Goal: Task Accomplishment & Management: Use online tool/utility

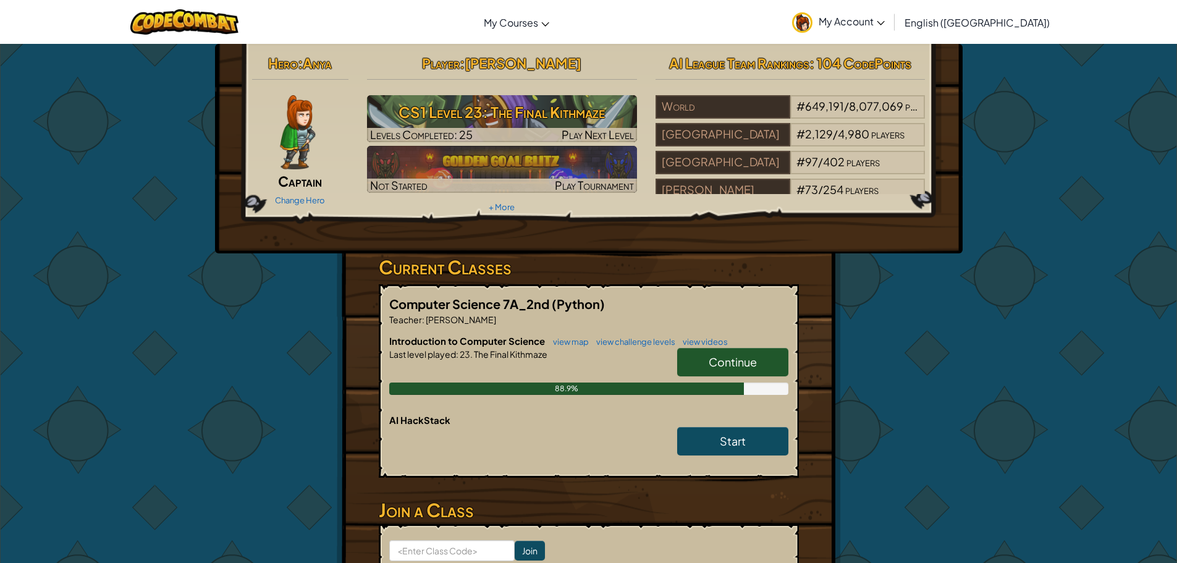
click at [747, 363] on span "Continue" at bounding box center [732, 362] width 48 height 14
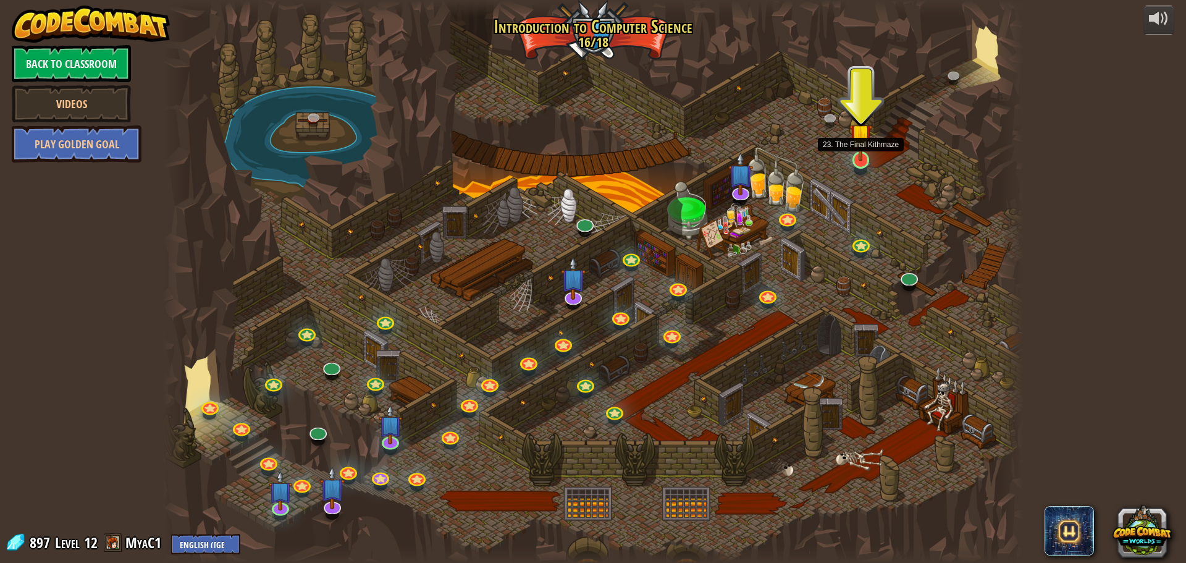
click at [857, 151] on img at bounding box center [860, 135] width 23 height 53
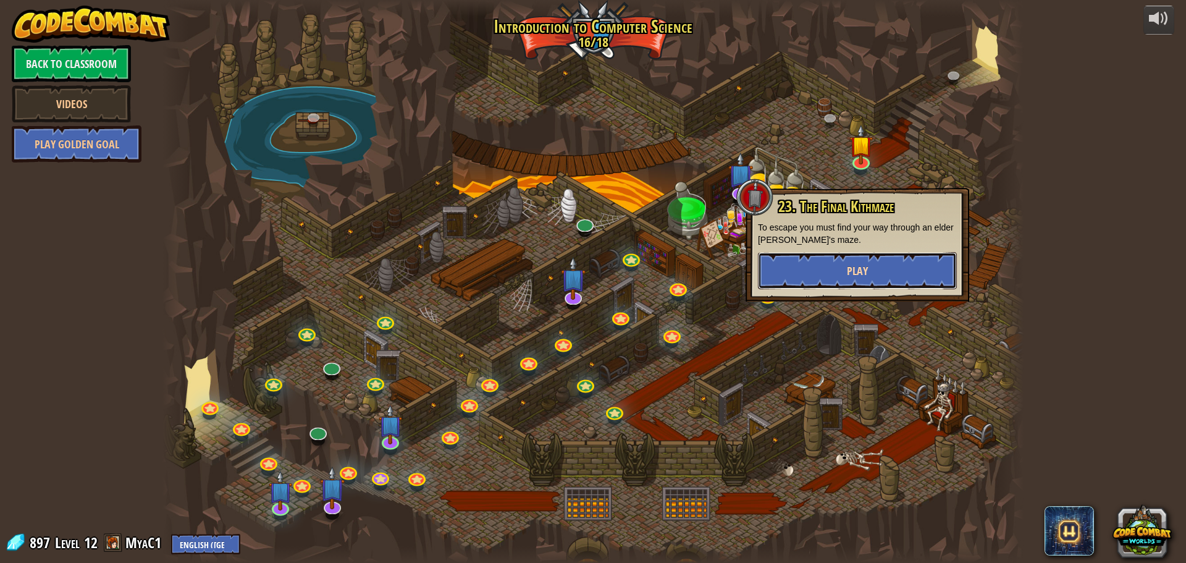
click at [902, 283] on button "Play" at bounding box center [857, 270] width 199 height 37
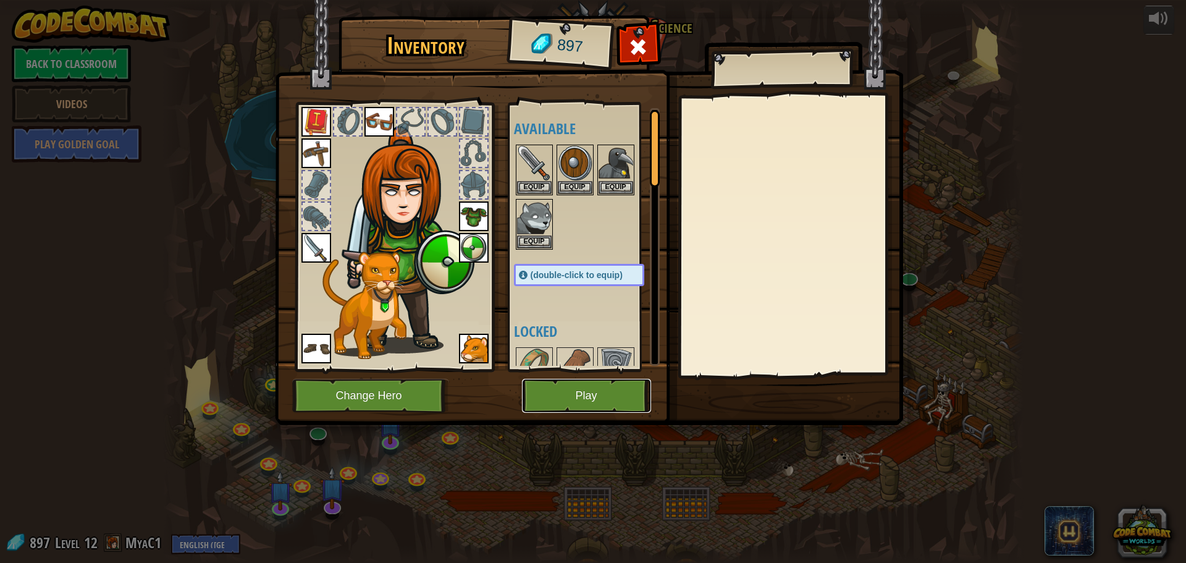
click at [613, 398] on button "Play" at bounding box center [586, 396] width 129 height 34
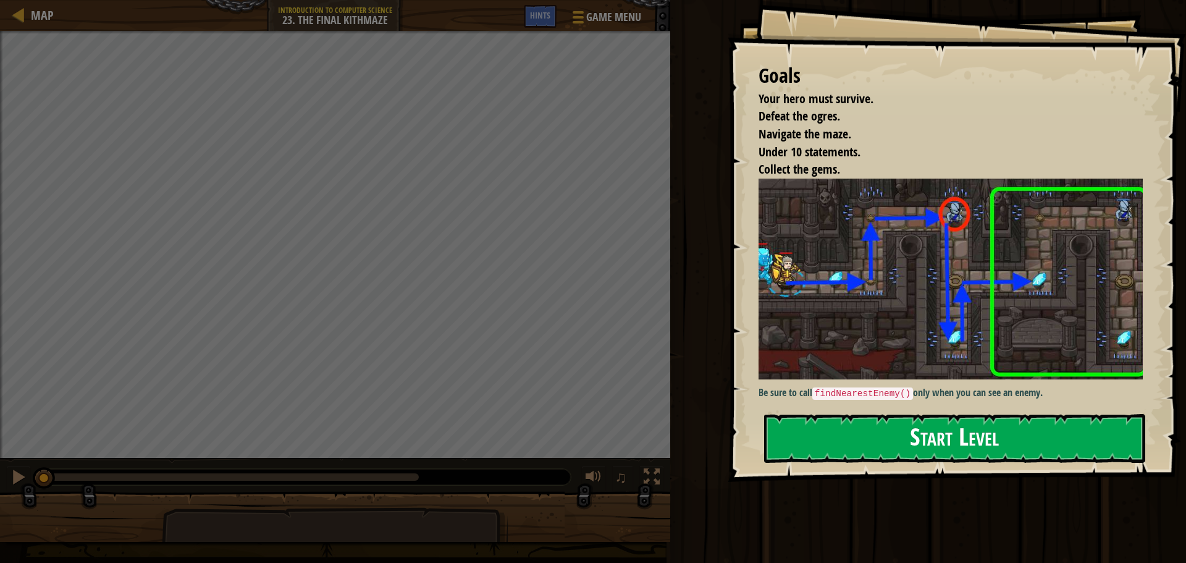
click at [1029, 436] on button "Start Level" at bounding box center [954, 438] width 381 height 49
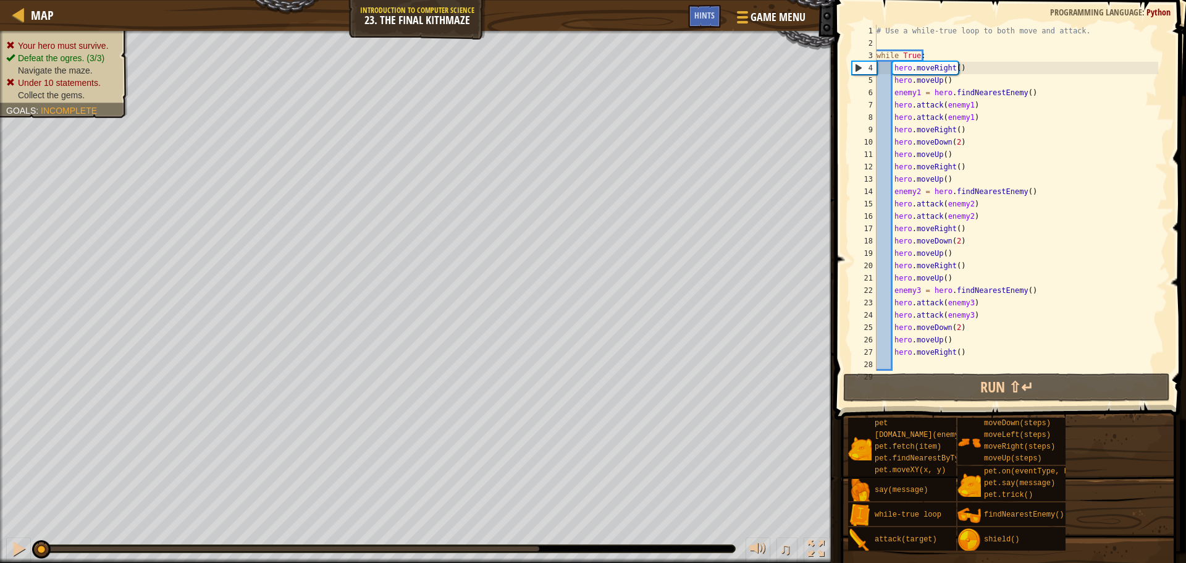
scroll to position [25, 0]
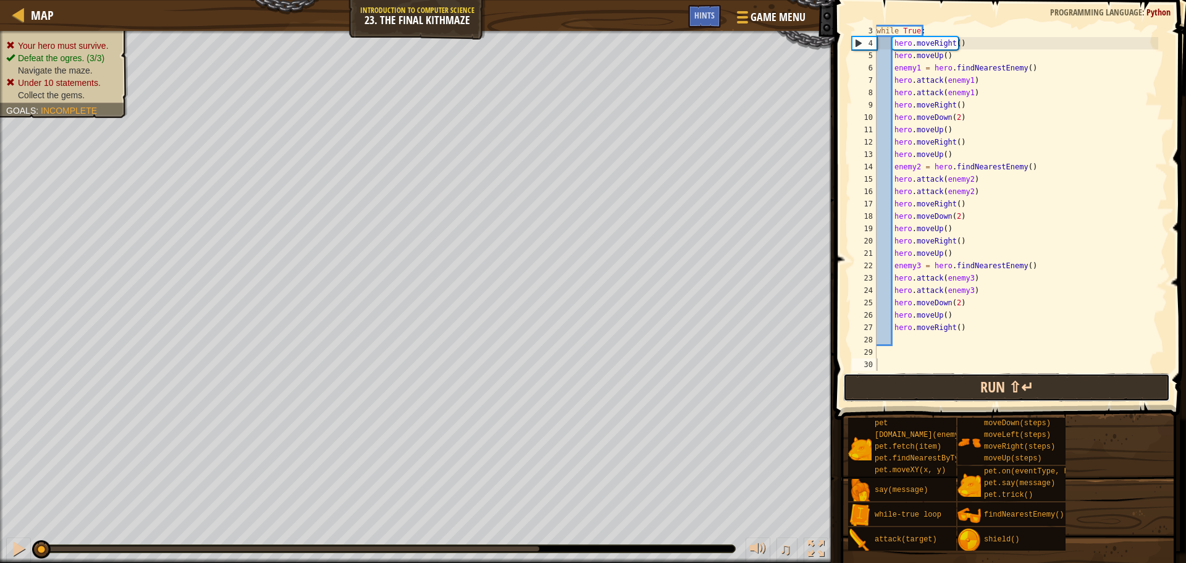
click at [1044, 374] on button "Run ⇧↵" at bounding box center [1006, 387] width 327 height 28
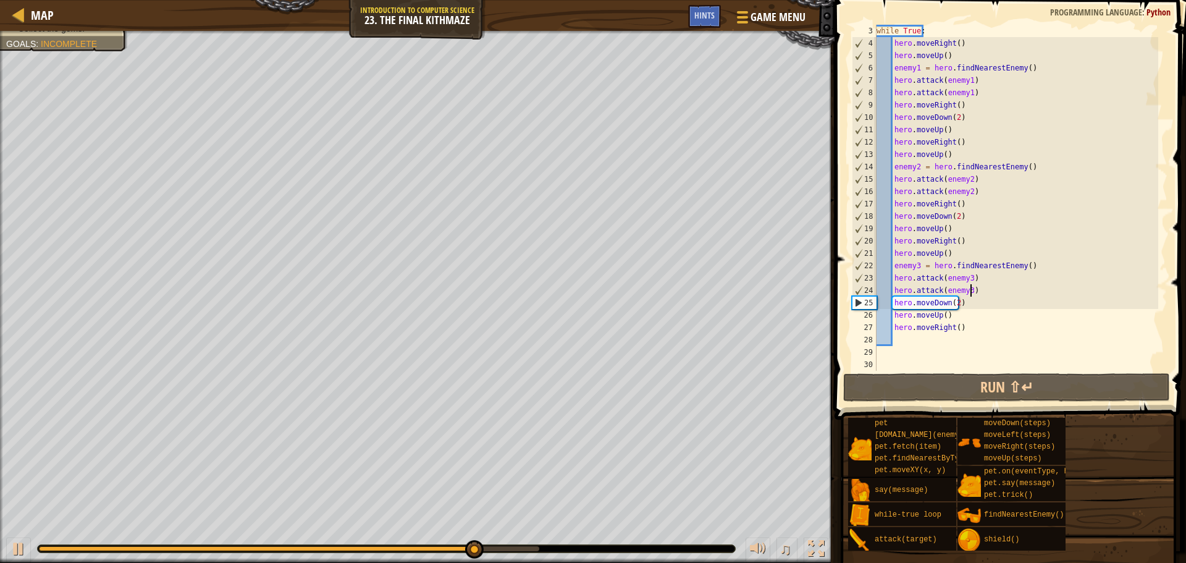
click at [969, 290] on div "while True : hero . moveRight ( ) hero . moveUp ( ) enemy1 = hero . findNearest…" at bounding box center [1016, 210] width 284 height 371
type textarea "hero.attack(enemy3)"
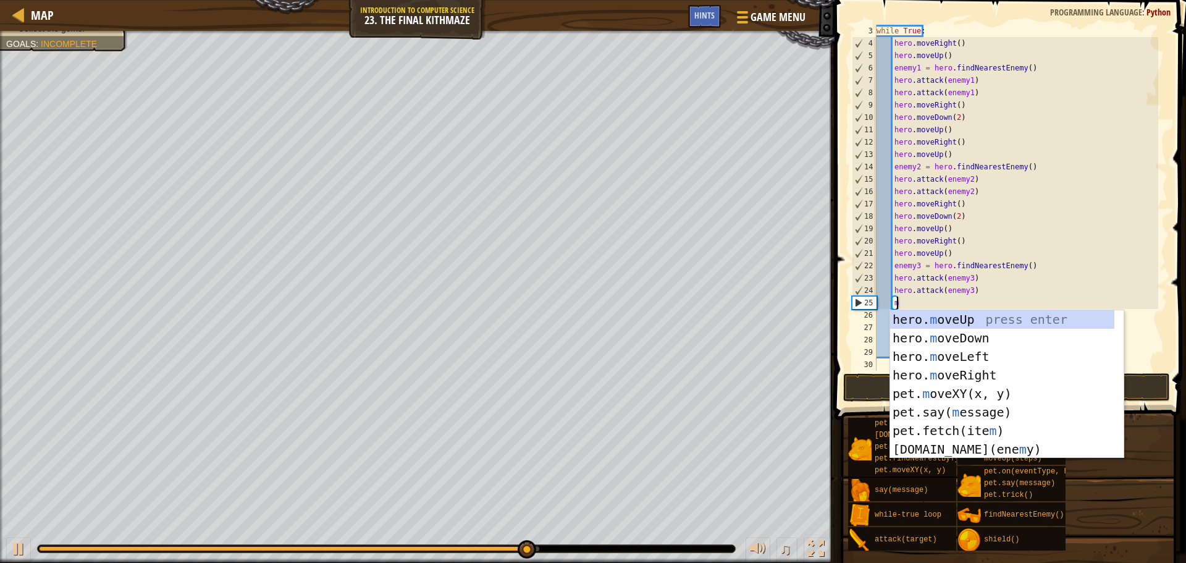
type textarea "mo"
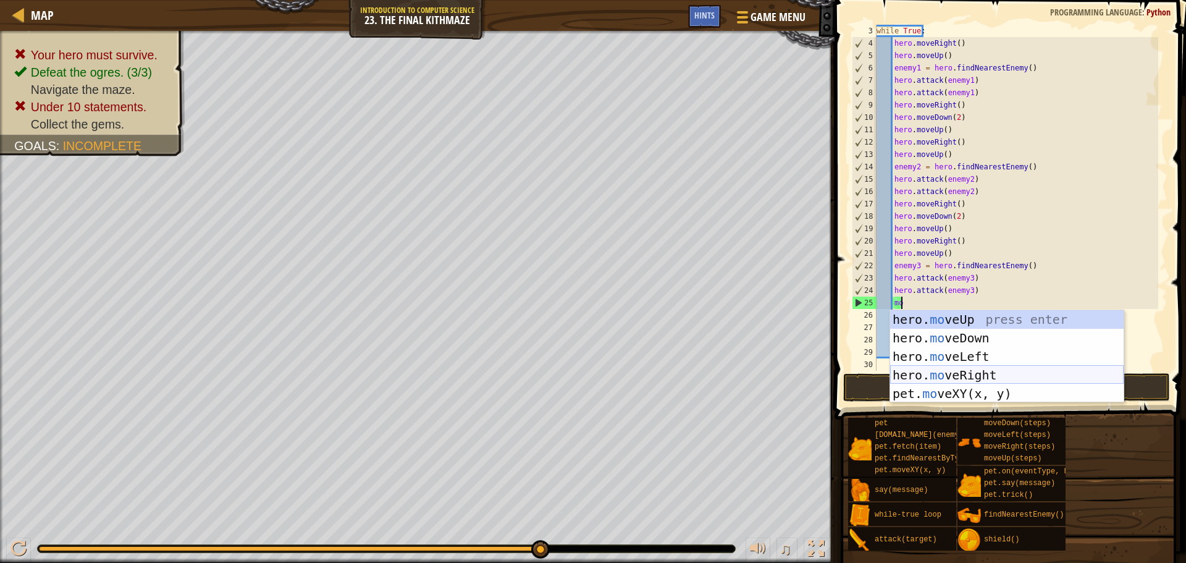
click at [988, 375] on div "hero. mo veUp press enter hero. mo veDown press enter hero. mo veLeft press ent…" at bounding box center [1006, 375] width 233 height 130
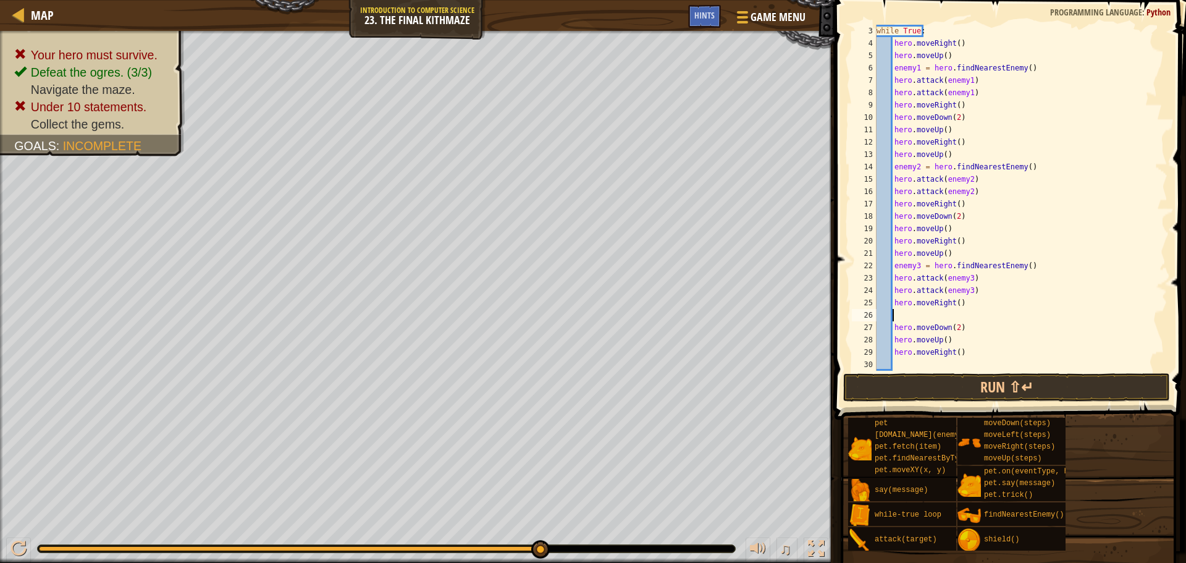
scroll to position [6, 0]
click at [1053, 380] on button "Run ⇧↵" at bounding box center [1006, 387] width 327 height 28
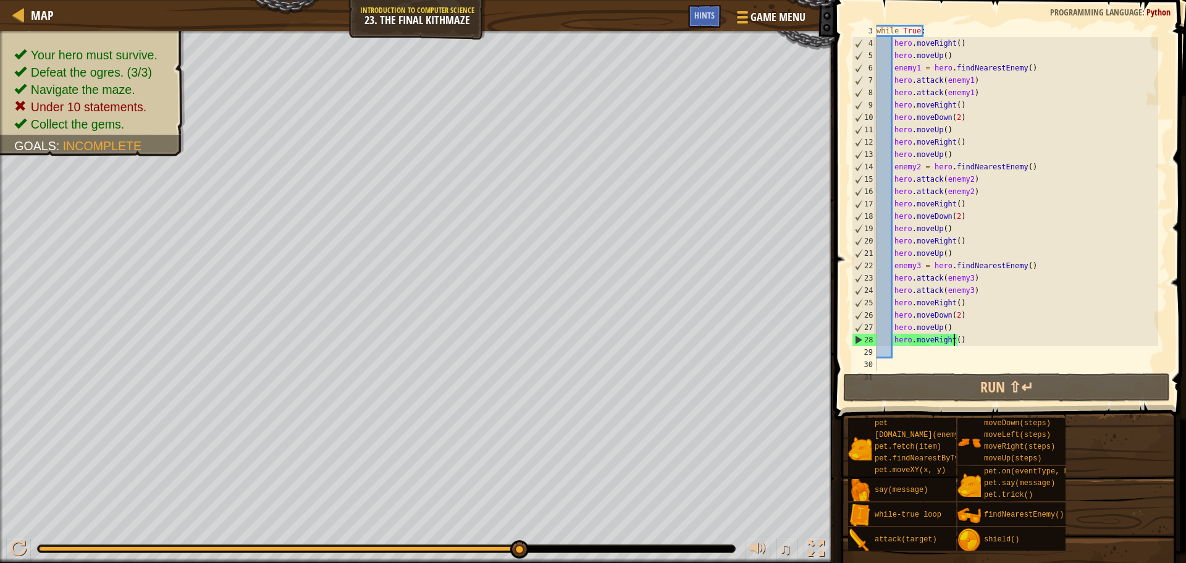
click at [953, 338] on div "while True : hero . moveRight ( ) hero . moveUp ( ) enemy1 = hero . findNearest…" at bounding box center [1016, 210] width 284 height 371
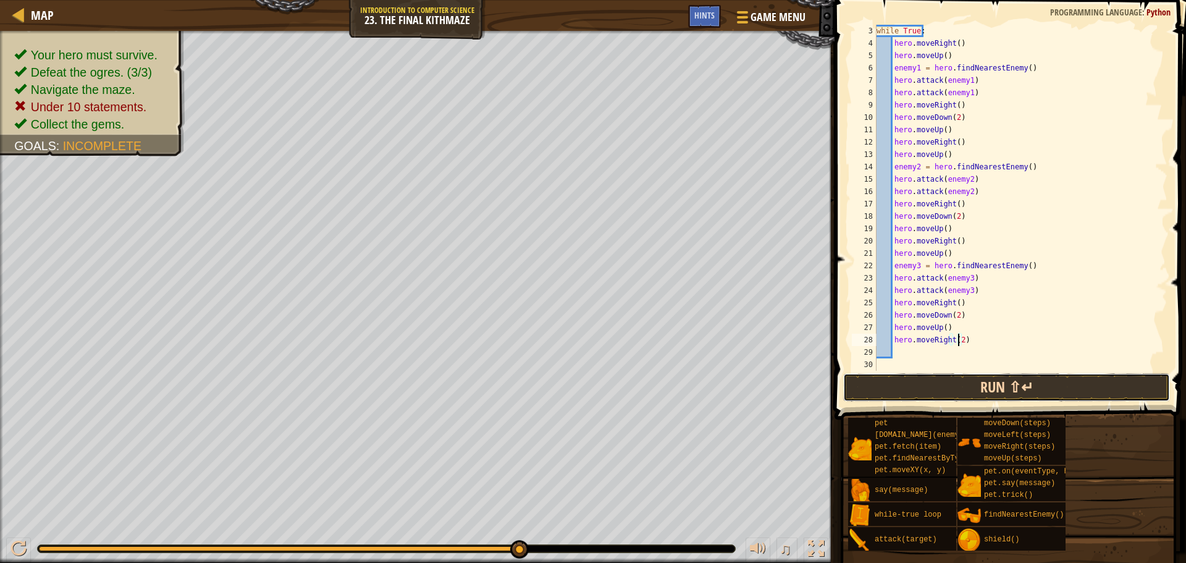
click at [1056, 386] on button "Run ⇧↵" at bounding box center [1006, 387] width 327 height 28
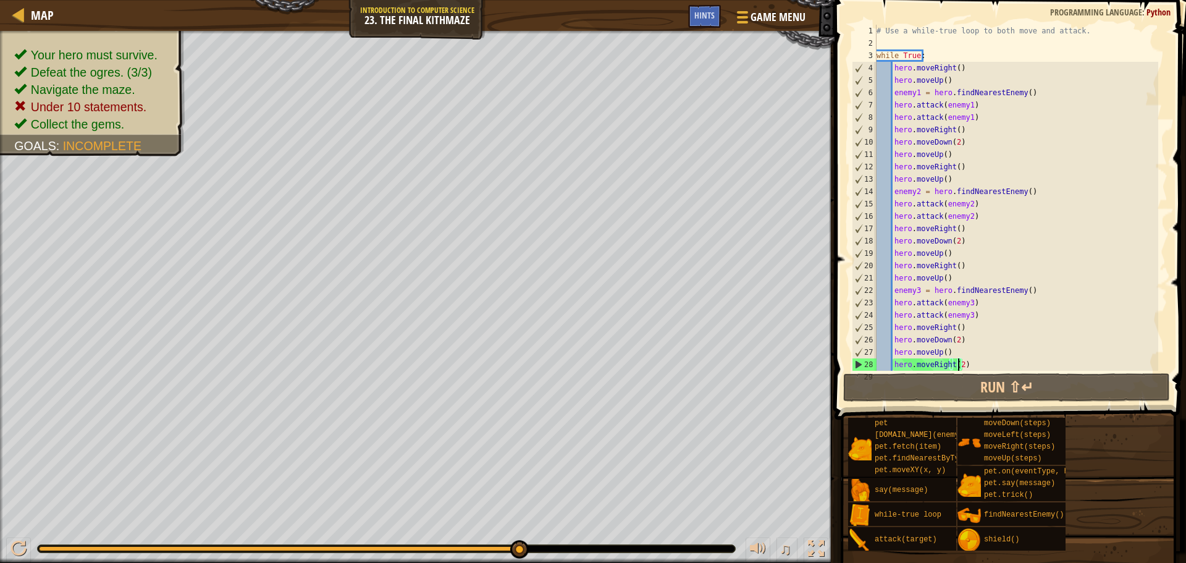
scroll to position [37, 0]
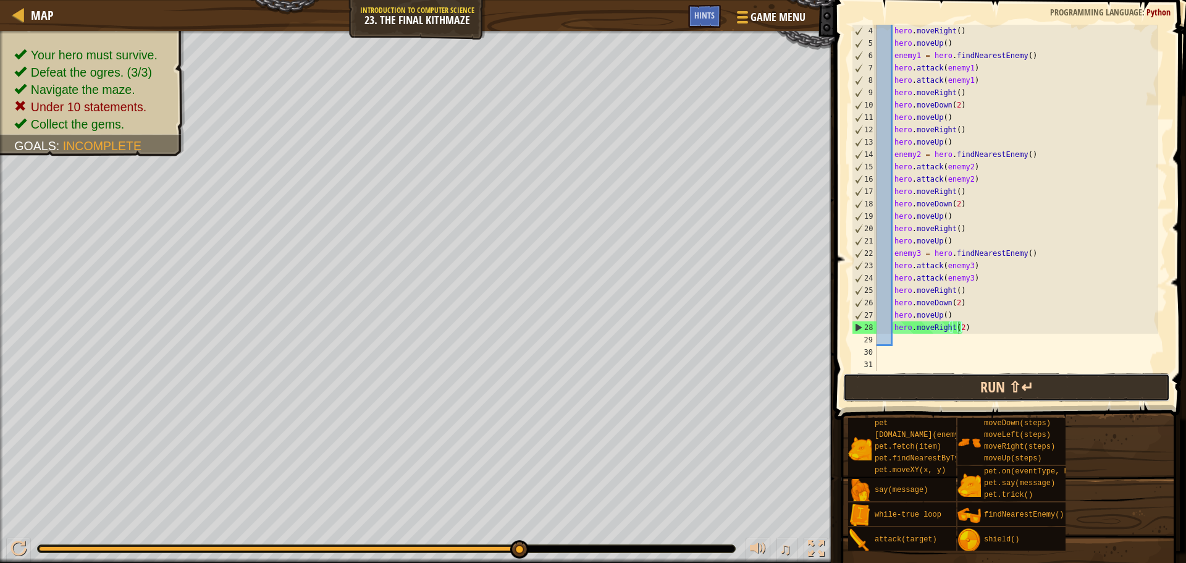
click at [1044, 395] on button "Run ⇧↵" at bounding box center [1006, 387] width 327 height 28
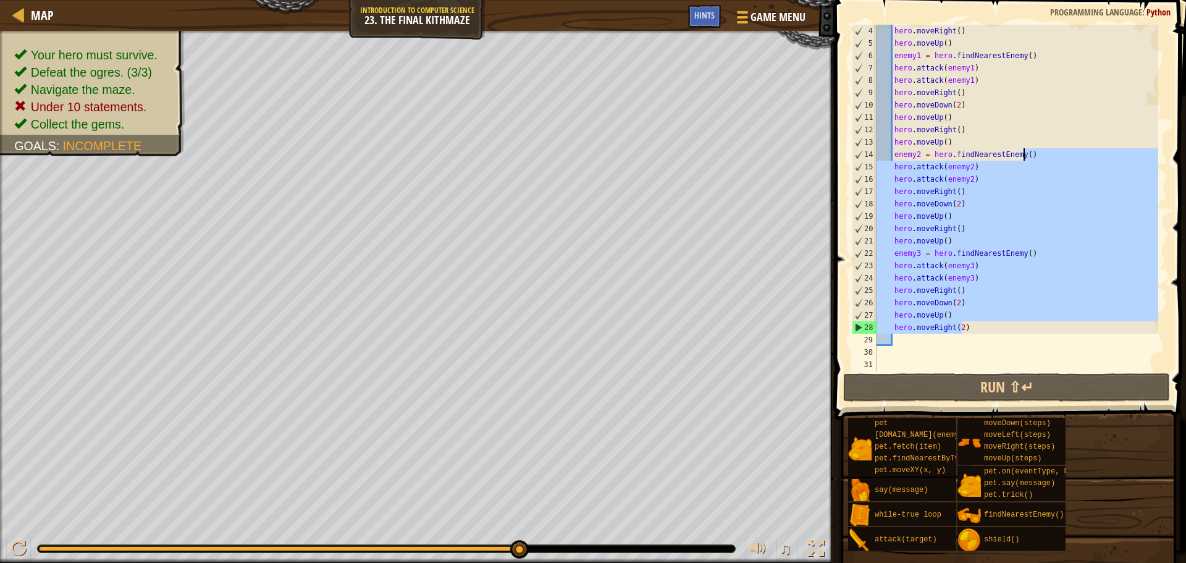
drag, startPoint x: 974, startPoint y: 327, endPoint x: 1031, endPoint y: 154, distance: 181.7
click at [1031, 154] on div "hero . moveRight ( ) hero . moveUp ( ) enemy1 = hero . findNearestEnemy ( ) her…" at bounding box center [1016, 210] width 284 height 371
type textarea "enemy2 = hero.findNearestEnemy()"
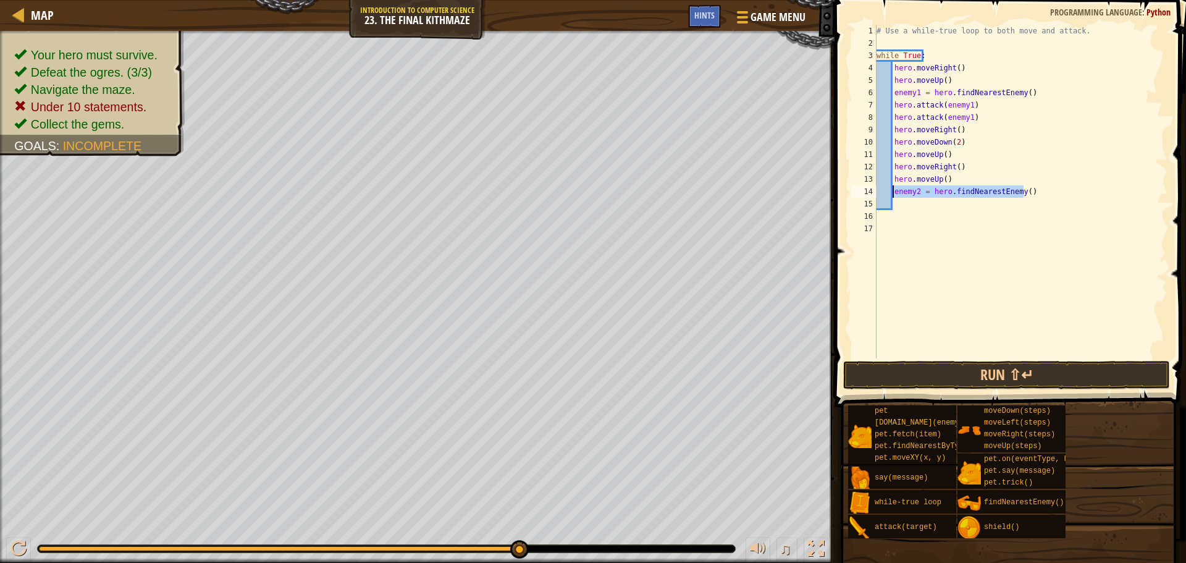
drag, startPoint x: 1027, startPoint y: 192, endPoint x: 891, endPoint y: 189, distance: 136.5
click at [891, 189] on div "# Use a while-true loop to both move and attack. while True : hero . moveRight …" at bounding box center [1020, 204] width 293 height 358
click at [1110, 377] on button "Run ⇧↵" at bounding box center [1006, 375] width 327 height 28
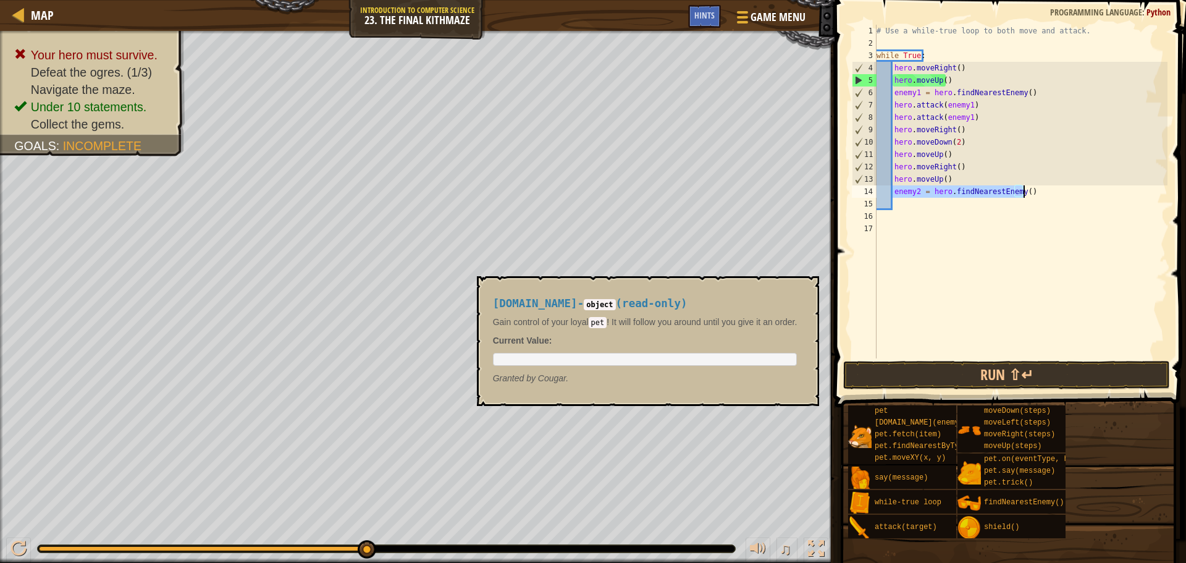
type textarea "hero.moveRight()"
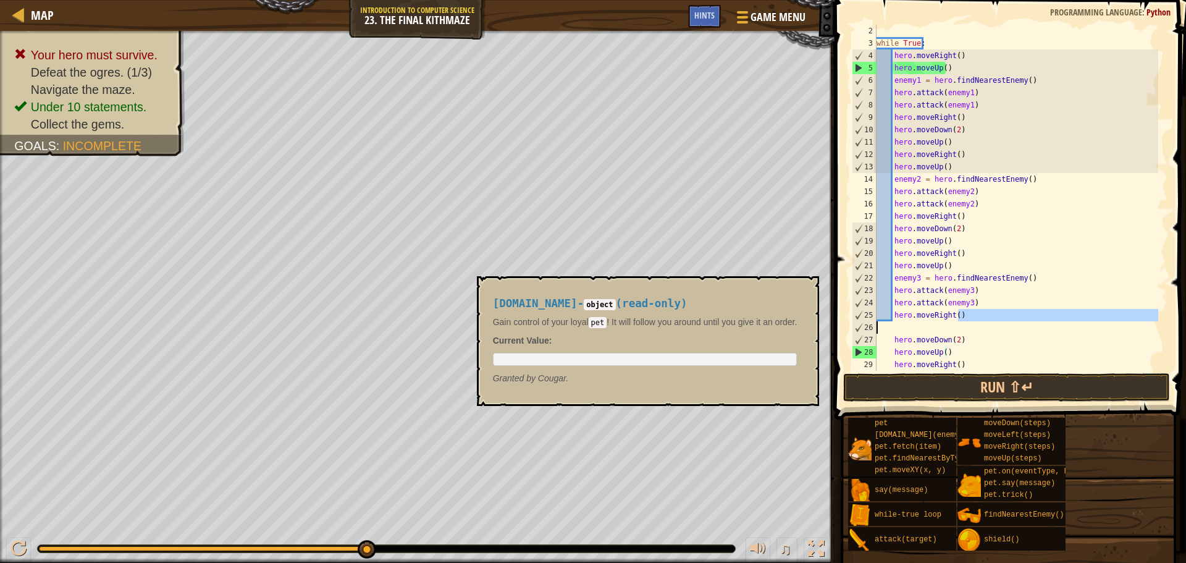
scroll to position [12, 0]
type textarea "mo"
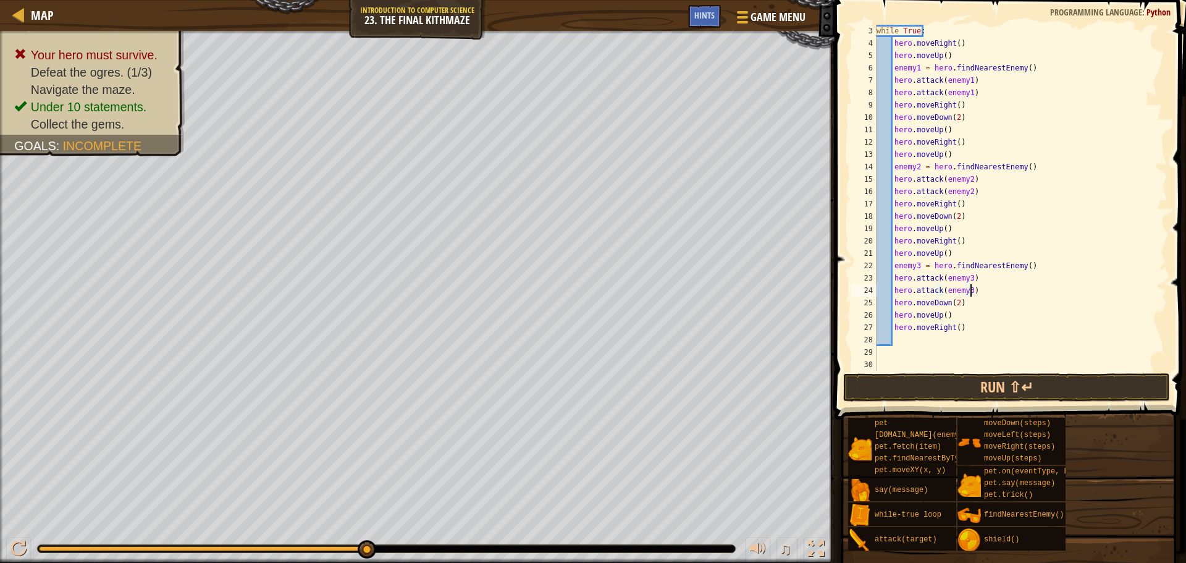
scroll to position [25, 0]
click at [1051, 386] on button "Run ⇧↵" at bounding box center [1006, 387] width 327 height 28
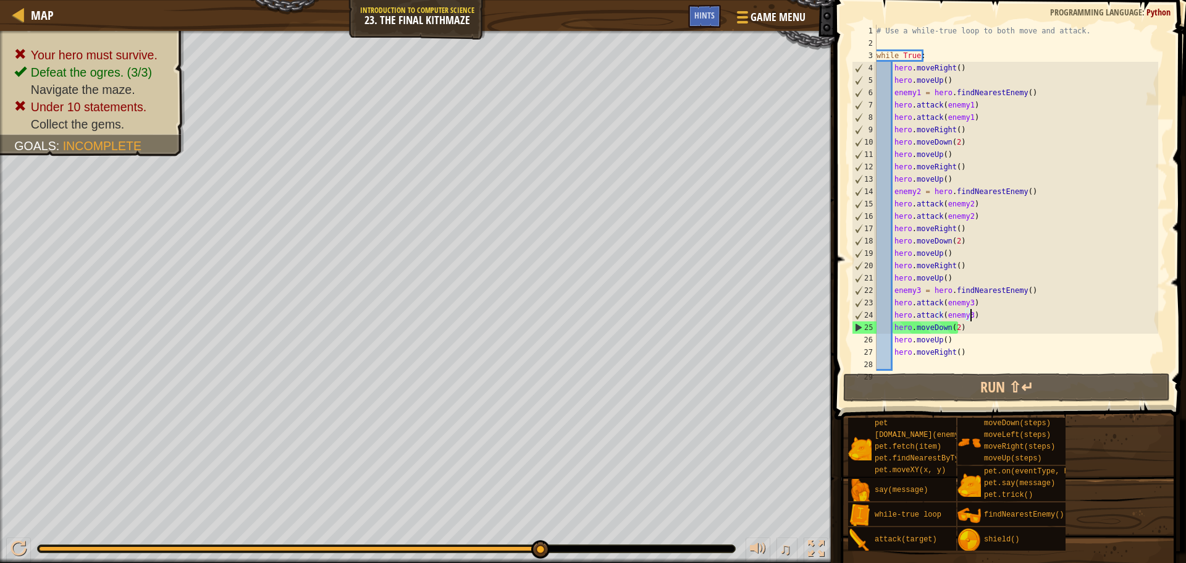
scroll to position [0, 0]
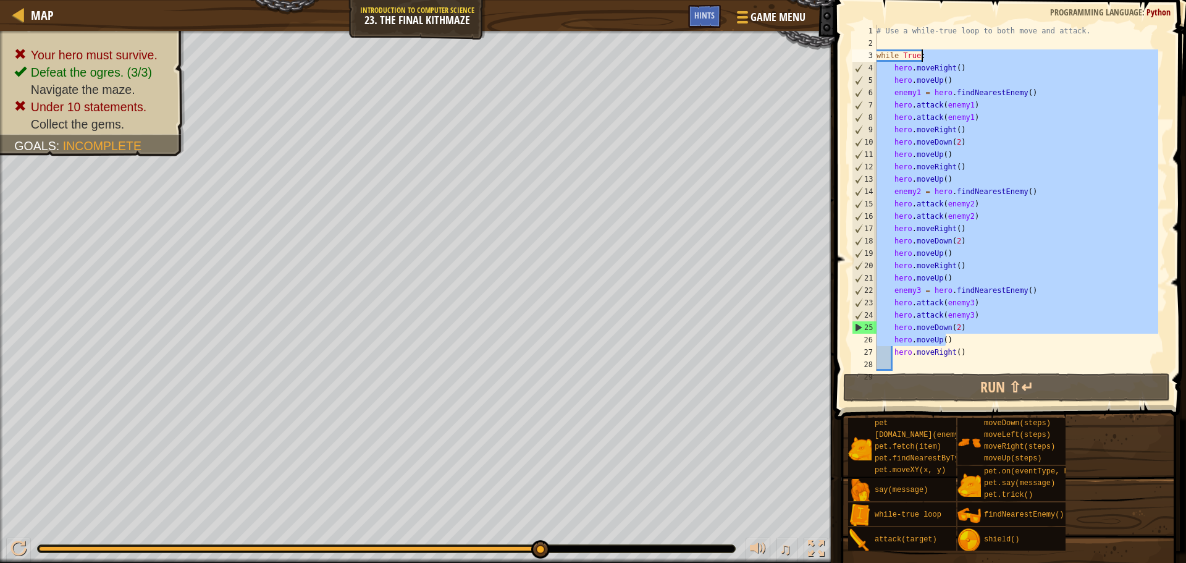
drag, startPoint x: 1014, startPoint y: 345, endPoint x: 957, endPoint y: 55, distance: 295.8
click at [957, 55] on div "# Use a while-true loop to both move and attack. while True : hero . moveRight …" at bounding box center [1016, 210] width 284 height 371
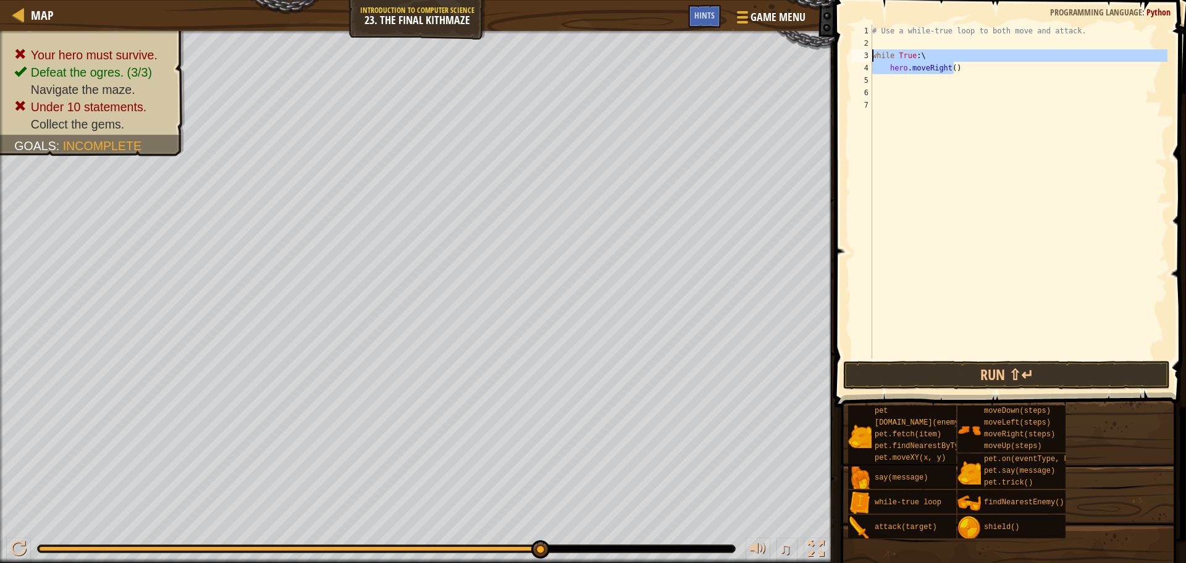
drag, startPoint x: 967, startPoint y: 65, endPoint x: 868, endPoint y: 53, distance: 99.0
click at [868, 53] on div "while True:\ 1 2 3 4 5 6 7 # Use a while-true loop to both move and attack. whi…" at bounding box center [1008, 192] width 318 height 334
type textarea "while True:\ hero.moveRight()"
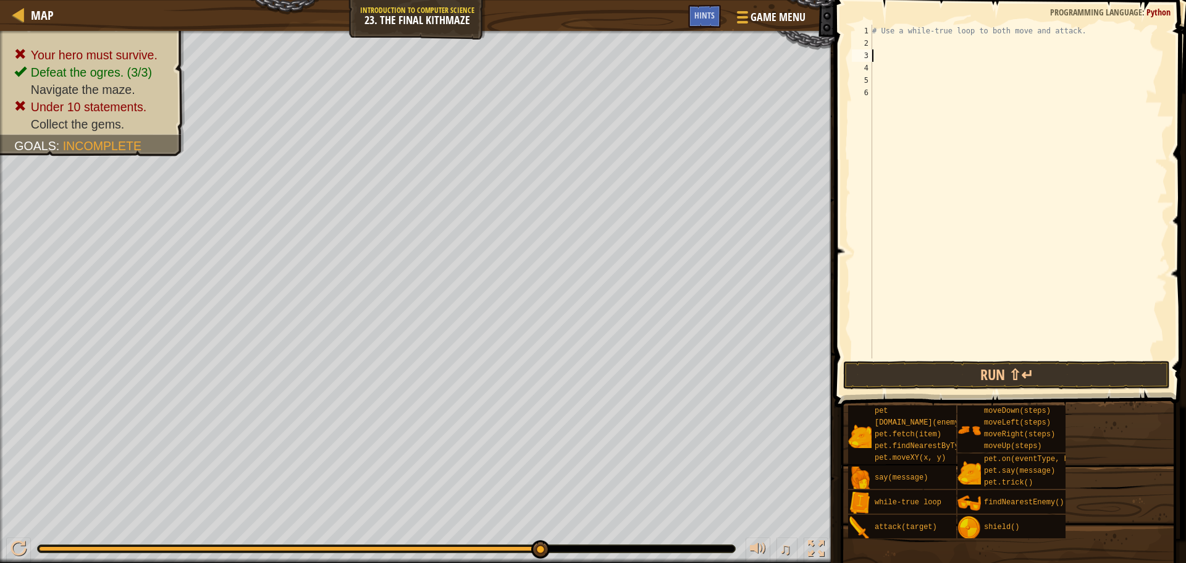
scroll to position [6, 0]
click at [876, 46] on div "# Use a while-true loop to both move and attack." at bounding box center [1019, 204] width 298 height 358
type textarea "we"
click at [1045, 51] on div "w hil e -true loop press enter" at bounding box center [986, 79] width 233 height 56
click at [878, 145] on div "# Use a while-true loop to both move and attack. while True :" at bounding box center [1019, 204] width 298 height 358
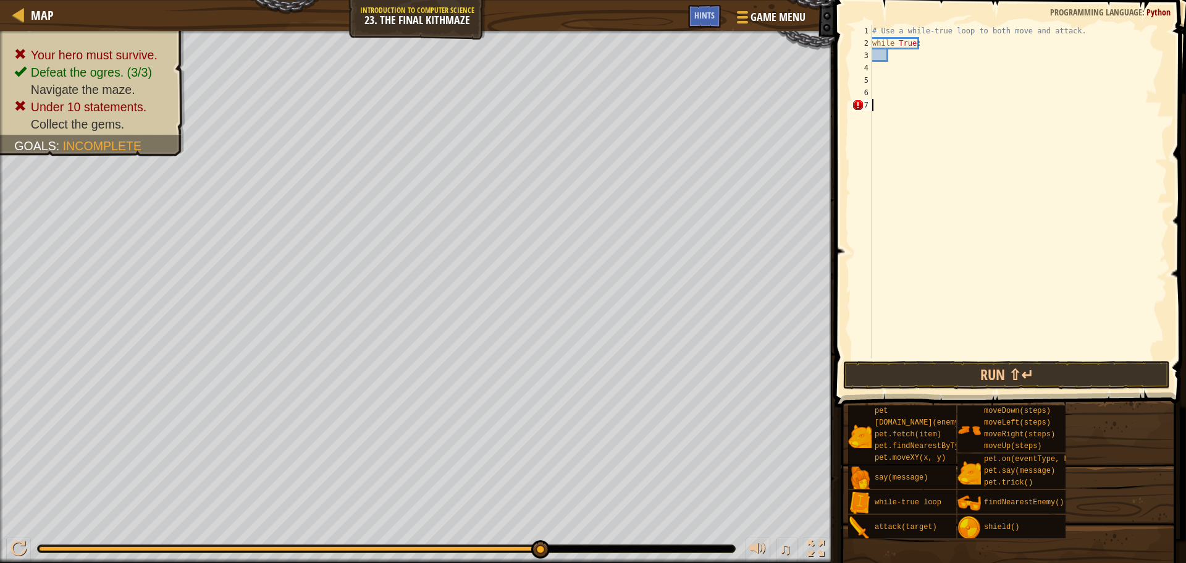
click at [899, 203] on div "# Use a while-true loop to both move and attack. while True :" at bounding box center [1019, 204] width 298 height 358
drag, startPoint x: 902, startPoint y: 208, endPoint x: 941, endPoint y: 109, distance: 106.0
click at [912, 185] on div "# Use a while-true loop to both move and attack. while True :" at bounding box center [1019, 204] width 298 height 358
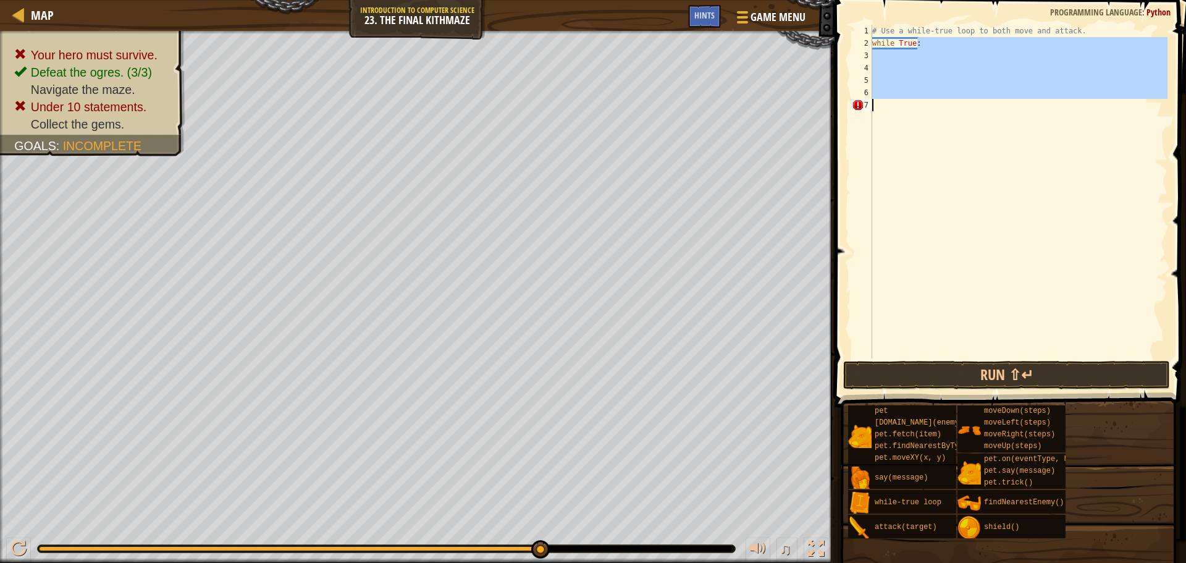
drag, startPoint x: 1040, startPoint y: 49, endPoint x: 1032, endPoint y: 207, distance: 158.3
click at [1032, 209] on div "# Use a while-true loop to both move and attack. while True :" at bounding box center [1019, 204] width 298 height 358
click at [1033, 202] on div "# Use a while-true loop to both move and attack. while True :" at bounding box center [1019, 192] width 298 height 334
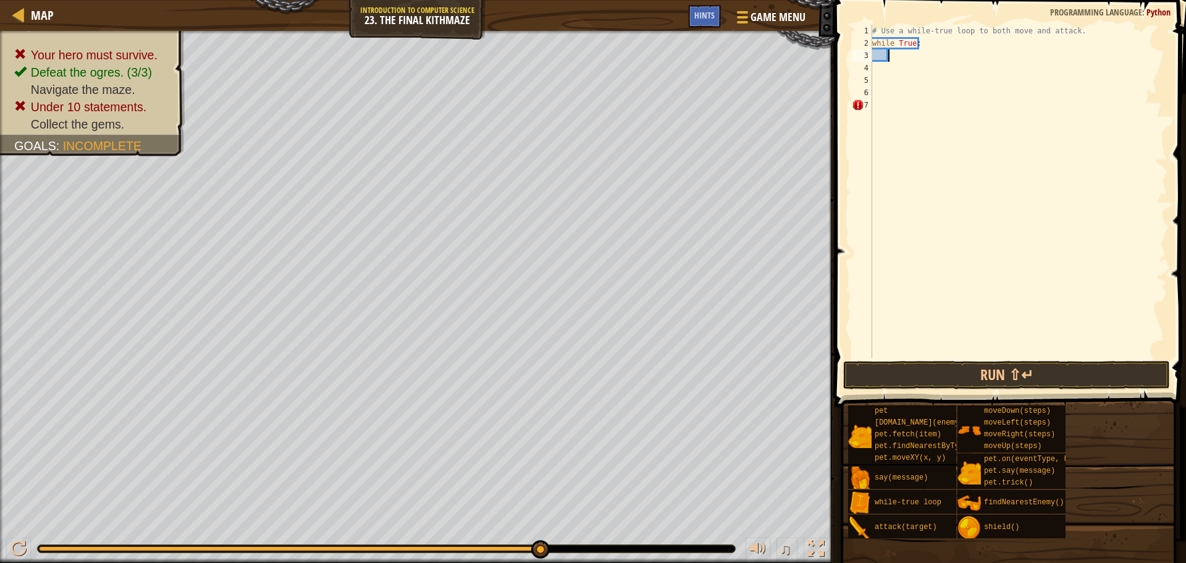
click at [901, 57] on div "# Use a while-true loop to both move and attack. while True :" at bounding box center [1019, 204] width 298 height 358
type textarea "we"
type textarea "z"
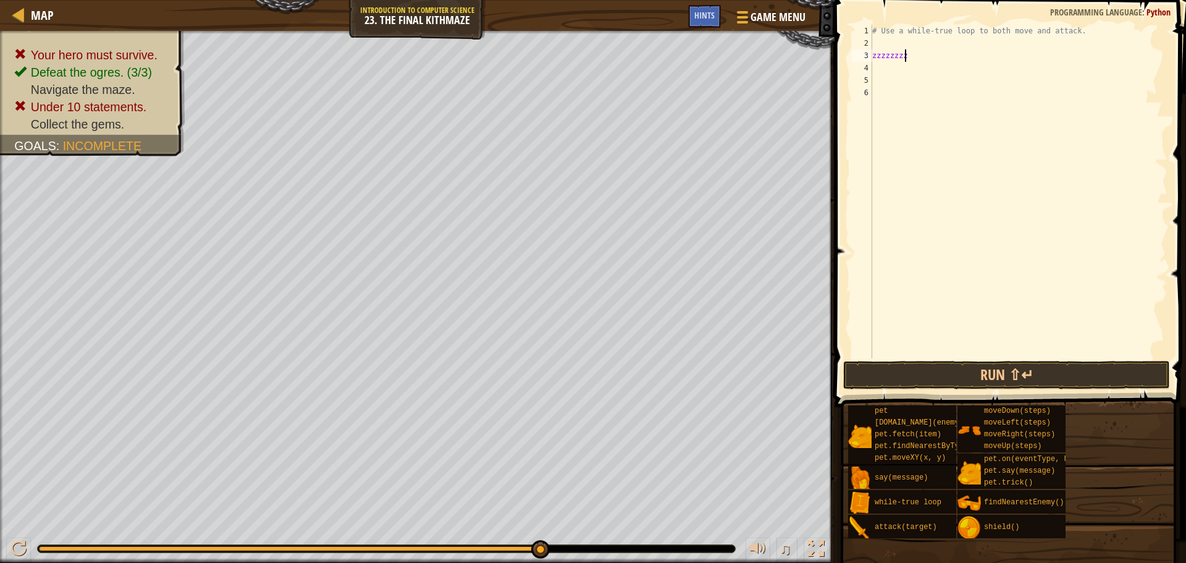
type textarea "z"
type textarea "# Use a while-true loop to both move and attack."
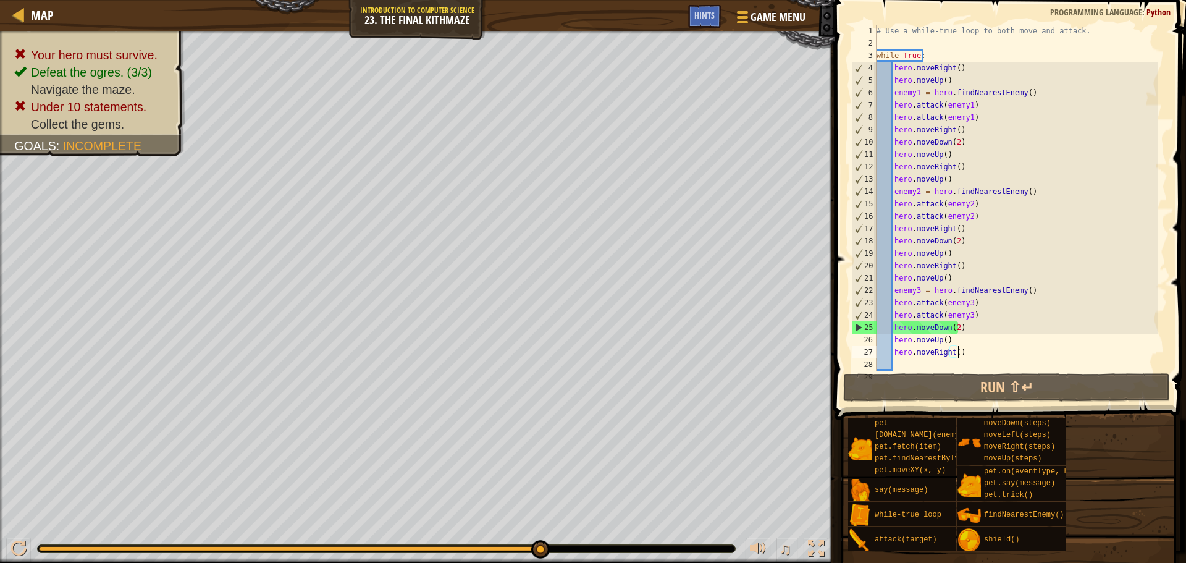
click at [1055, 353] on div "# Use a while-true loop to both move and attack. while True : hero . moveRight …" at bounding box center [1016, 210] width 284 height 371
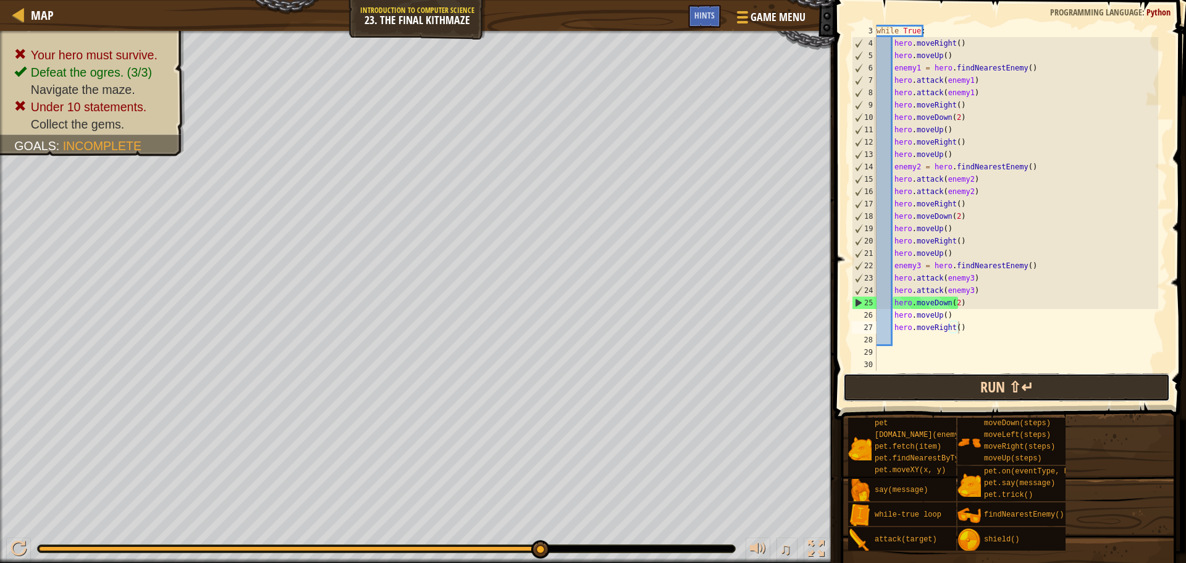
click at [1114, 378] on button "Run ⇧↵" at bounding box center [1006, 387] width 327 height 28
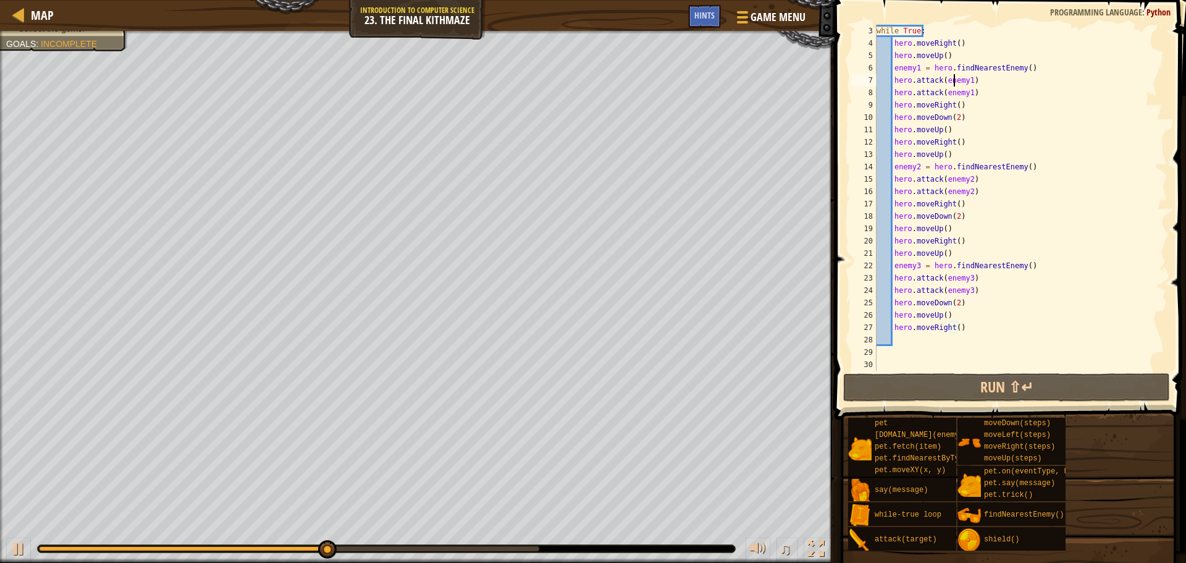
click at [956, 80] on div "while True : hero . moveRight ( ) hero . moveUp ( ) enemy1 = hero . findNearest…" at bounding box center [1016, 210] width 284 height 371
click at [964, 80] on div "while True : hero . moveRight ( ) hero . moveUp ( ) enemy1 = hero . findNearest…" at bounding box center [1016, 198] width 284 height 346
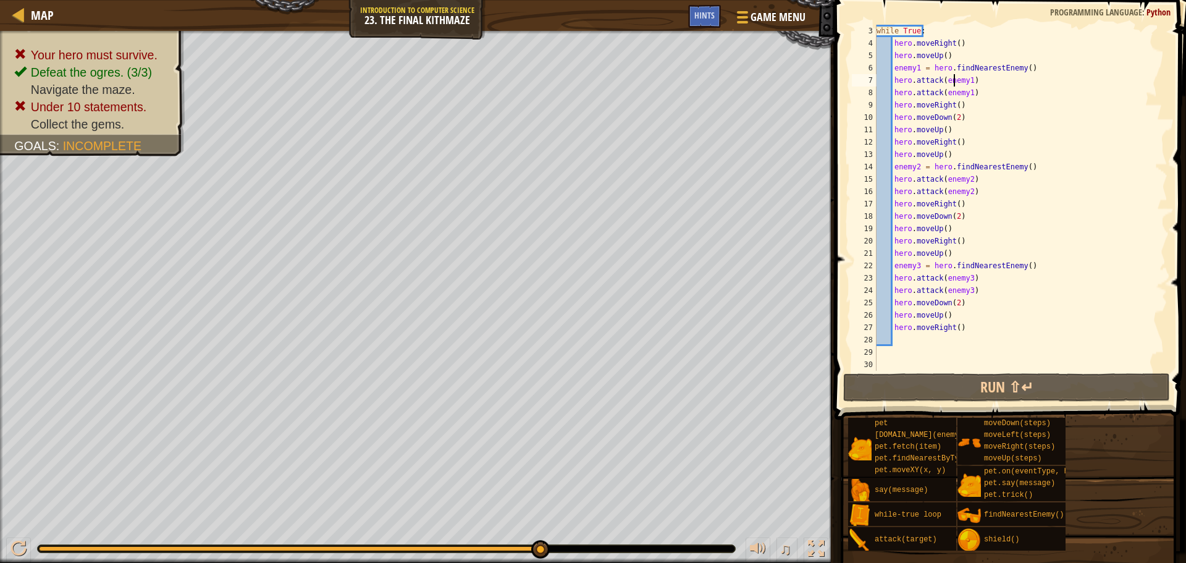
drag, startPoint x: 952, startPoint y: 80, endPoint x: 945, endPoint y: 83, distance: 8.0
click at [946, 83] on div "while True : hero . moveRight ( ) hero . moveUp ( ) enemy1 = hero . findNearest…" at bounding box center [1016, 210] width 284 height 371
drag, startPoint x: 983, startPoint y: 293, endPoint x: 976, endPoint y: 308, distance: 15.7
click at [977, 308] on div "while True : hero . moveRight ( ) hero . moveUp ( ) enemy1 = hero . findNearest…" at bounding box center [1016, 210] width 284 height 371
type textarea "hero.attack(enemy3) hero.moveDown(2)"
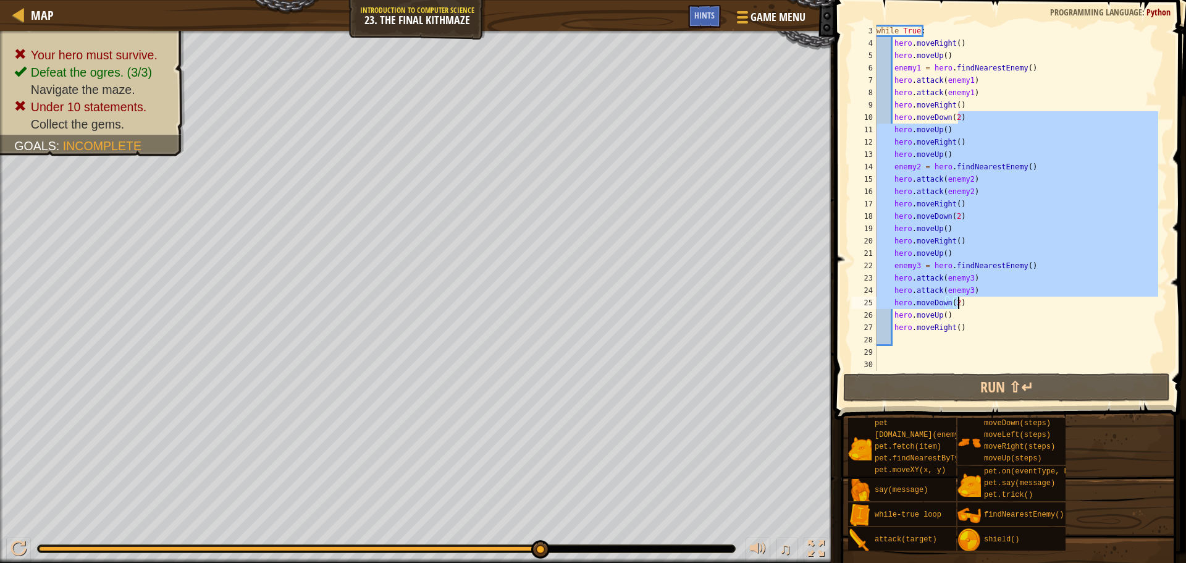
click at [956, 341] on div "while True : hero . moveRight ( ) hero . moveUp ( ) enemy1 = hero . findNearest…" at bounding box center [1016, 210] width 284 height 371
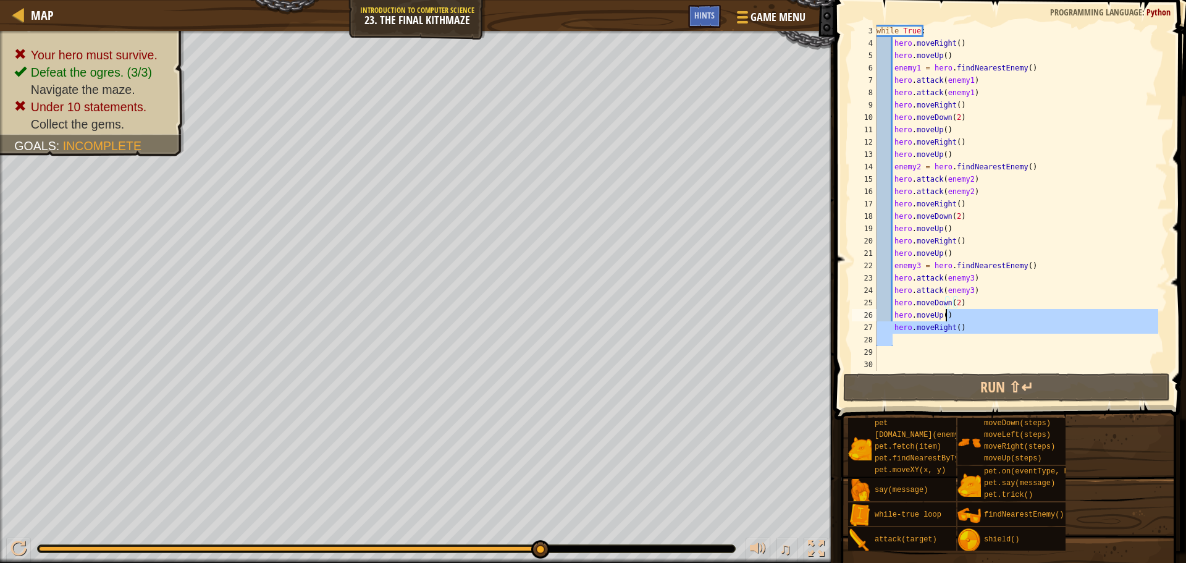
drag, startPoint x: 1009, startPoint y: 335, endPoint x: 1002, endPoint y: 333, distance: 7.8
click at [1040, 314] on div "while True : hero . moveRight ( ) hero . moveUp ( ) enemy1 = hero . findNearest…" at bounding box center [1016, 210] width 284 height 371
type textarea "hero.moveUp() hero.moveRight()"
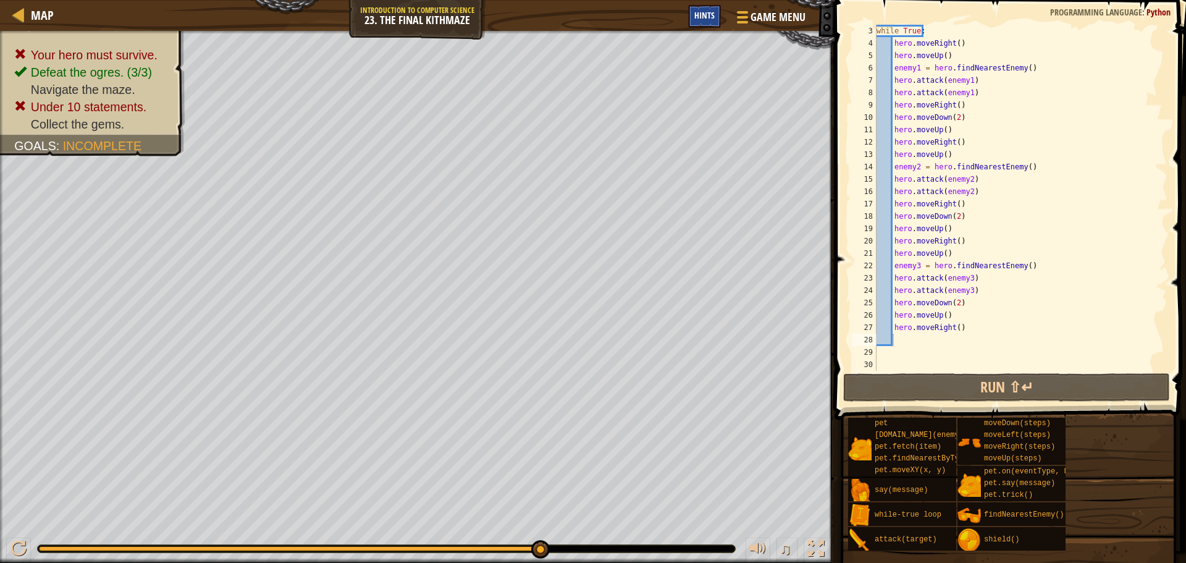
click at [715, 25] on div "Hints" at bounding box center [704, 16] width 33 height 23
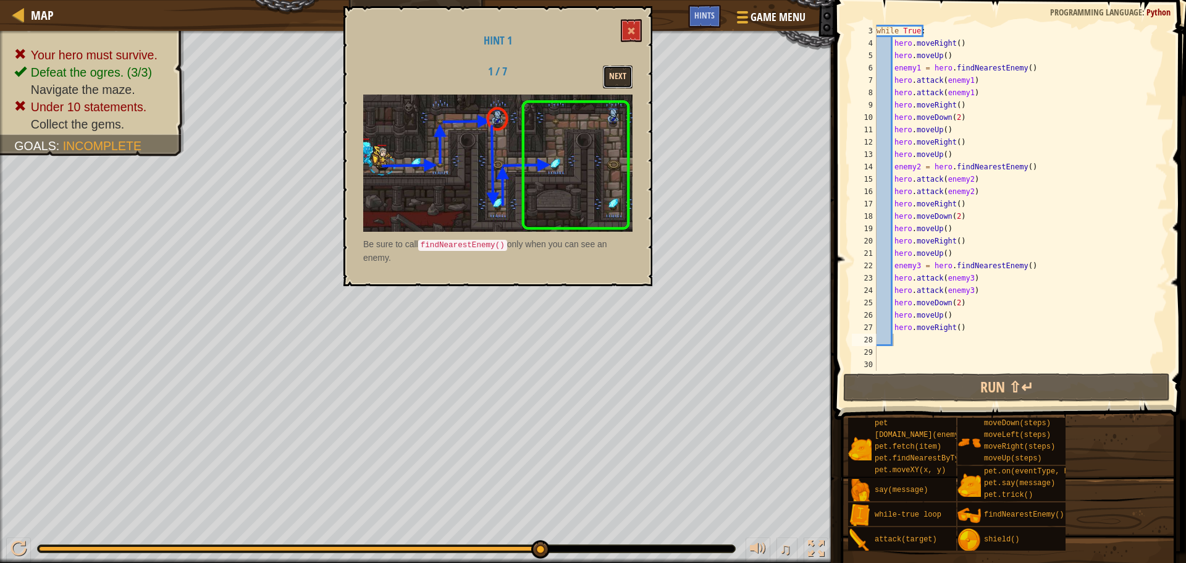
click at [615, 72] on button "Next" at bounding box center [618, 76] width 30 height 23
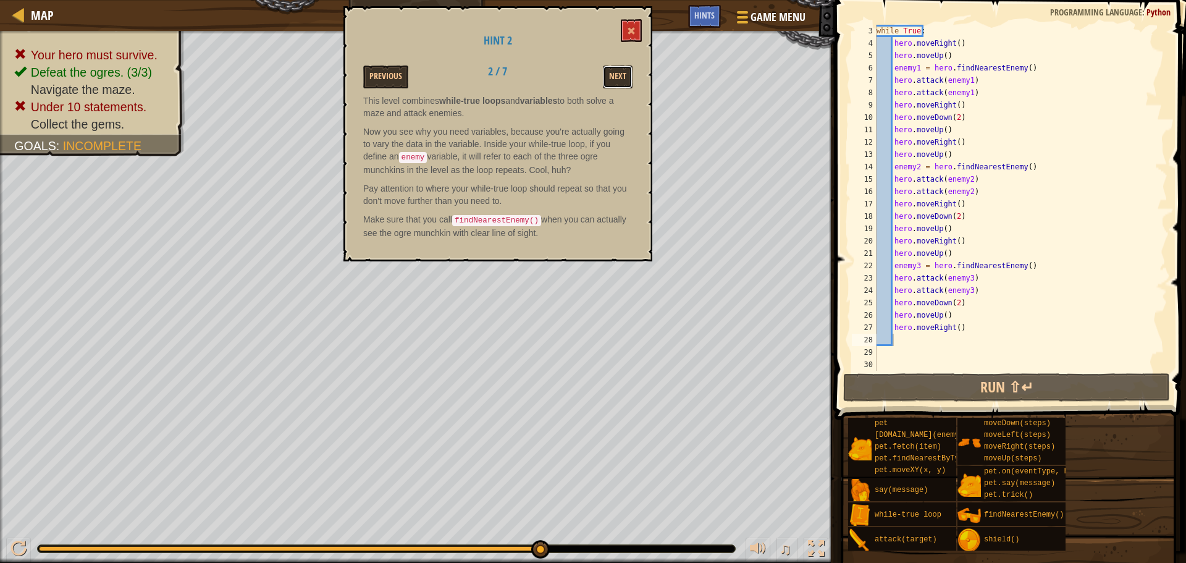
click at [615, 72] on button "Next" at bounding box center [618, 76] width 30 height 23
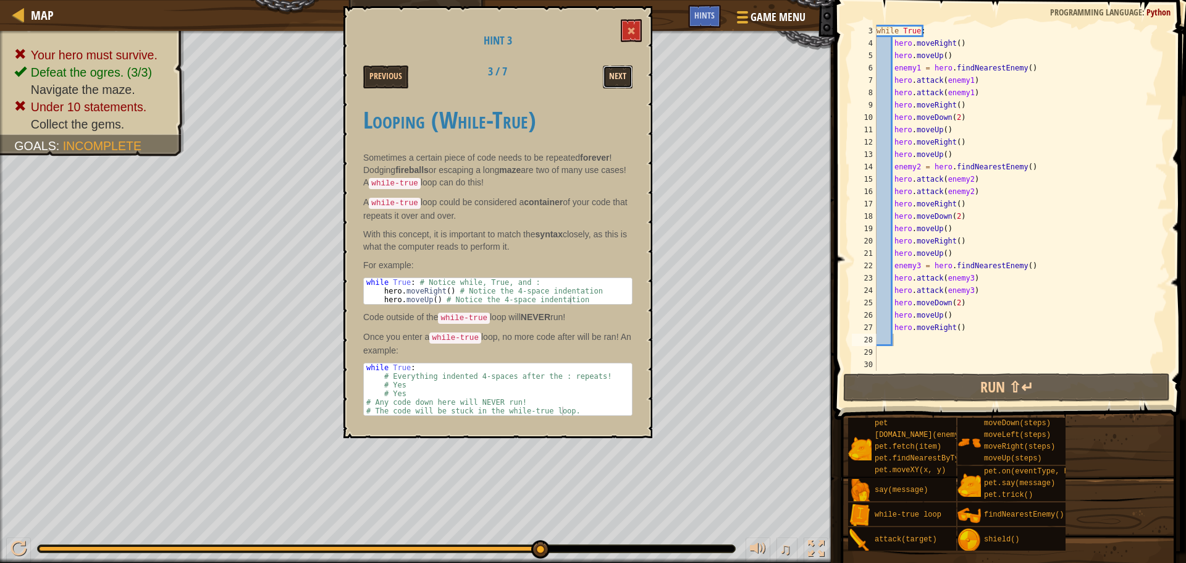
click at [603, 83] on button "Next" at bounding box center [618, 76] width 30 height 23
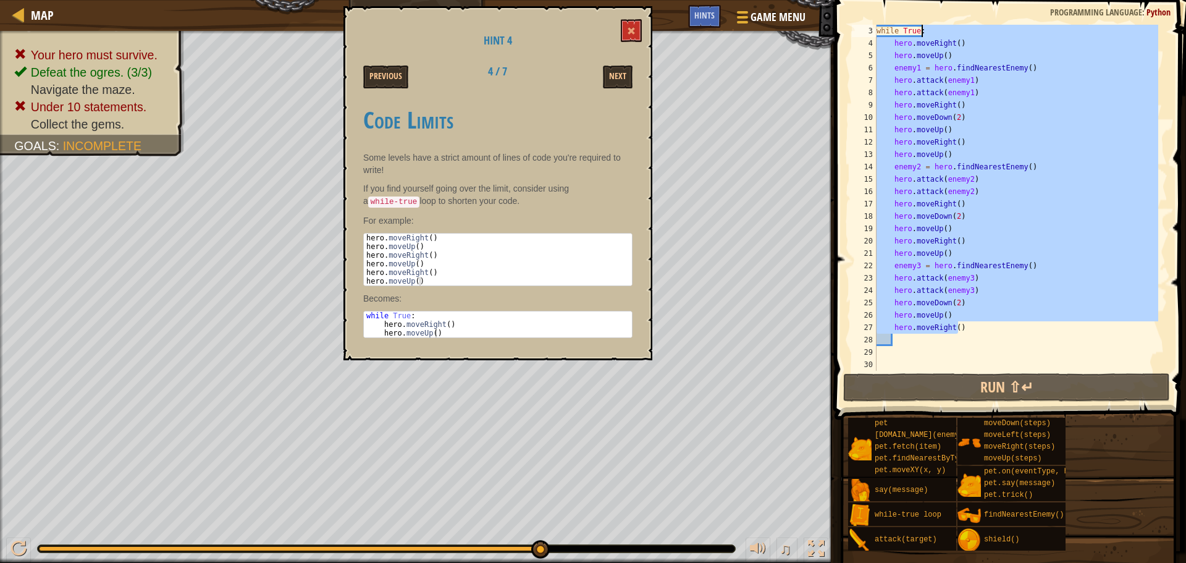
drag, startPoint x: 1014, startPoint y: 330, endPoint x: 944, endPoint y: 32, distance: 305.8
click at [944, 32] on div "while True : hero . moveRight ( ) hero . moveUp ( ) enemy1 = hero . findNearest…" at bounding box center [1016, 210] width 284 height 371
type textarea "while True:"
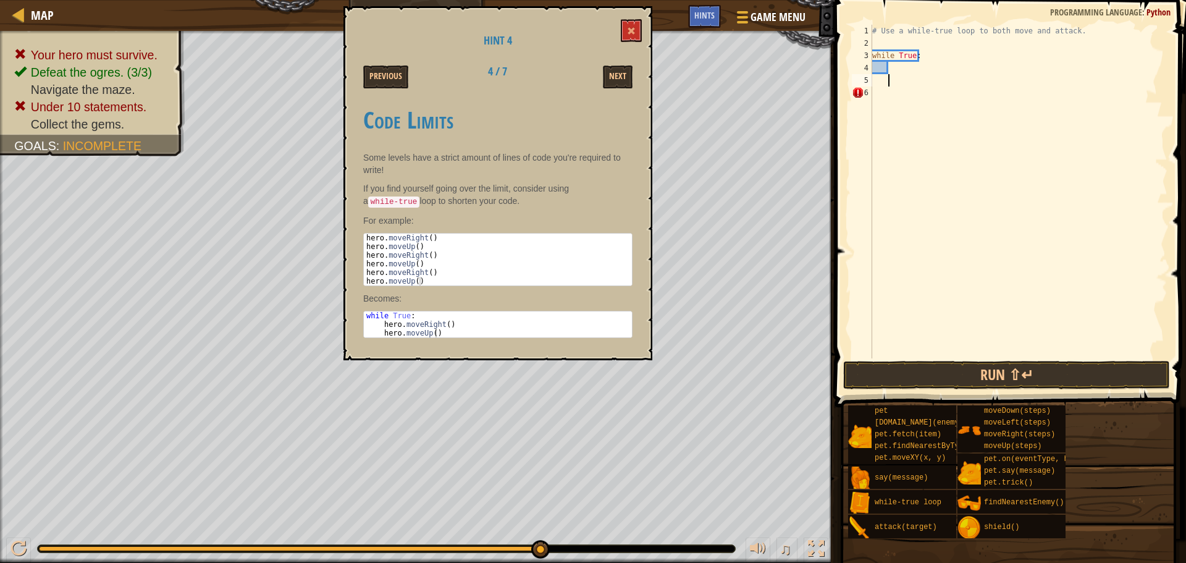
click at [897, 75] on div "# Use a while-true loop to both move and attack. while True :" at bounding box center [1019, 204] width 298 height 358
click at [901, 62] on div "# Use a while-true loop to both move and attack. while True :" at bounding box center [1019, 204] width 298 height 358
type textarea "h"
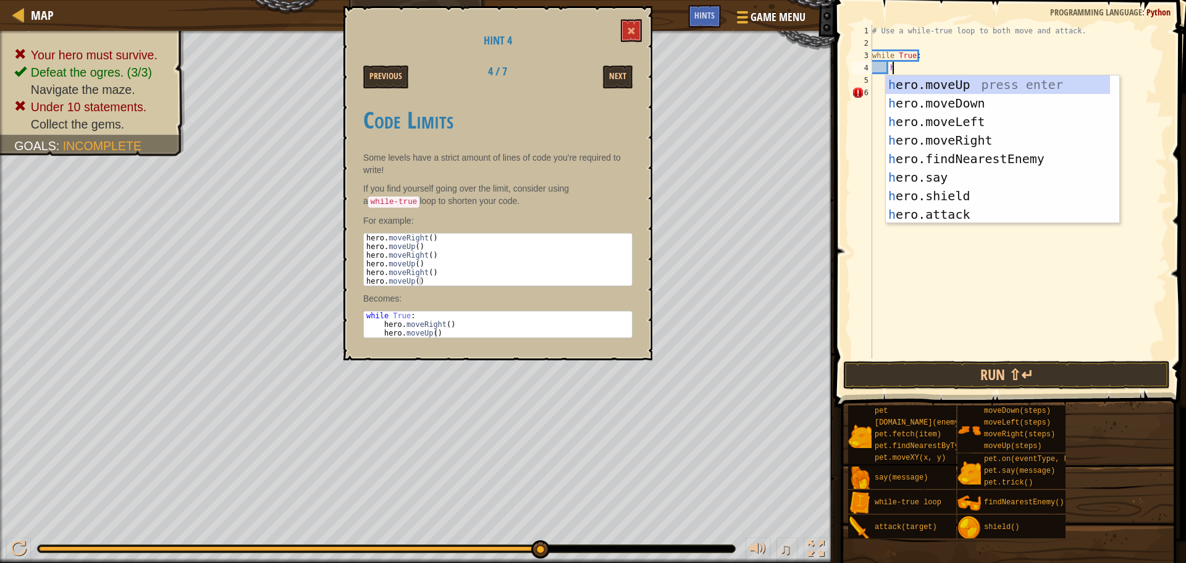
scroll to position [6, 1]
click at [975, 80] on div "h ero.moveUp press enter h ero.moveDown press enter h ero.moveLeft press enter …" at bounding box center [998, 167] width 224 height 185
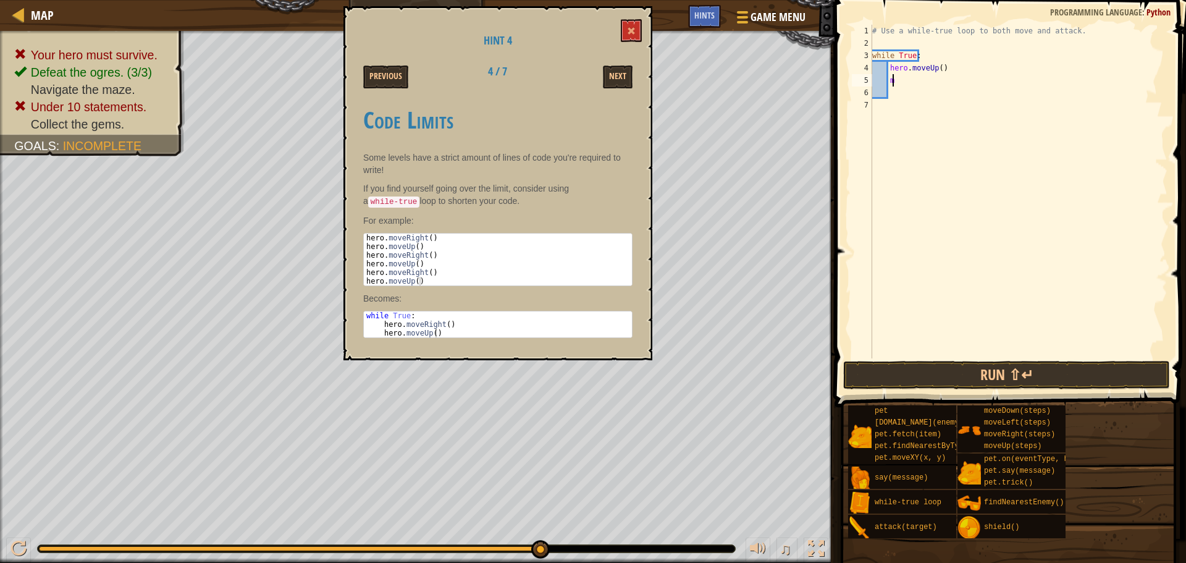
type textarea "mo"
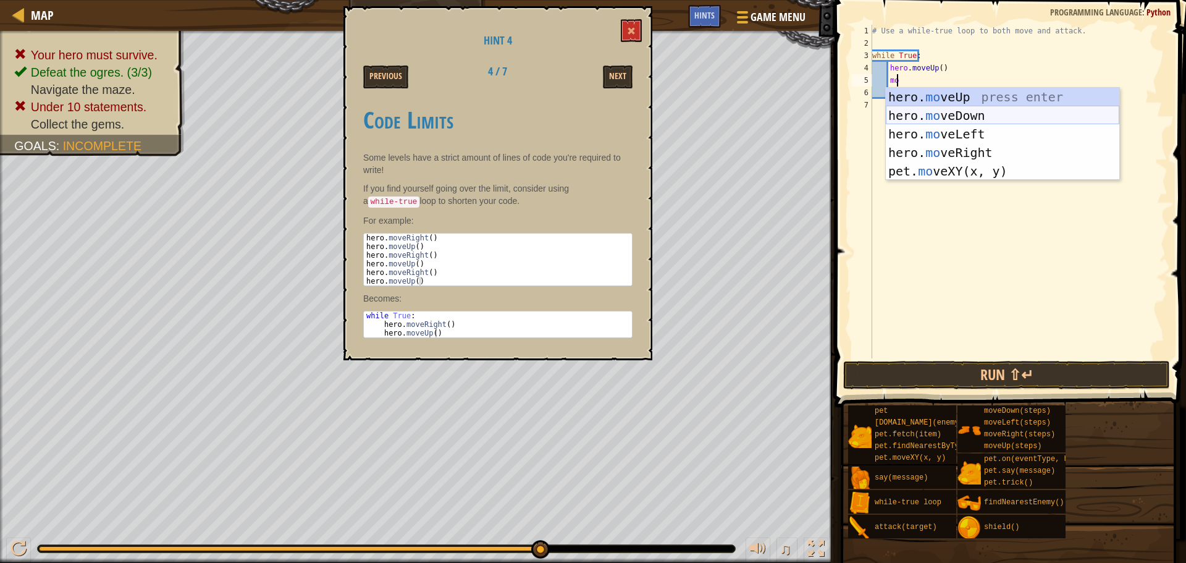
click at [998, 121] on div "hero. mo veUp press enter hero. mo veDown press enter hero. mo veLeft press ent…" at bounding box center [1002, 153] width 233 height 130
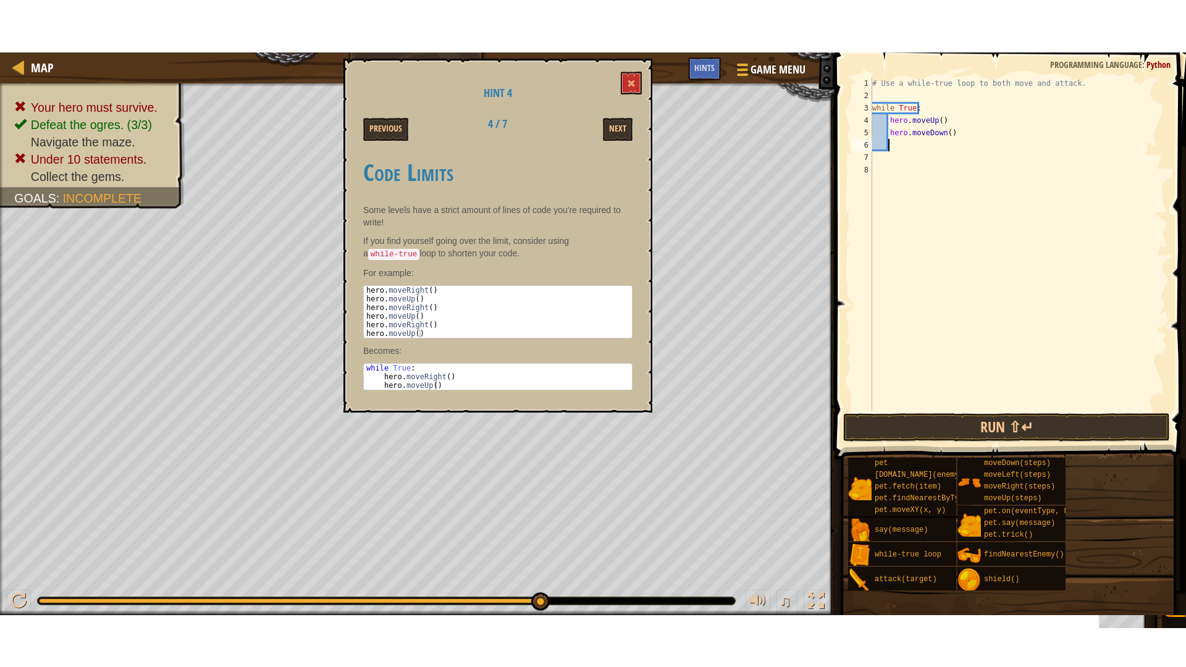
scroll to position [6, 1]
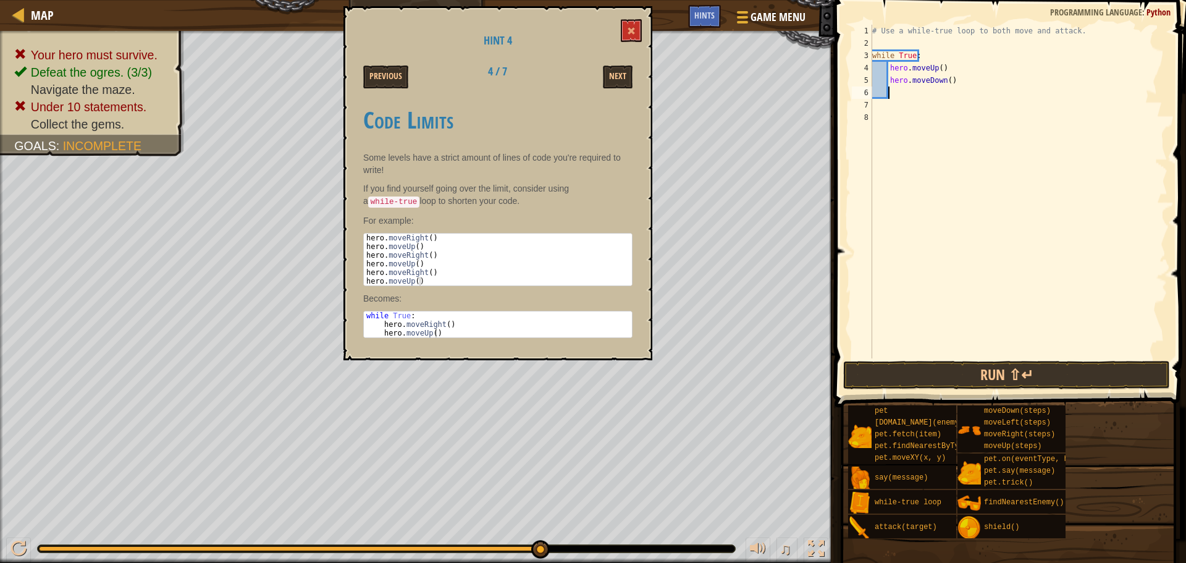
type textarea "m"
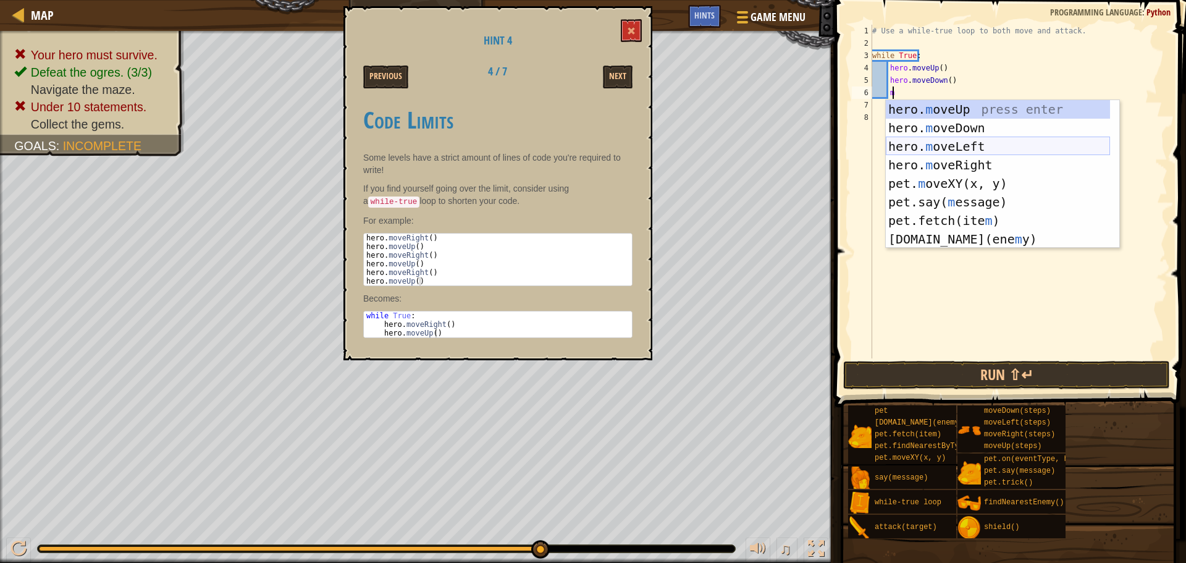
click at [939, 158] on div "hero. m oveUp press enter hero. m oveDown press enter hero. m oveLeft press ent…" at bounding box center [998, 192] width 224 height 185
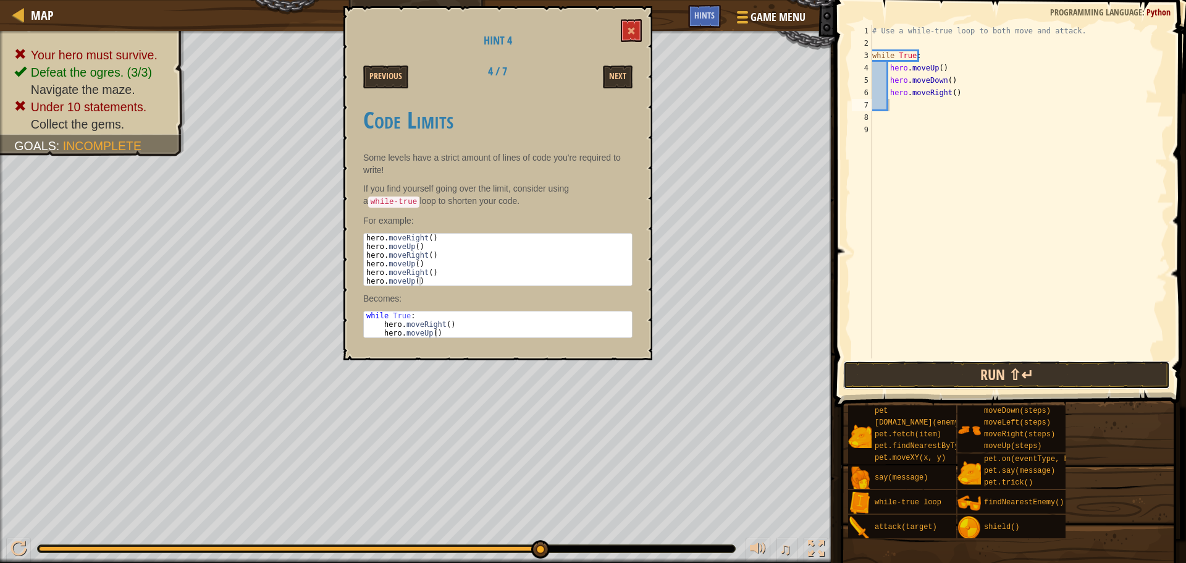
click at [1104, 369] on button "Run ⇧↵" at bounding box center [1006, 375] width 327 height 28
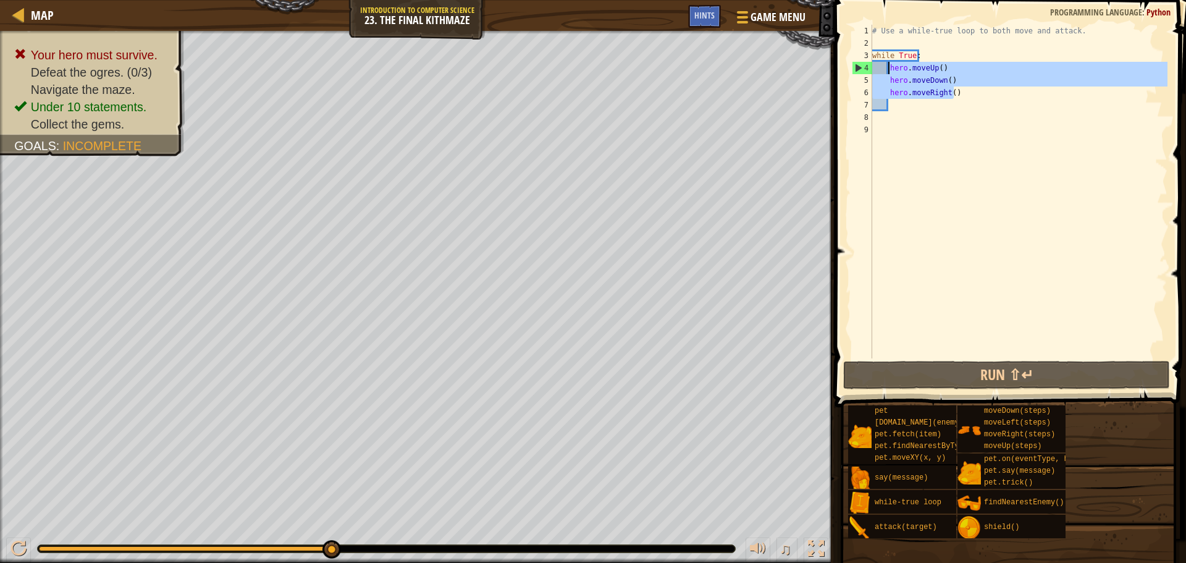
drag, startPoint x: 962, startPoint y: 95, endPoint x: 889, endPoint y: 67, distance: 77.4
click at [889, 67] on div "# Use a while-true loop to both move and attack. while True : hero . moveUp ( )…" at bounding box center [1019, 204] width 298 height 358
type textarea "hero.moveUp() hero.moveDown()"
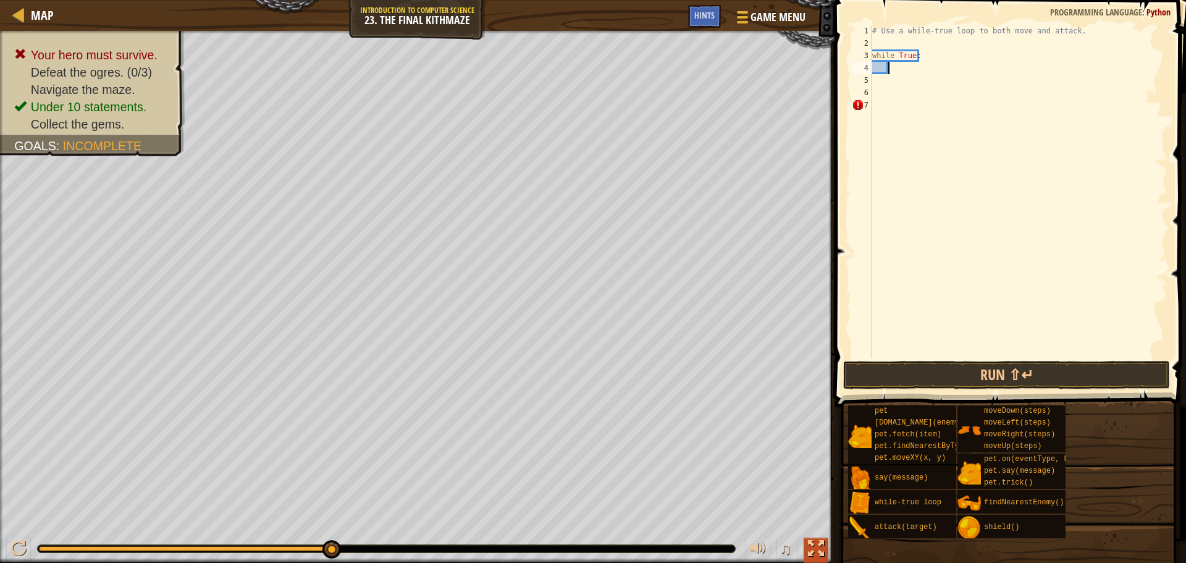
click at [809, 552] on div at bounding box center [816, 548] width 16 height 16
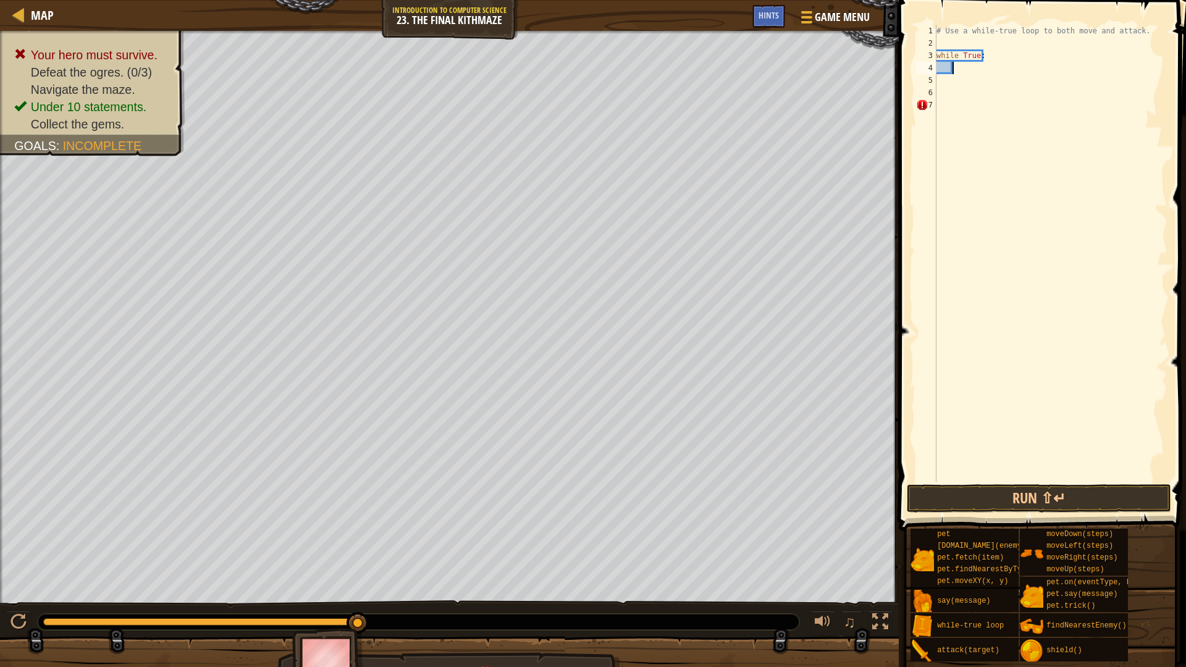
type textarea "m"
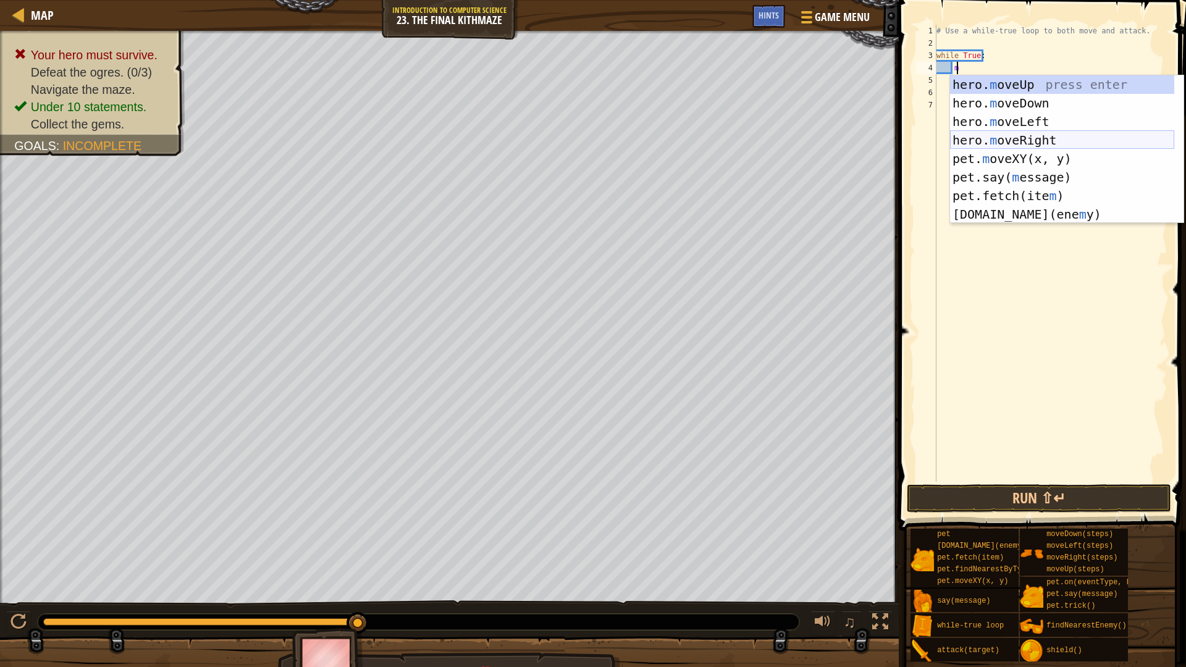
click at [1020, 138] on div "hero. m oveUp press enter hero. m oveDown press enter hero. m oveLeft press ent…" at bounding box center [1062, 167] width 224 height 185
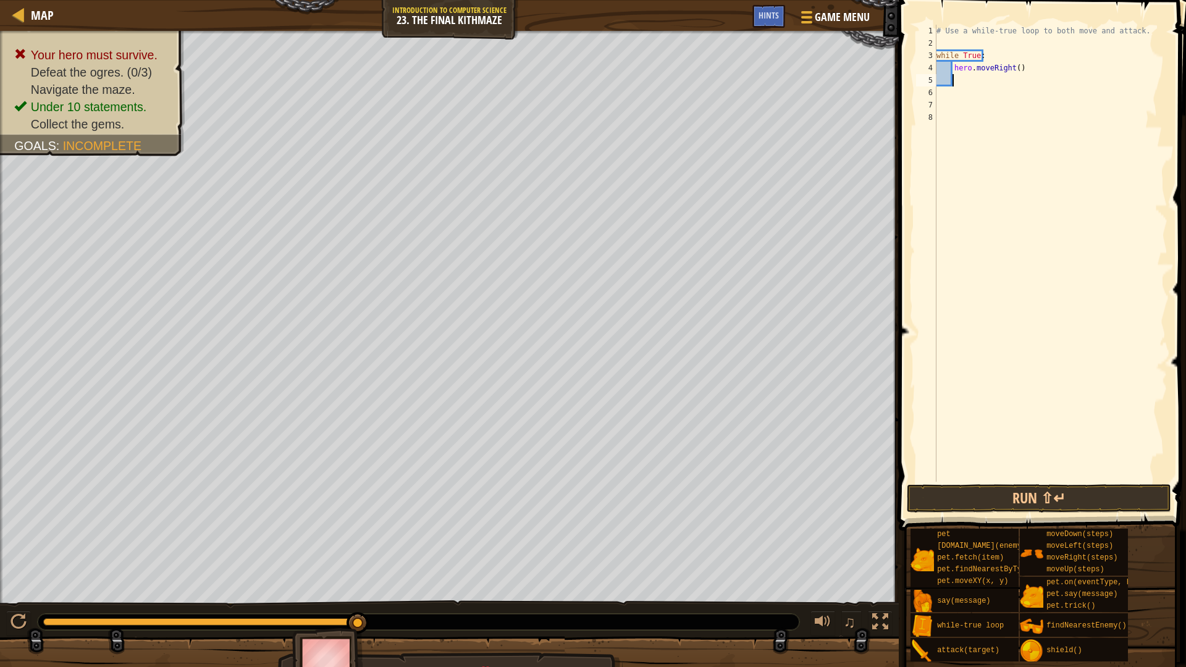
type textarea "m"
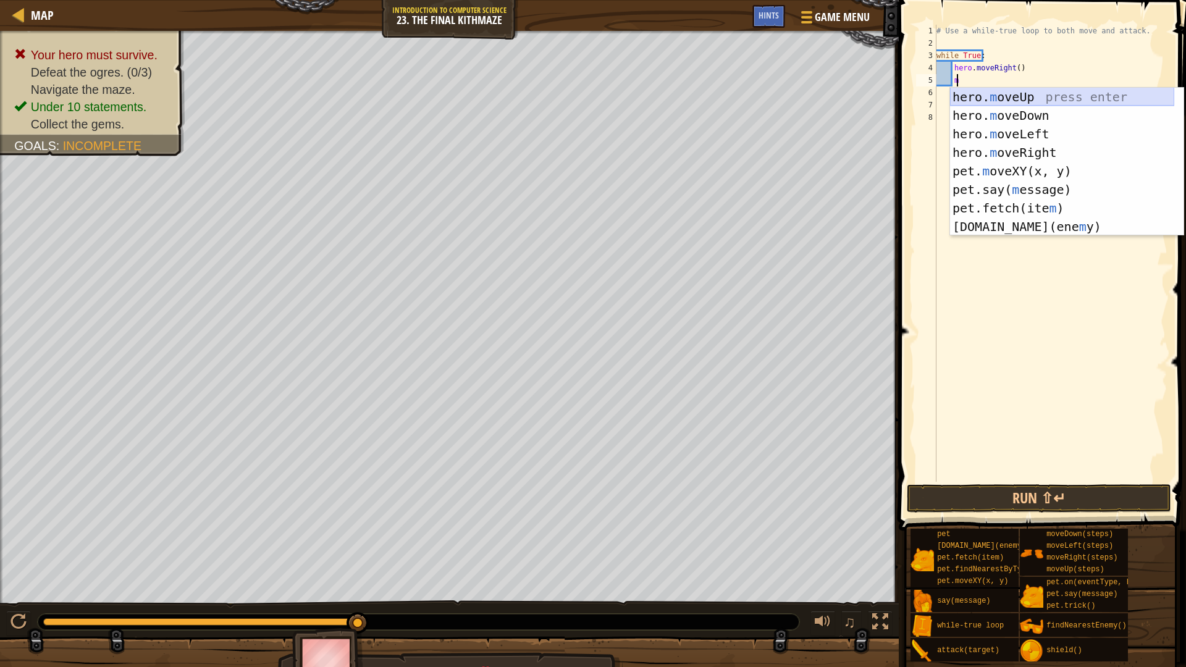
click at [1001, 94] on div "hero. m oveUp press enter hero. m oveDown press enter hero. m oveLeft press ent…" at bounding box center [1062, 180] width 224 height 185
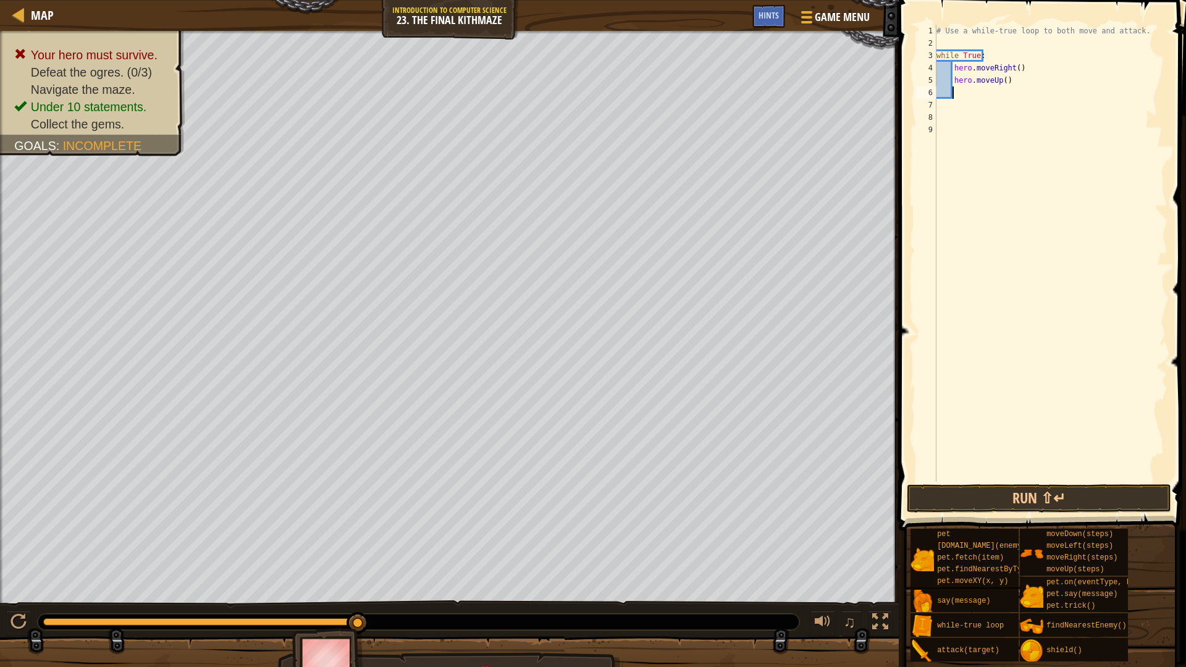
type textarea "m"
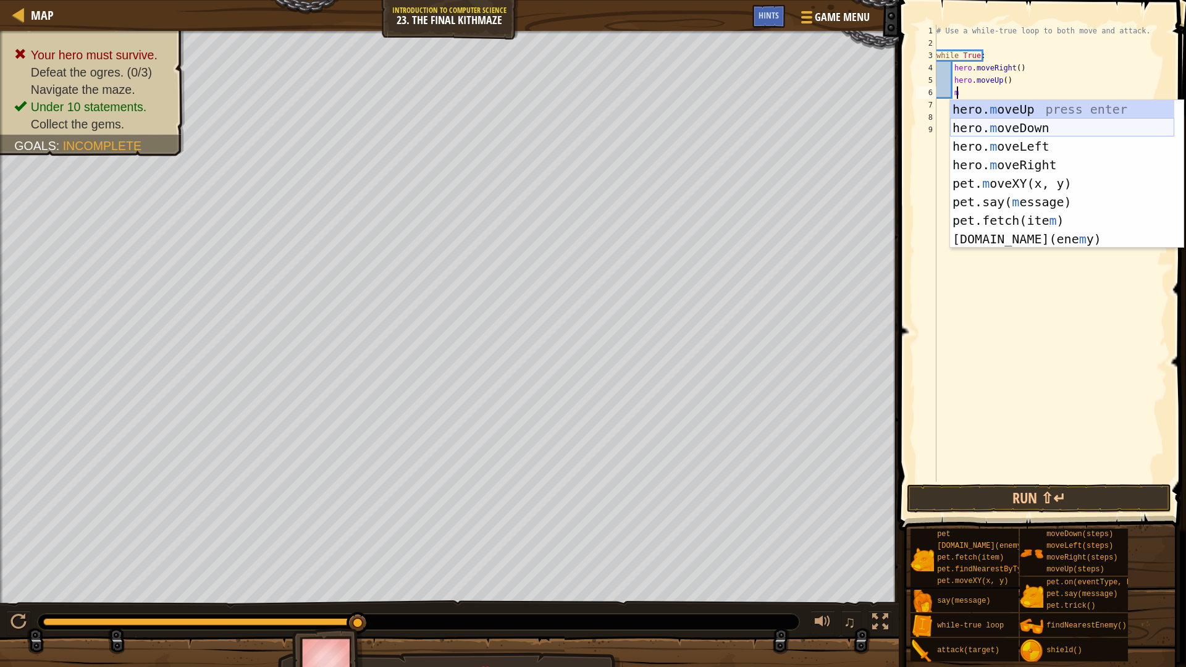
click at [1015, 122] on div "hero. m oveUp press enter hero. m oveDown press enter hero. m oveLeft press ent…" at bounding box center [1062, 192] width 224 height 185
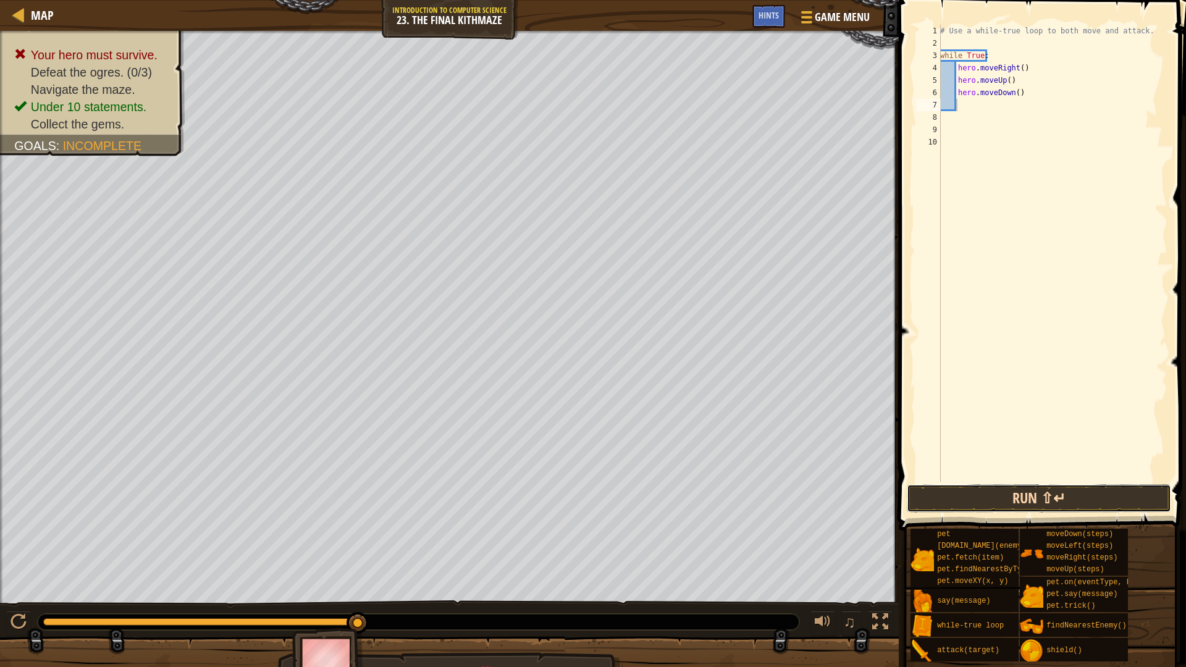
click at [1106, 494] on button "Run ⇧↵" at bounding box center [1039, 498] width 264 height 28
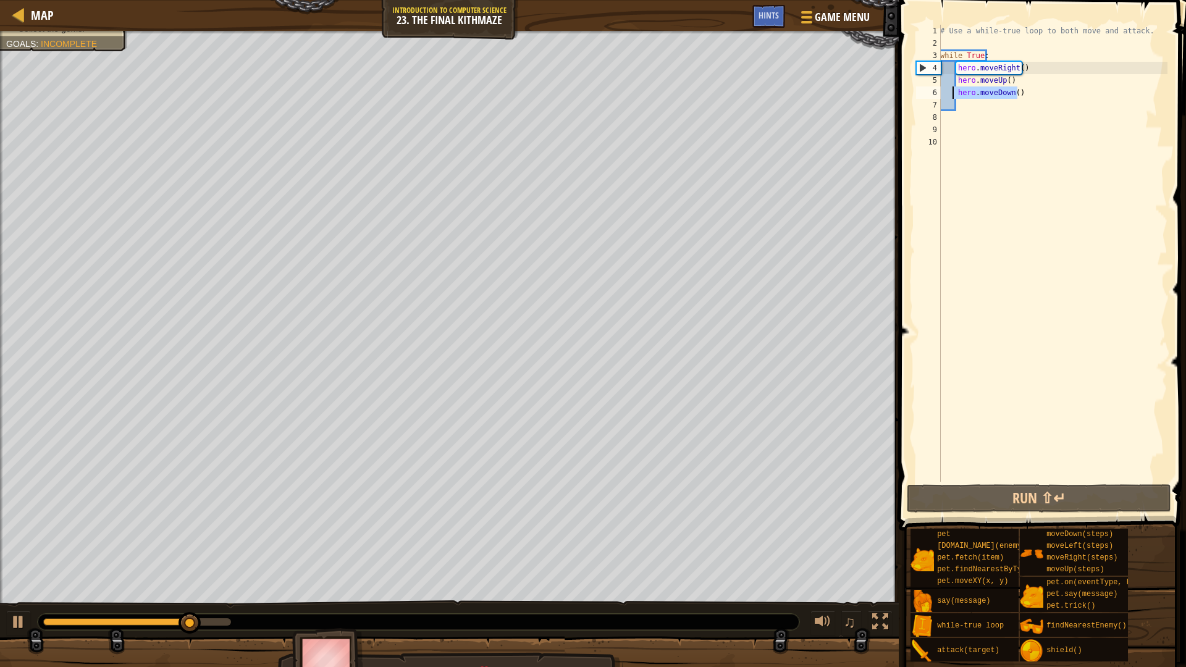
drag, startPoint x: 1022, startPoint y: 93, endPoint x: 951, endPoint y: 91, distance: 71.1
click at [951, 91] on div "# Use a while-true loop to both move and attack. while True : hero . moveRight …" at bounding box center [1053, 266] width 230 height 482
drag, startPoint x: 1010, startPoint y: 82, endPoint x: 957, endPoint y: 85, distance: 53.2
click at [957, 85] on div "# Use a while-true loop to both move and attack. while True : hero . moveRight …" at bounding box center [1053, 266] width 230 height 482
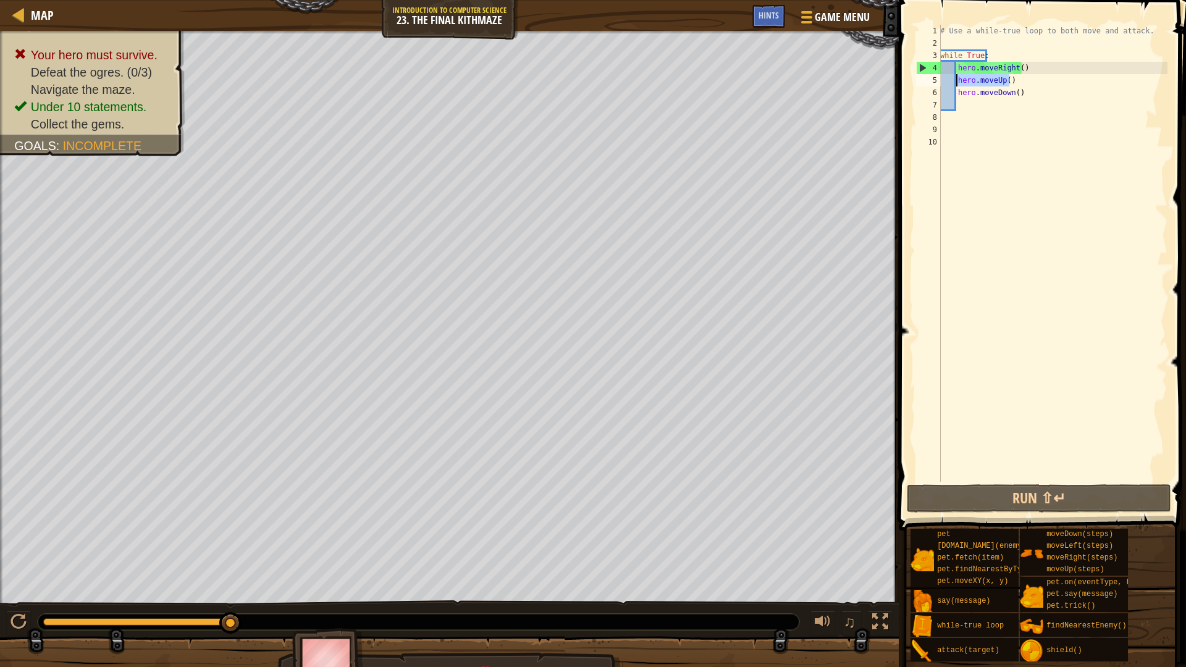
type textarea "hero.moveDown()"
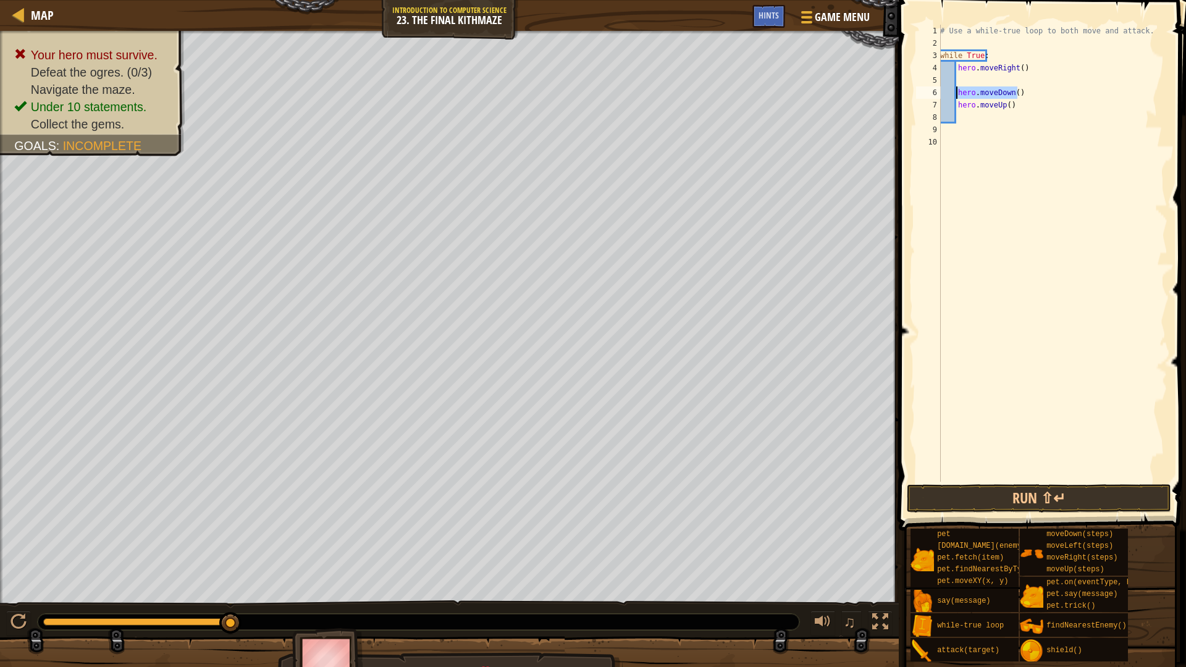
drag, startPoint x: 1019, startPoint y: 90, endPoint x: 957, endPoint y: 98, distance: 63.0
click at [957, 98] on div "# Use a while-true loop to both move and attack. while True : hero . moveRight …" at bounding box center [1053, 266] width 230 height 482
type textarea "hero.moveDown()"
drag, startPoint x: 1007, startPoint y: 106, endPoint x: 957, endPoint y: 104, distance: 50.7
click at [957, 104] on div "# Use a while-true loop to both move and attack. while True : hero . moveRight …" at bounding box center [1053, 266] width 230 height 482
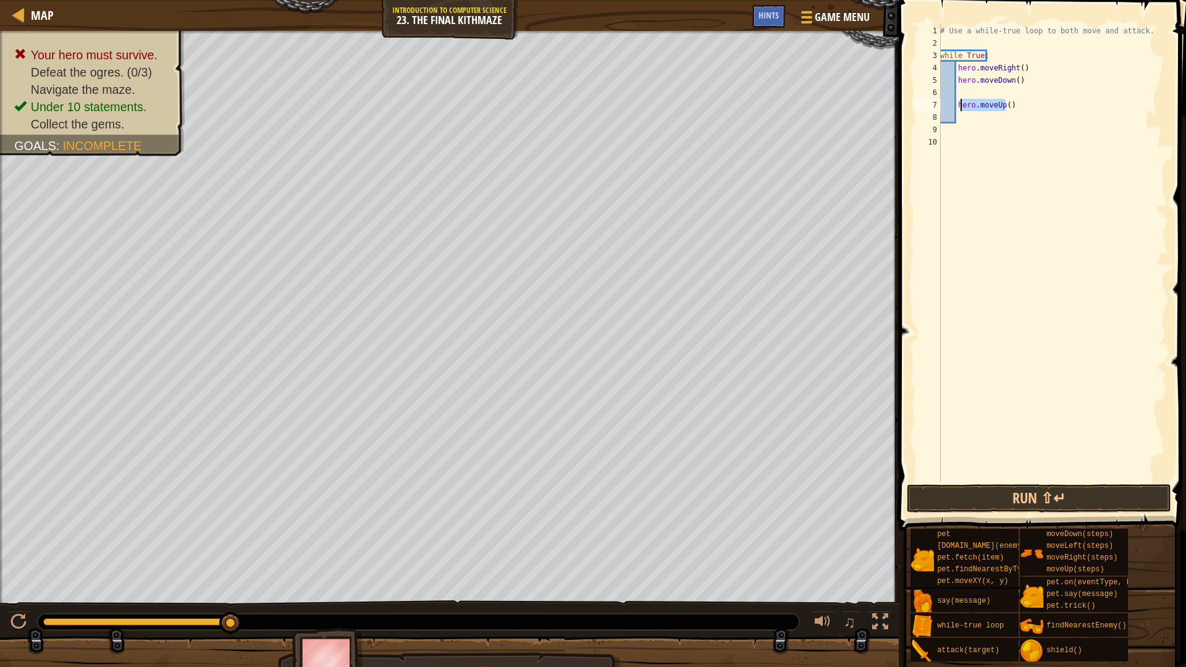
type textarea "hero.moveUp()"
drag, startPoint x: 1009, startPoint y: 100, endPoint x: 954, endPoint y: 106, distance: 54.7
click at [954, 106] on div "# Use a while-true loop to both move and attack. while True : hero . moveRight …" at bounding box center [1053, 266] width 230 height 482
click at [944, 94] on div "# Use a while-true loop to both move and attack. while True : hero . moveRight …" at bounding box center [1053, 266] width 230 height 482
click at [1017, 81] on div "# Use a while-true loop to both move and attack. while True : hero . moveRight …" at bounding box center [1053, 266] width 230 height 482
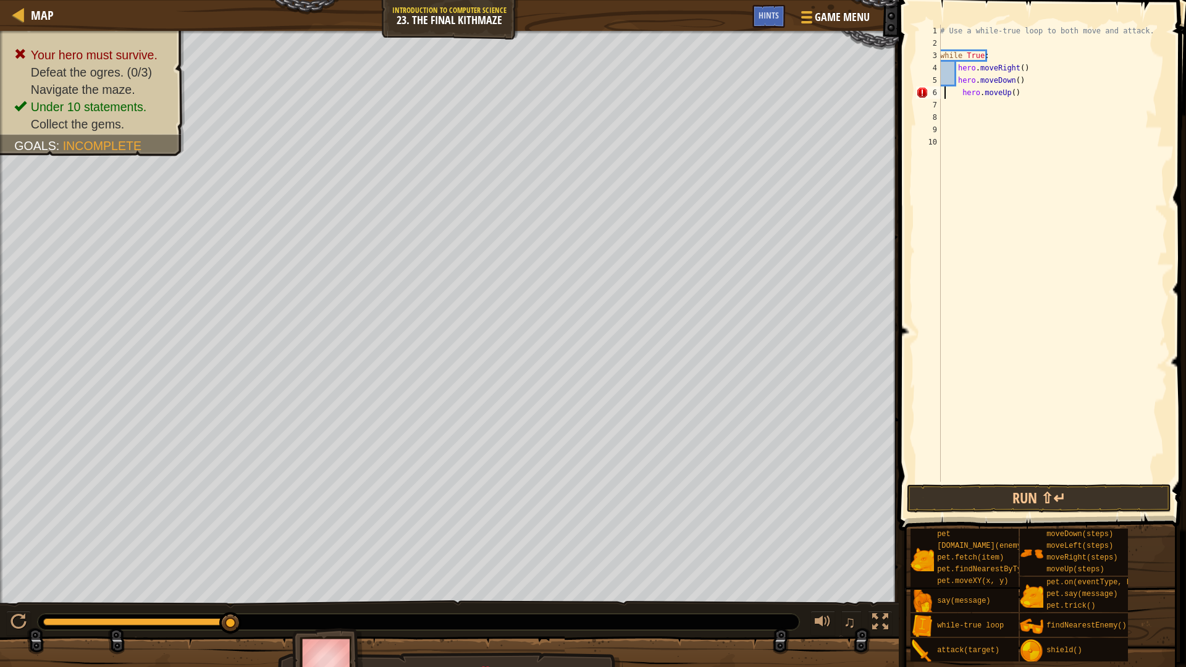
type textarea "hero.moveDown()"
drag, startPoint x: 1014, startPoint y: 94, endPoint x: 957, endPoint y: 63, distance: 64.7
click at [957, 63] on div "# Use a while-true loop to both move and attack. while True : hero . moveRight …" at bounding box center [1053, 266] width 230 height 482
type textarea "hero.moveRight() hero.moveDown("
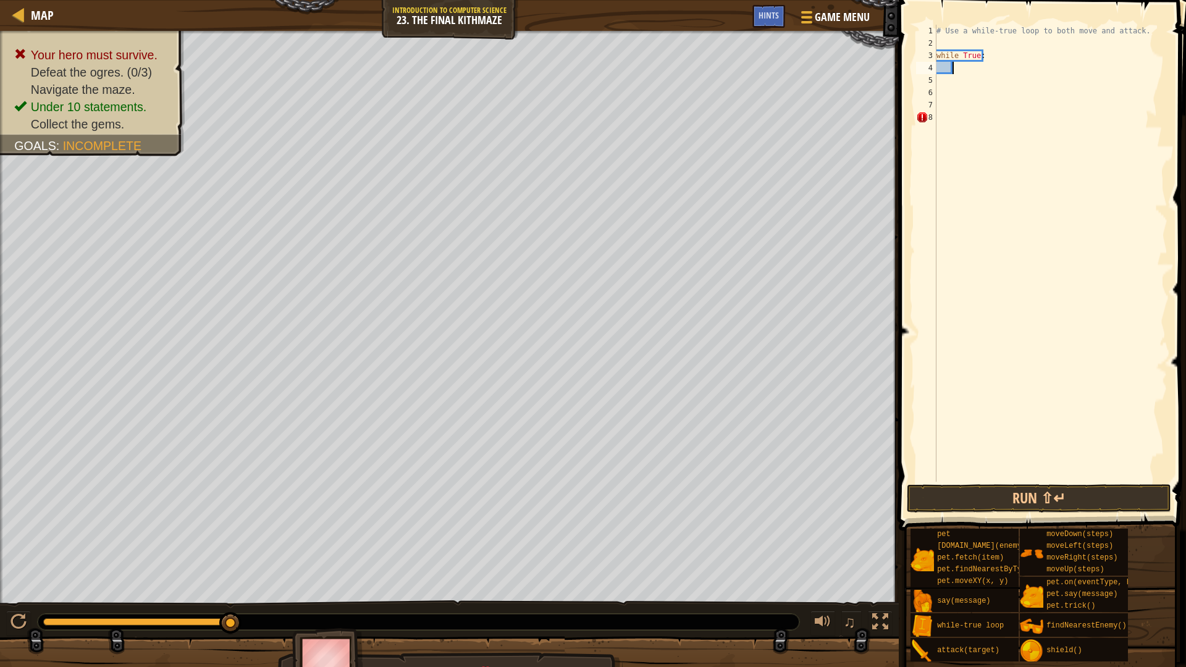
type textarea "h"
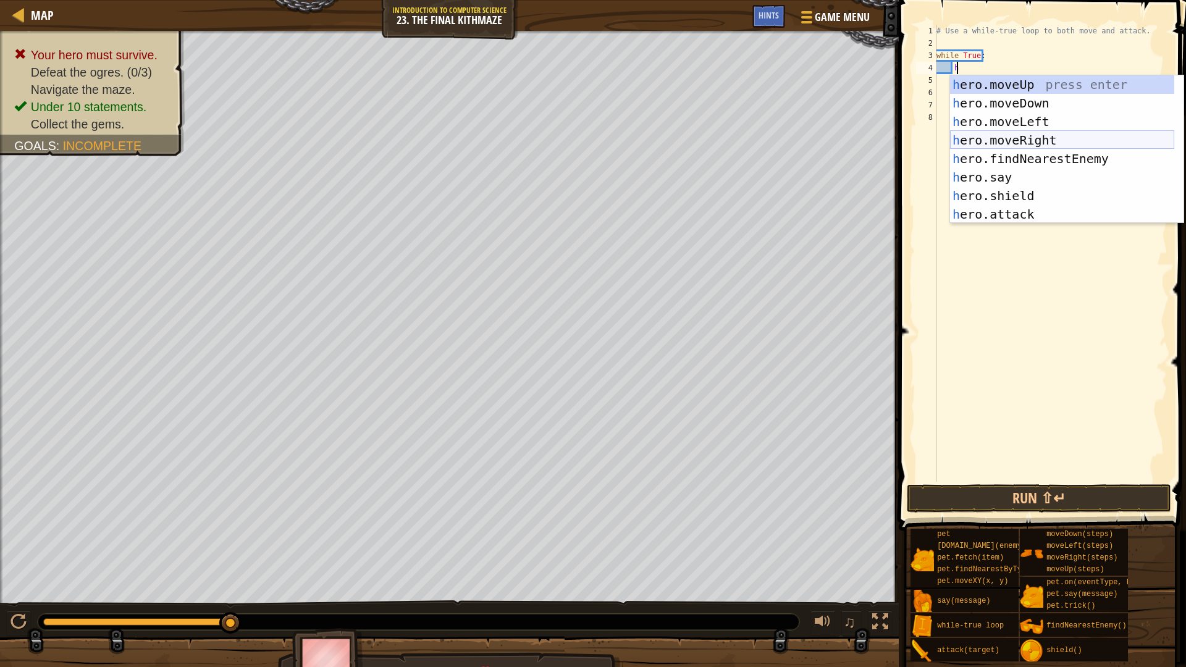
click at [1050, 145] on div "h ero.moveUp press enter h ero.moveDown press enter h ero.moveLeft press enter …" at bounding box center [1062, 167] width 224 height 185
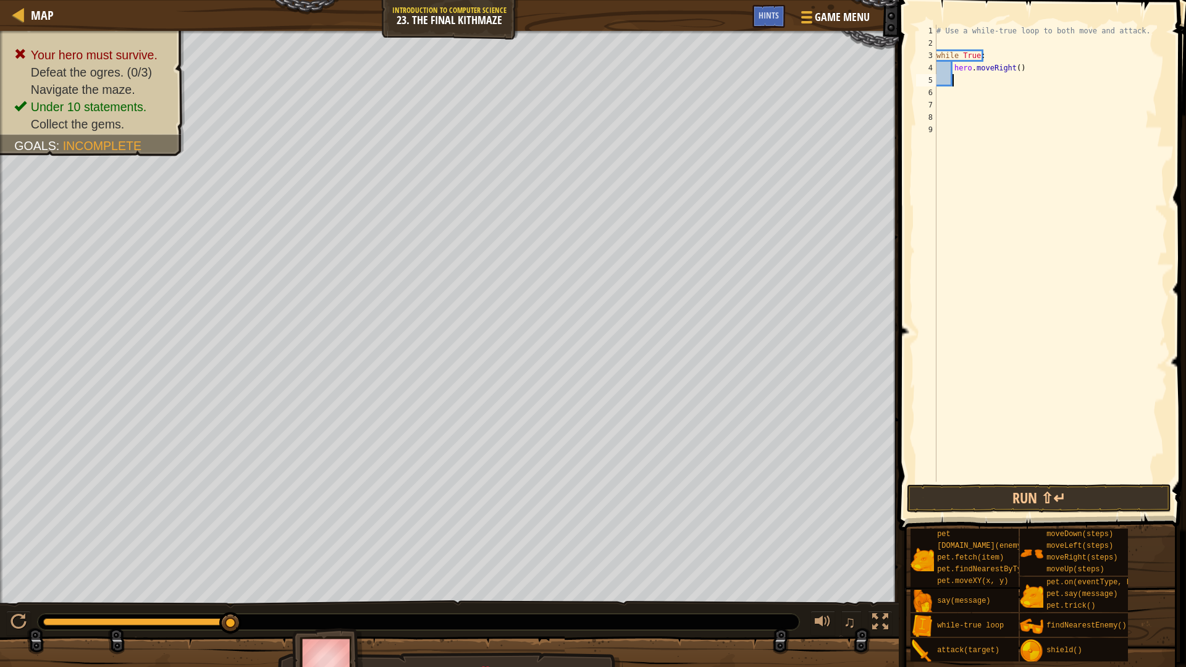
type textarea "m"
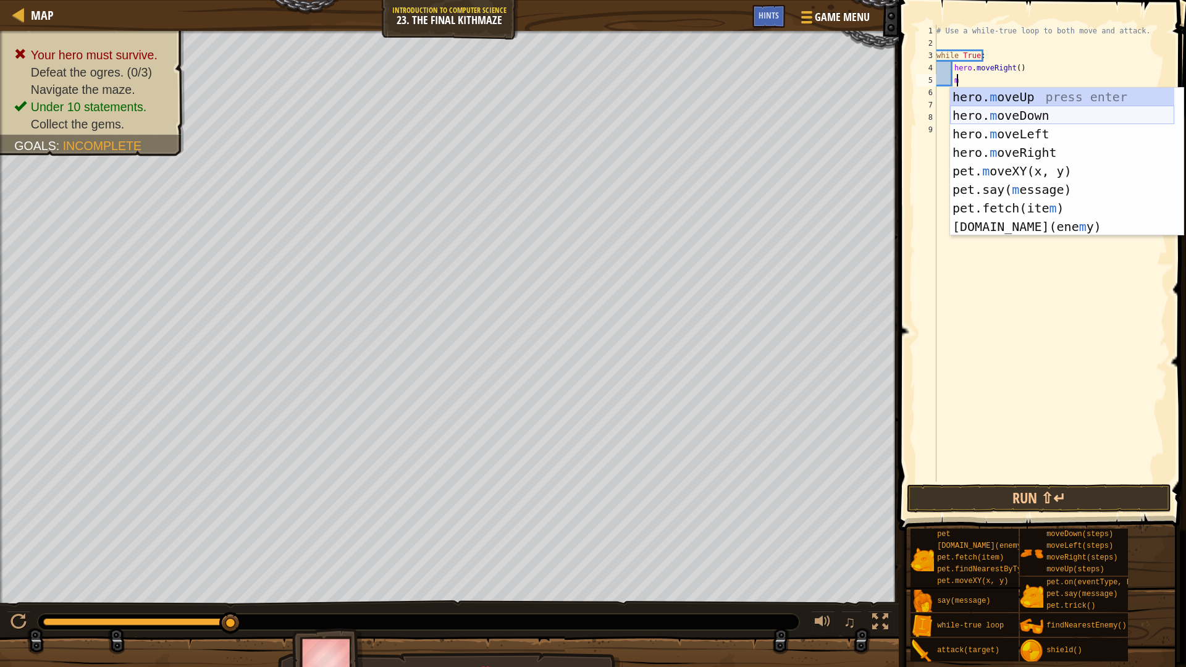
click at [1015, 112] on div "hero. m oveUp press enter hero. m oveDown press enter hero. m oveLeft press ent…" at bounding box center [1062, 180] width 224 height 185
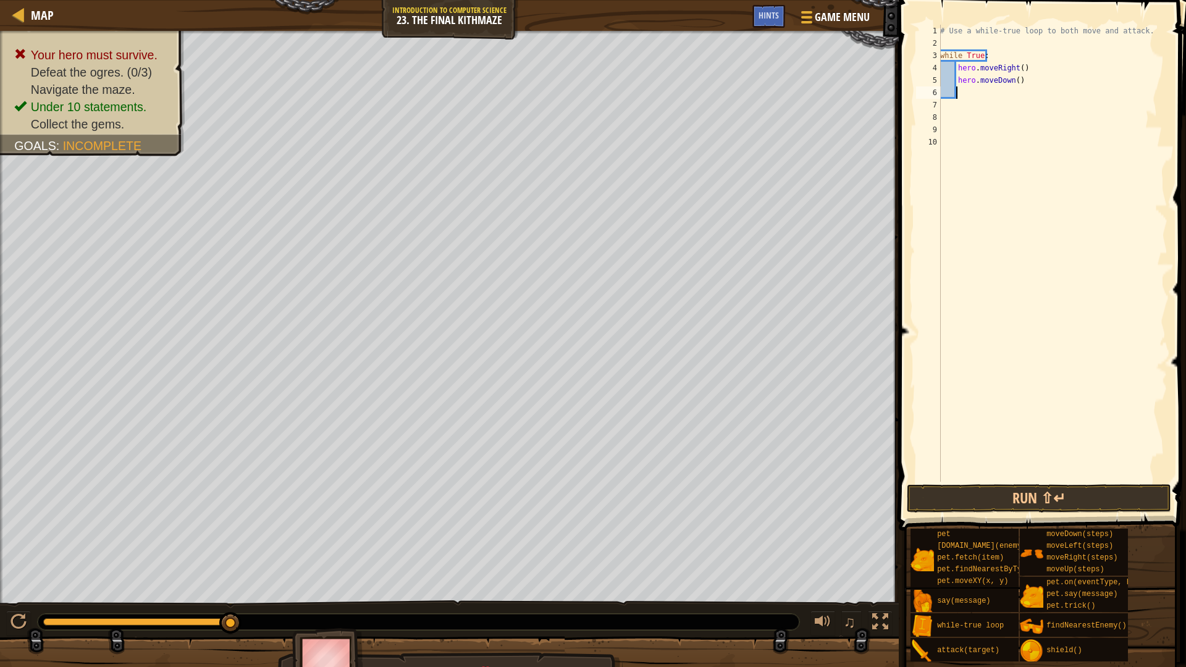
type textarea "m"
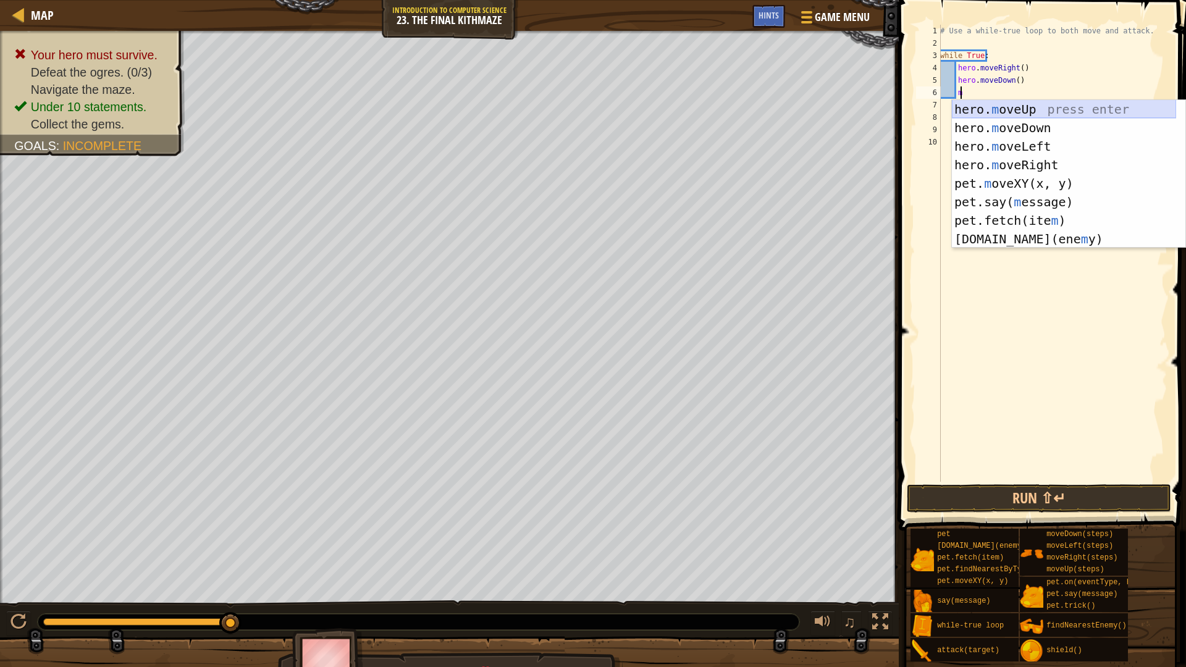
click at [1050, 104] on div "hero. m oveUp press enter hero. m oveDown press enter hero. m oveLeft press ent…" at bounding box center [1064, 192] width 224 height 185
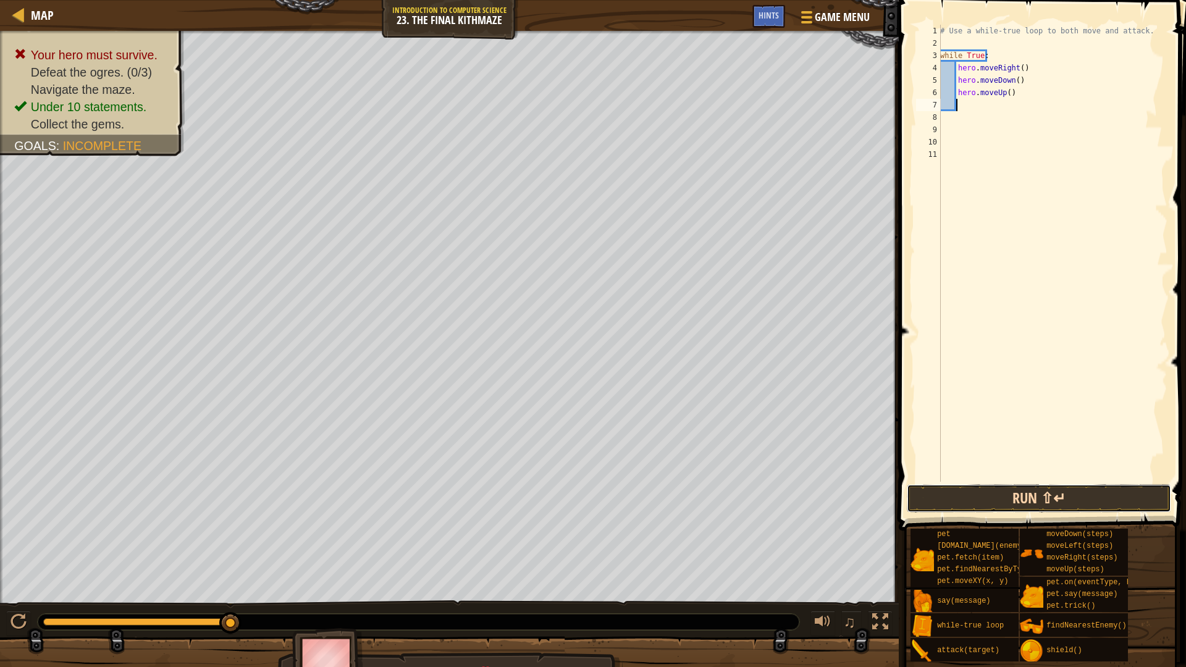
click at [1096, 494] on button "Run ⇧↵" at bounding box center [1039, 498] width 264 height 28
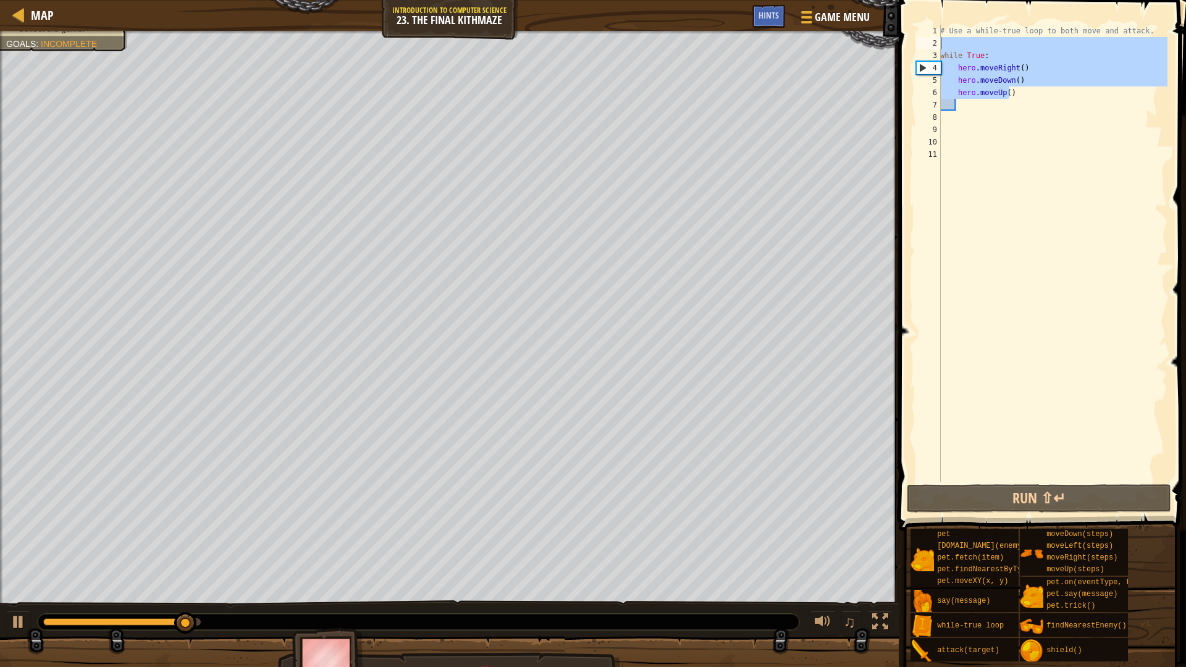
drag, startPoint x: 1024, startPoint y: 95, endPoint x: 933, endPoint y: 44, distance: 104.8
click at [933, 44] on div "1 2 3 4 5 6 7 8 9 10 11 # Use a while-true loop to both move and attack. while …" at bounding box center [1041, 253] width 254 height 457
type textarea "while True:"
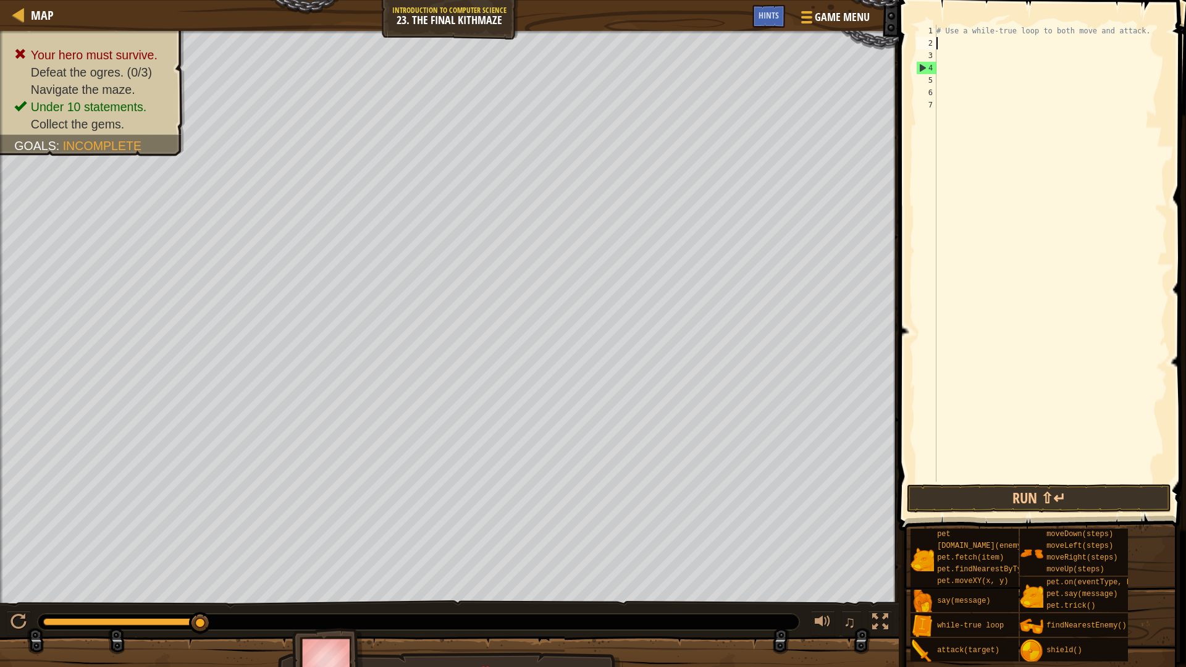
scroll to position [6, 0]
click at [0, 332] on div "Your hero must survive. Defeat the ogres. (0/3) Navigate the maze. Under 10 sta…" at bounding box center [449, 317] width 899 height 573
click at [0, 241] on div "Your hero must survive. Defeat the ogres. (0/3) Navigate the maze. Under 10 sta…" at bounding box center [449, 317] width 899 height 573
click at [2, 154] on div "Your hero must survive. Defeat the ogres. (0/3) Navigate the maze. Under 10 sta…" at bounding box center [449, 317] width 899 height 573
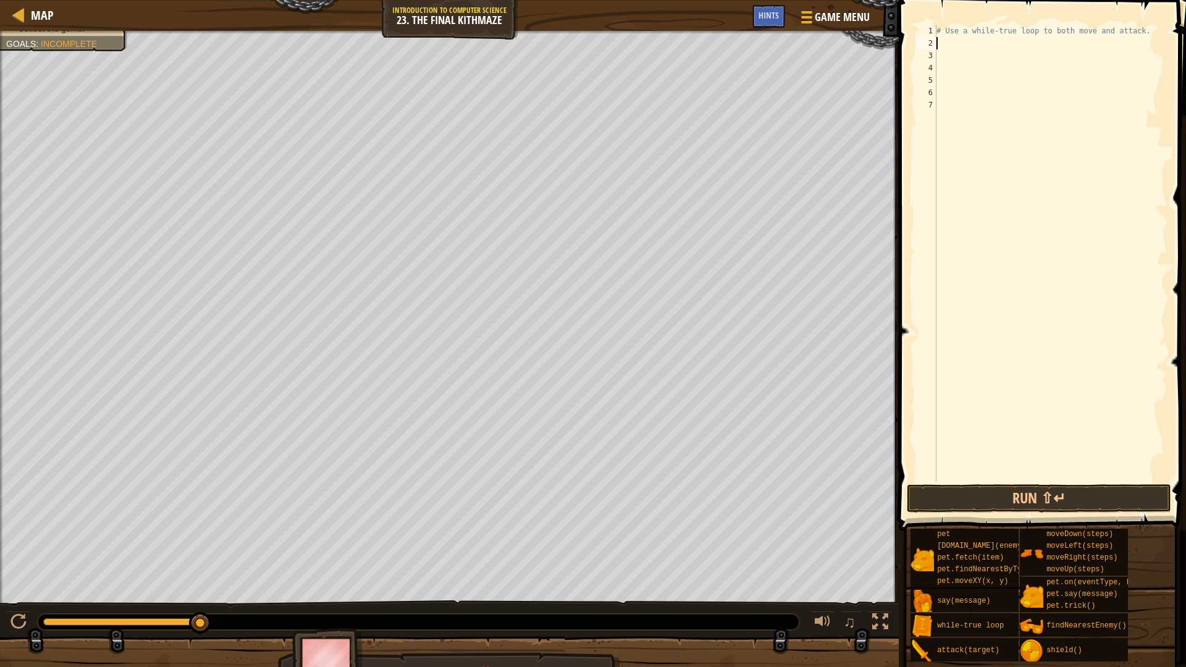
click at [922, 358] on div "Map Introduction to Computer Science 23. The Final Kithmaze Game Menu Done Hint…" at bounding box center [593, 333] width 1186 height 667
click at [278, 241] on div "Map Introduction to Computer Science 23. The Final Kithmaze Game Menu Done Hint…" at bounding box center [593, 333] width 1186 height 667
drag, startPoint x: 287, startPoint y: 22, endPoint x: 928, endPoint y: 350, distance: 719.6
click at [1010, 316] on div "Map Introduction to Computer Science 23. The Final Kithmaze Game Menu Done Hint…" at bounding box center [593, 333] width 1186 height 667
click at [614, 18] on div "Map Introduction to Computer Science 23. The Final Kithmaze Game Menu Done Hint…" at bounding box center [593, 333] width 1186 height 667
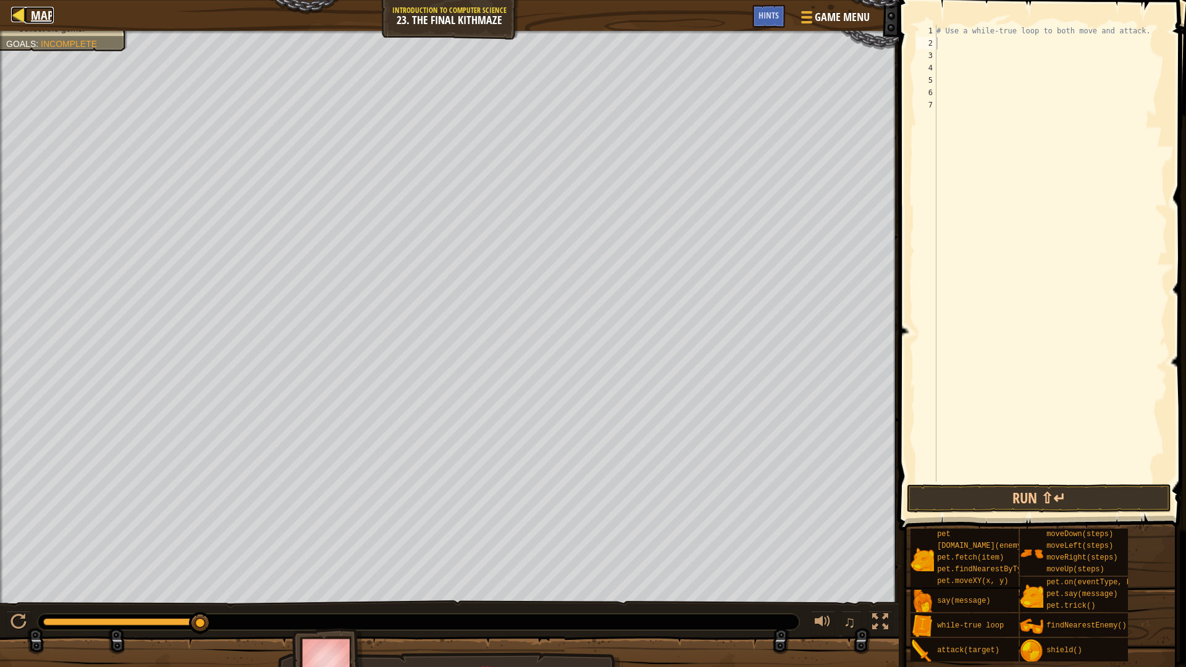
click at [14, 8] on div at bounding box center [18, 14] width 15 height 15
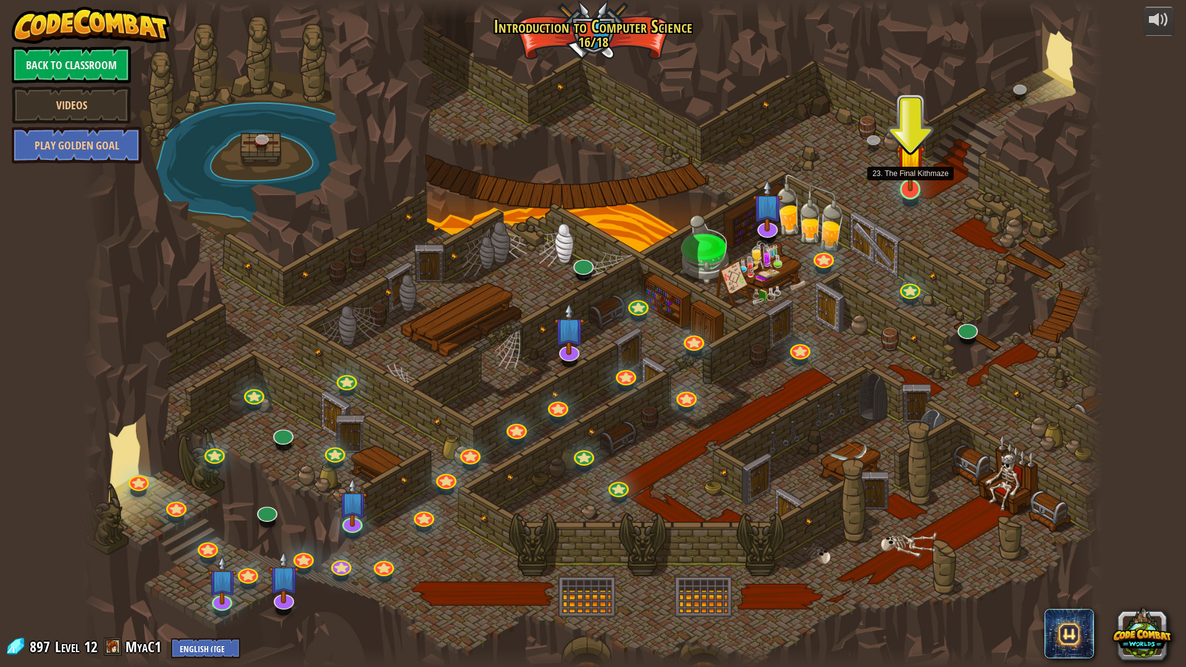
click at [911, 188] on img at bounding box center [910, 159] width 28 height 65
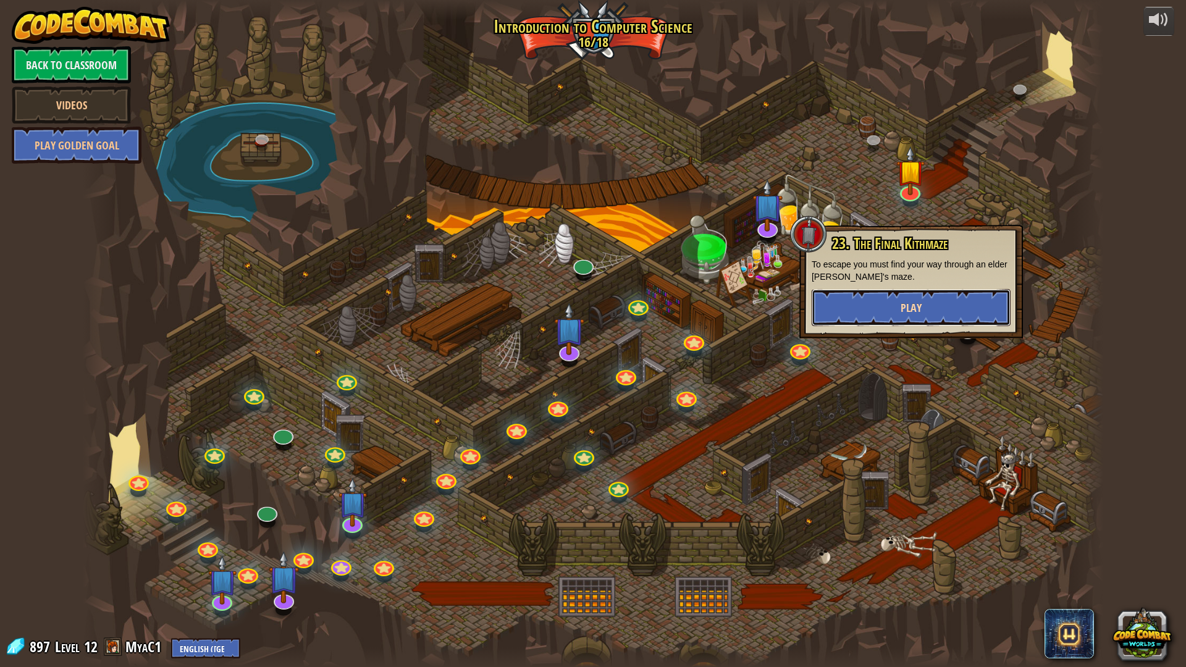
click at [899, 303] on button "Play" at bounding box center [911, 307] width 199 height 37
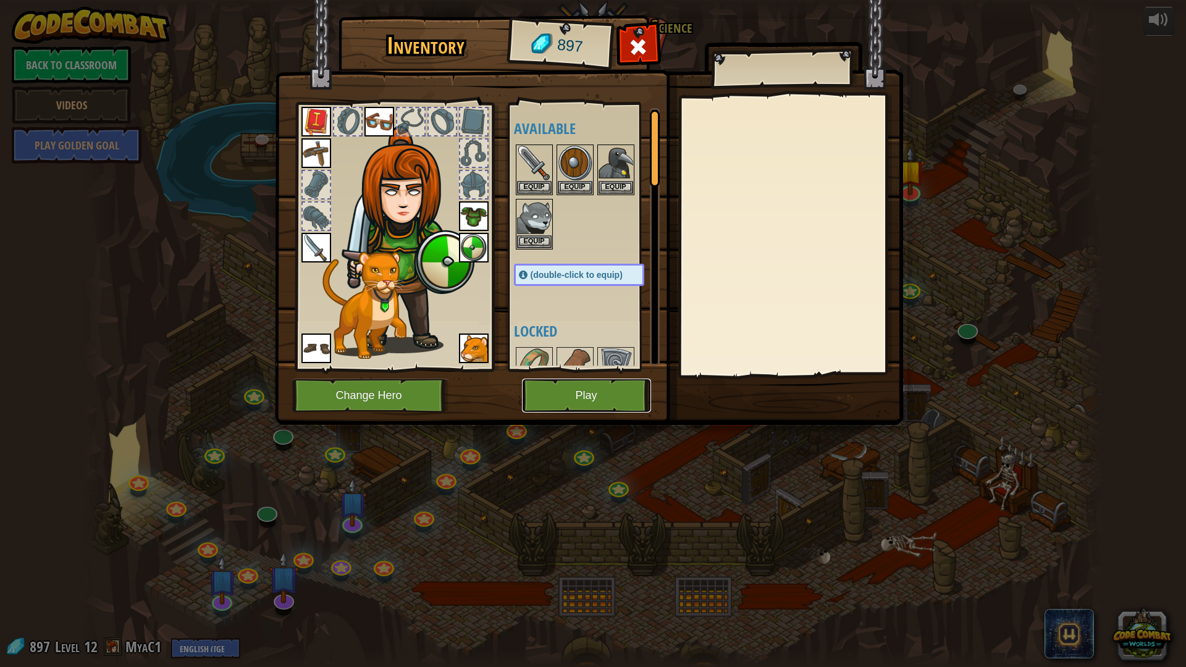
click at [610, 397] on button "Play" at bounding box center [586, 396] width 129 height 34
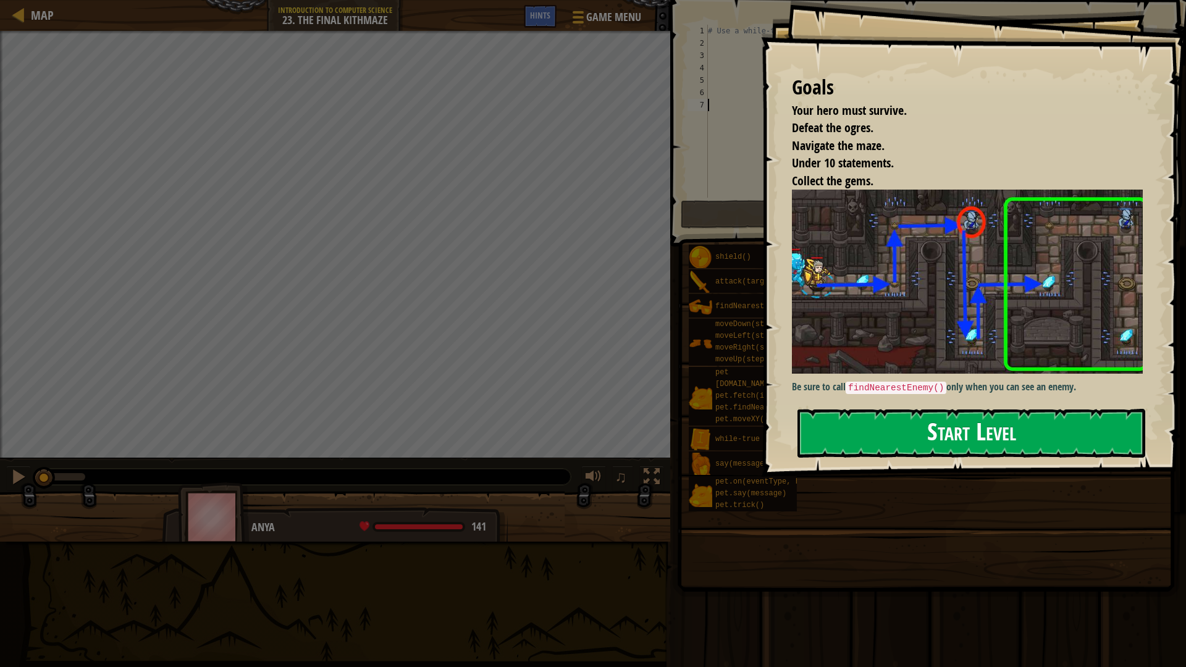
click at [1031, 429] on button "Start Level" at bounding box center [971, 433] width 348 height 49
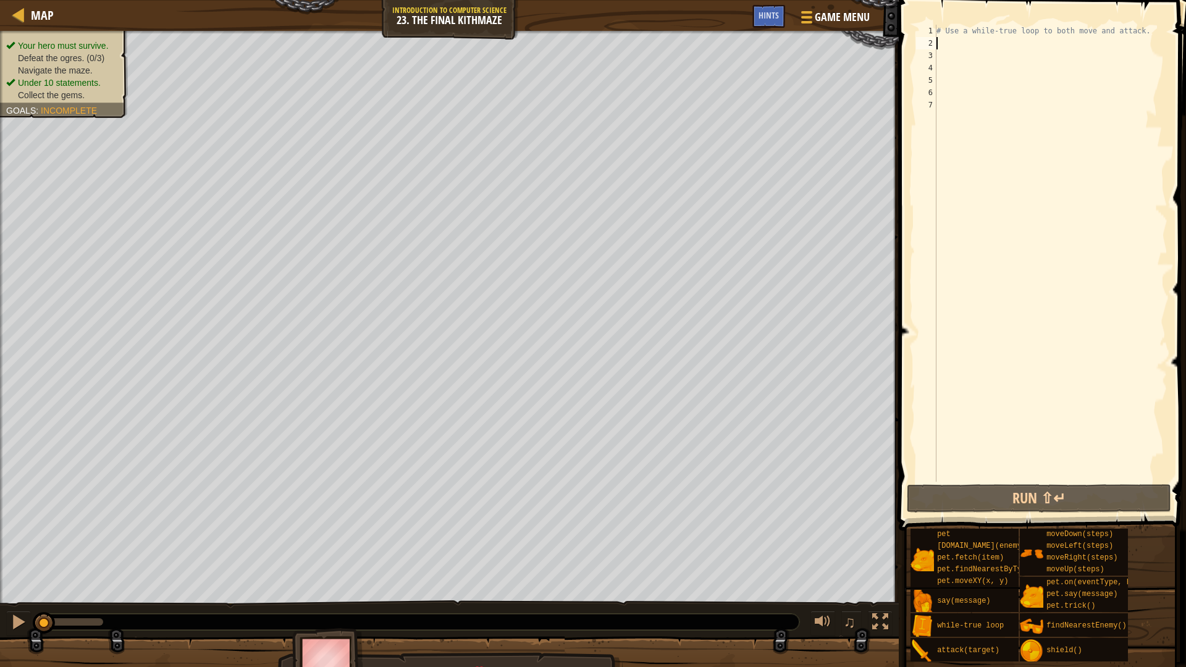
click at [941, 42] on div "# Use a while-true loop to both move and attack." at bounding box center [1050, 266] width 233 height 482
type textarea "mo"
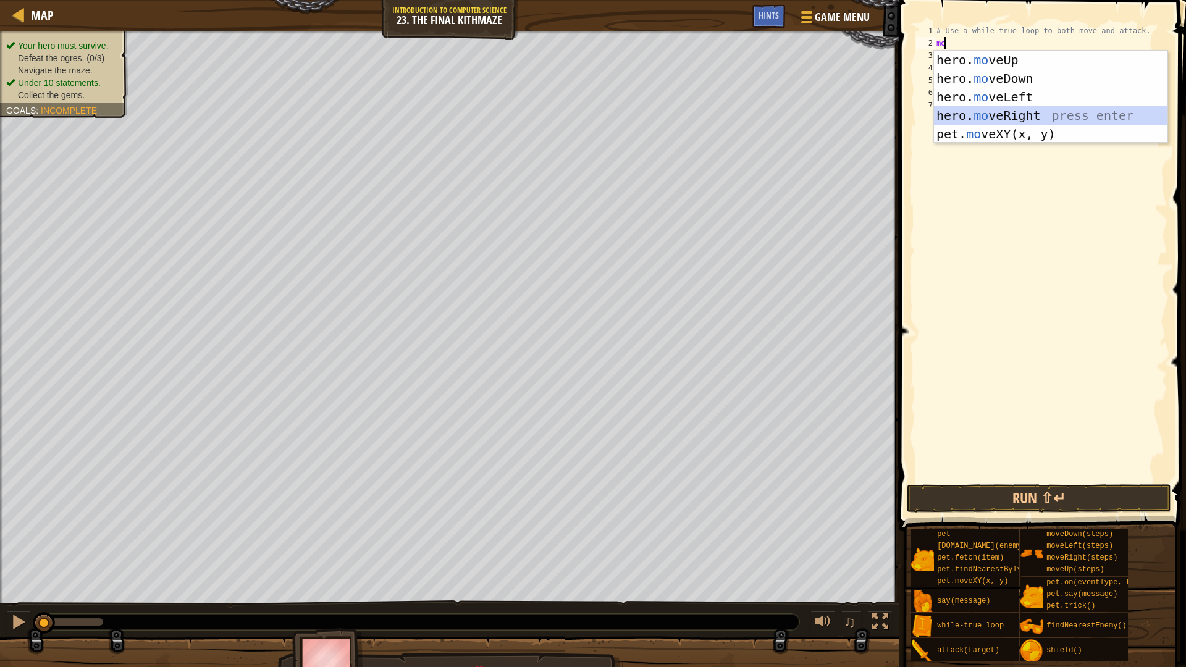
click at [1014, 107] on div "hero. mo veUp press enter hero. mo veDown press enter hero. mo veLeft press ent…" at bounding box center [1050, 116] width 233 height 130
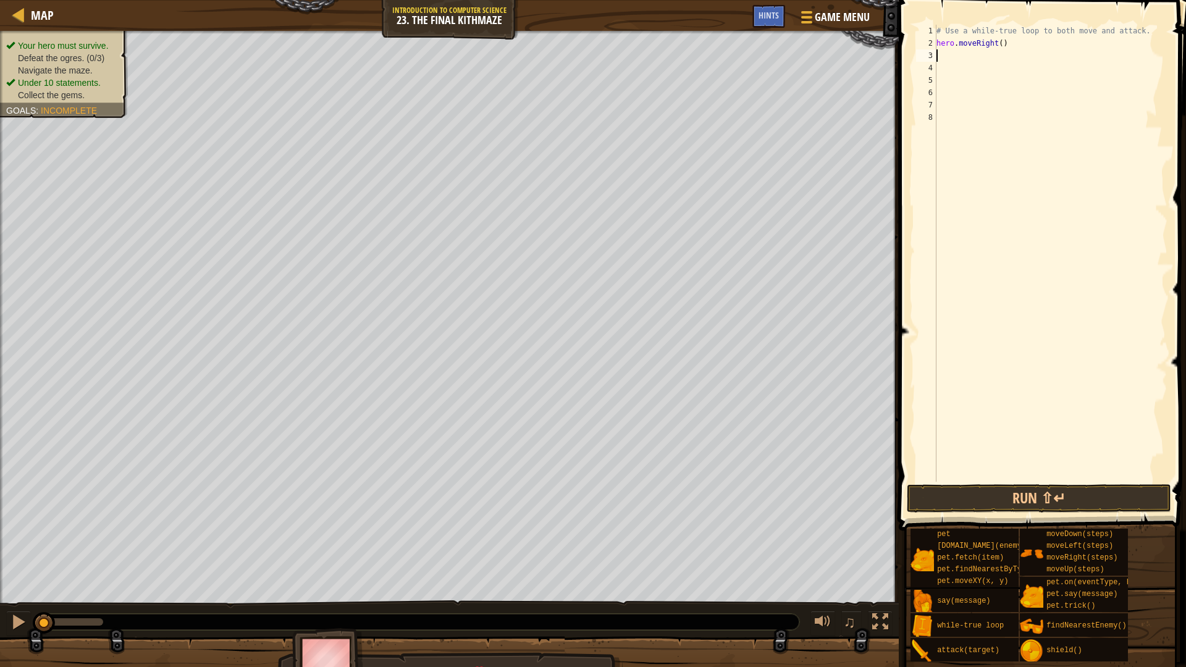
type textarea "m"
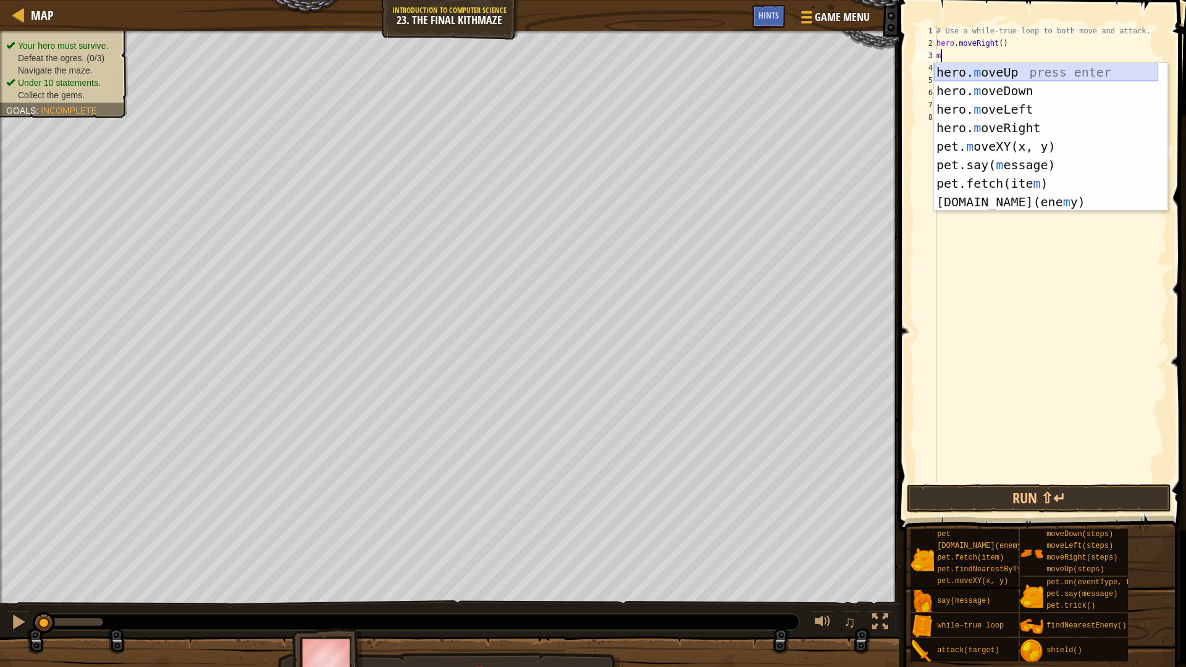
click at [1001, 67] on div "hero. m oveUp press enter hero. m oveDown press enter hero. m oveLeft press ent…" at bounding box center [1046, 155] width 224 height 185
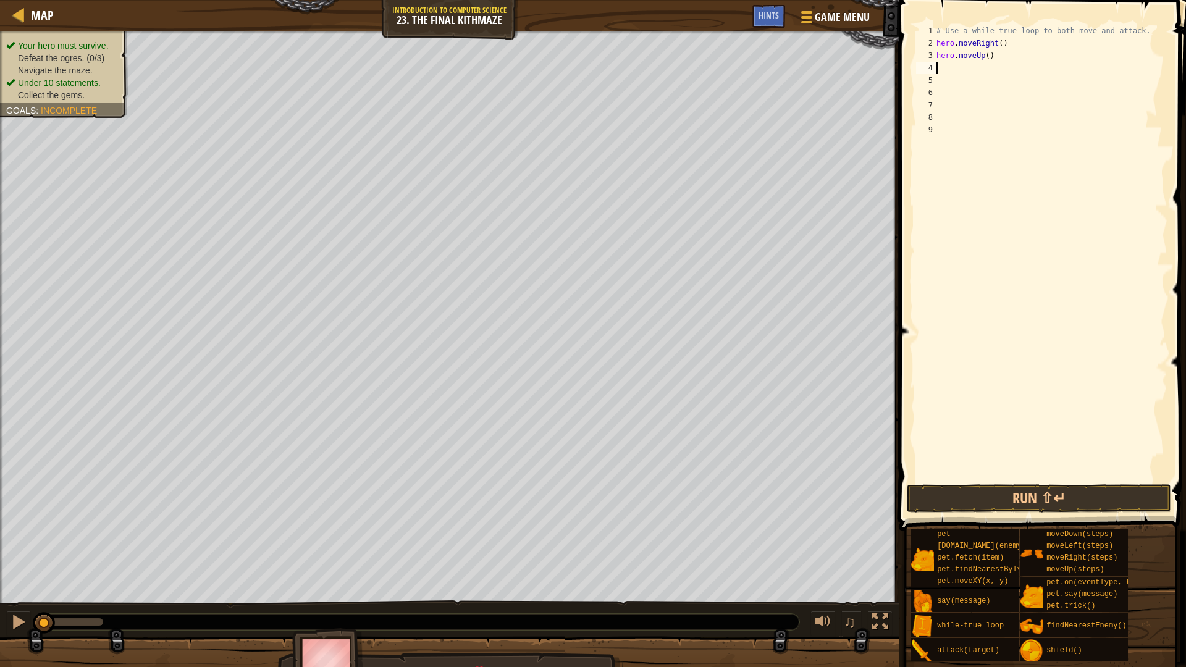
type textarea "m"
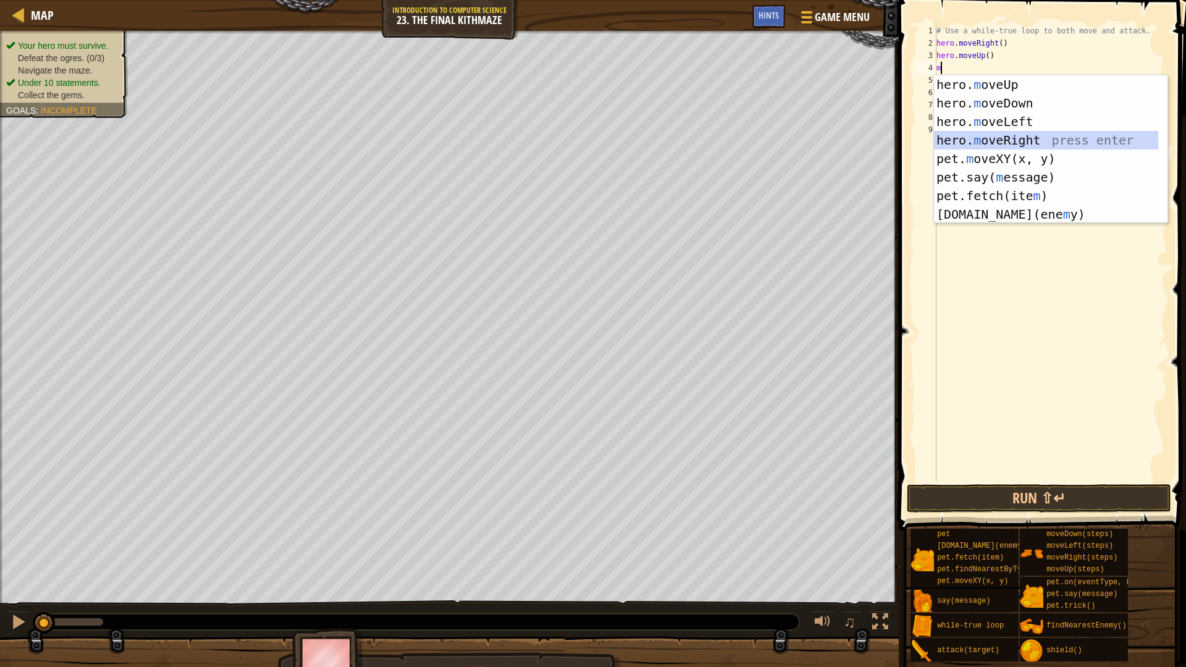
click at [992, 144] on div "hero. m oveUp press enter hero. m oveDown press enter hero. m oveLeft press ent…" at bounding box center [1046, 167] width 224 height 185
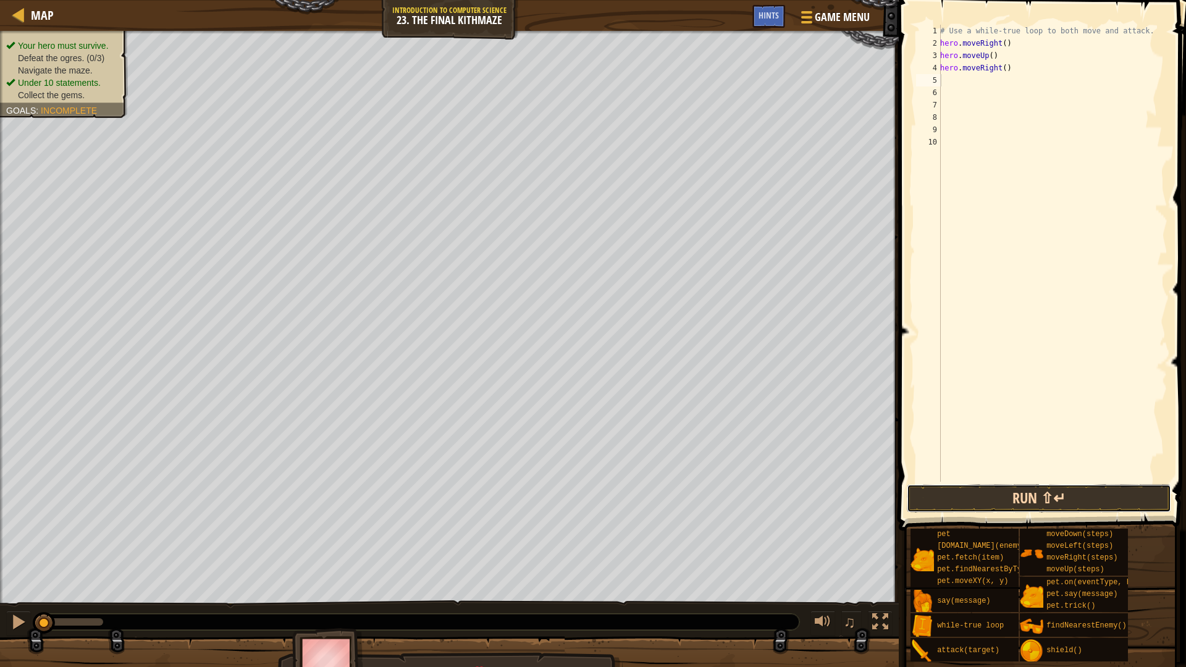
click at [1102, 494] on button "Run ⇧↵" at bounding box center [1039, 498] width 264 height 28
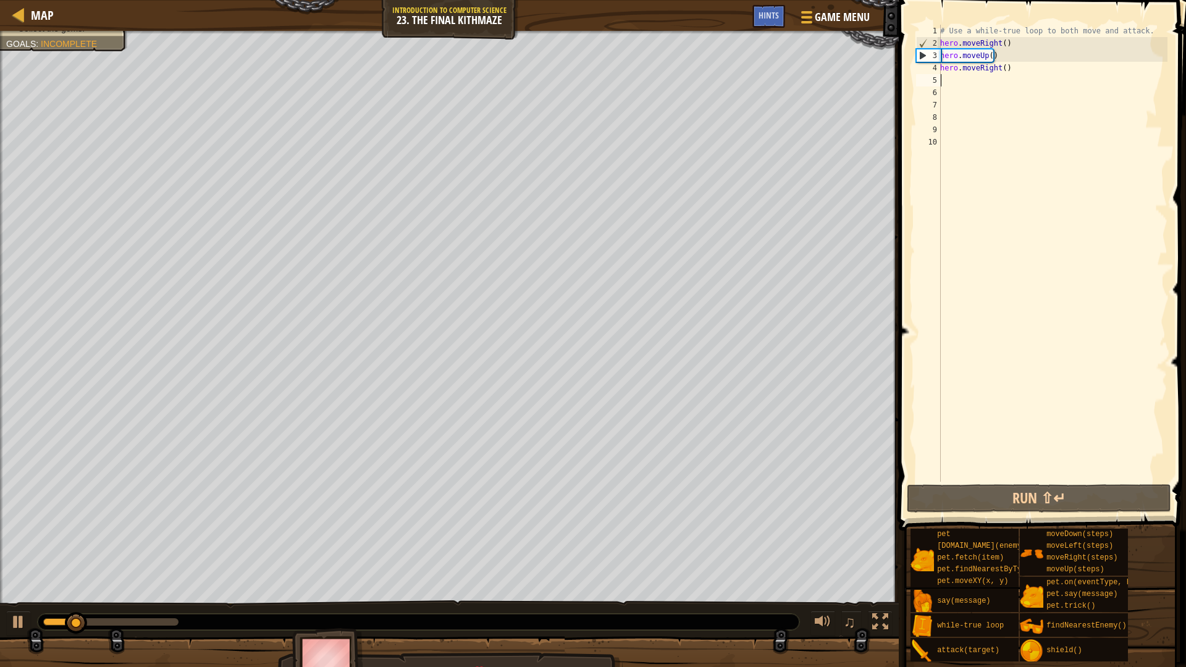
type textarea "f"
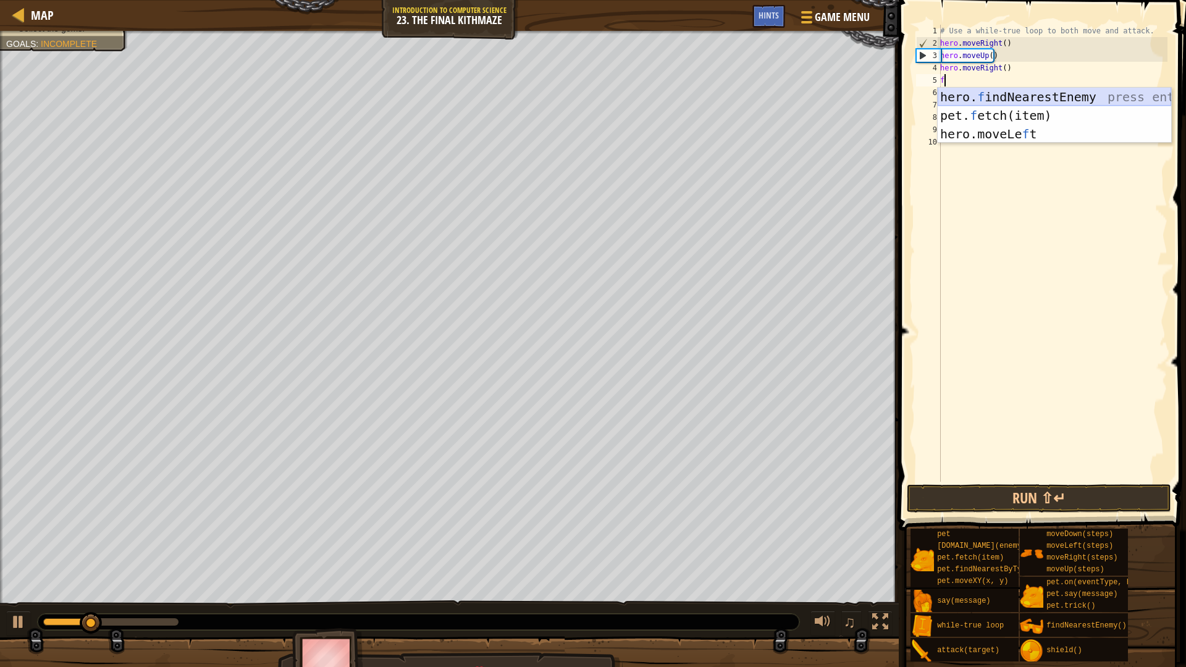
click at [1022, 89] on div "hero. f indNearestEnemy press enter pet. f etch(item) press enter hero.moveLe f…" at bounding box center [1054, 134] width 233 height 93
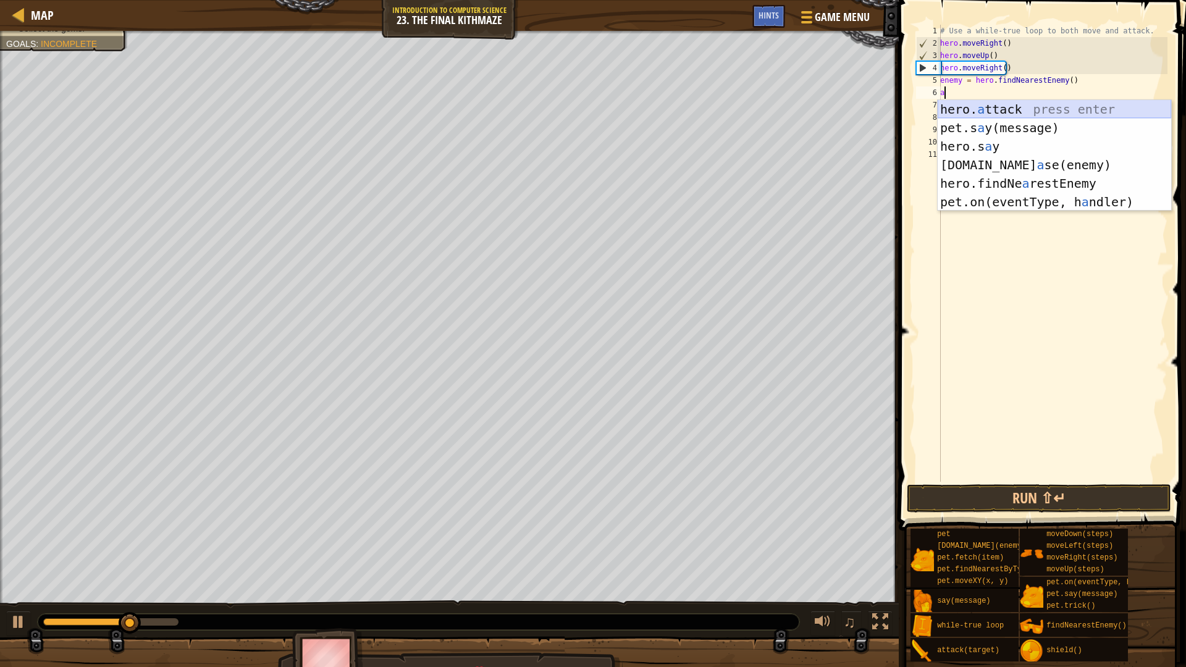
click at [992, 112] on div "hero. a ttack press enter pet.s a y(message) press enter hero.s a y press enter…" at bounding box center [1054, 174] width 233 height 148
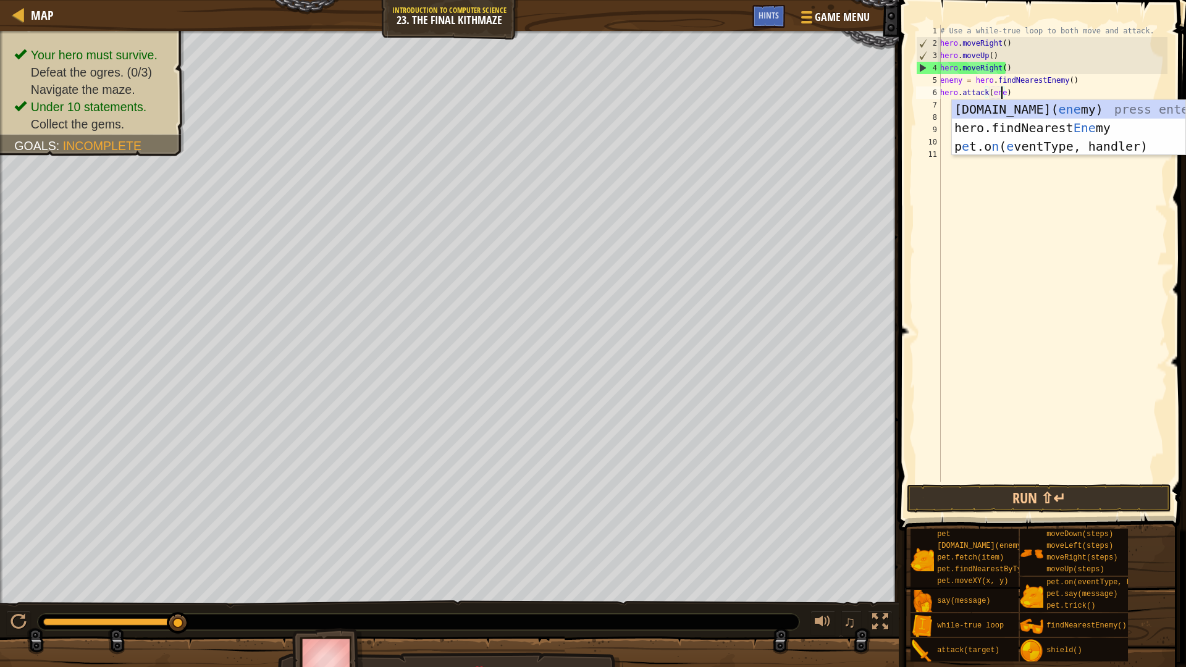
scroll to position [6, 5]
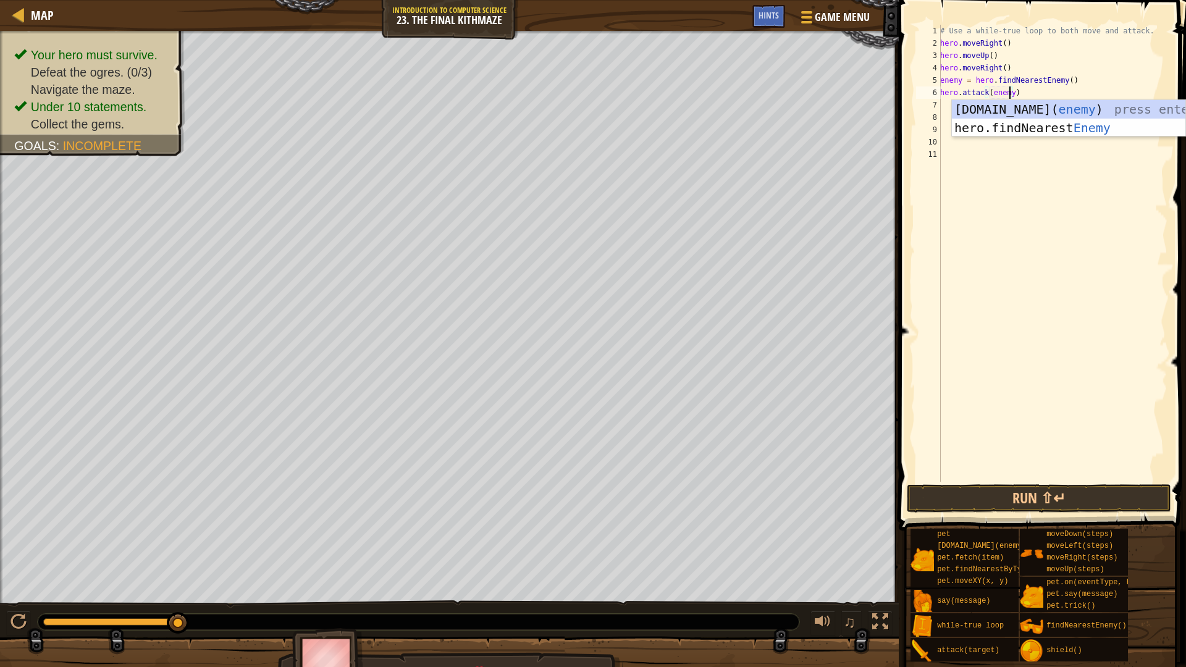
type textarea "hero.attack(enemy1)"
click at [947, 107] on div "# Use a while-true loop to both move and attack. hero . moveRight ( ) hero . mo…" at bounding box center [1053, 266] width 230 height 482
click at [1007, 117] on div "hero. [PERSON_NAME] press enter" at bounding box center [1062, 140] width 233 height 56
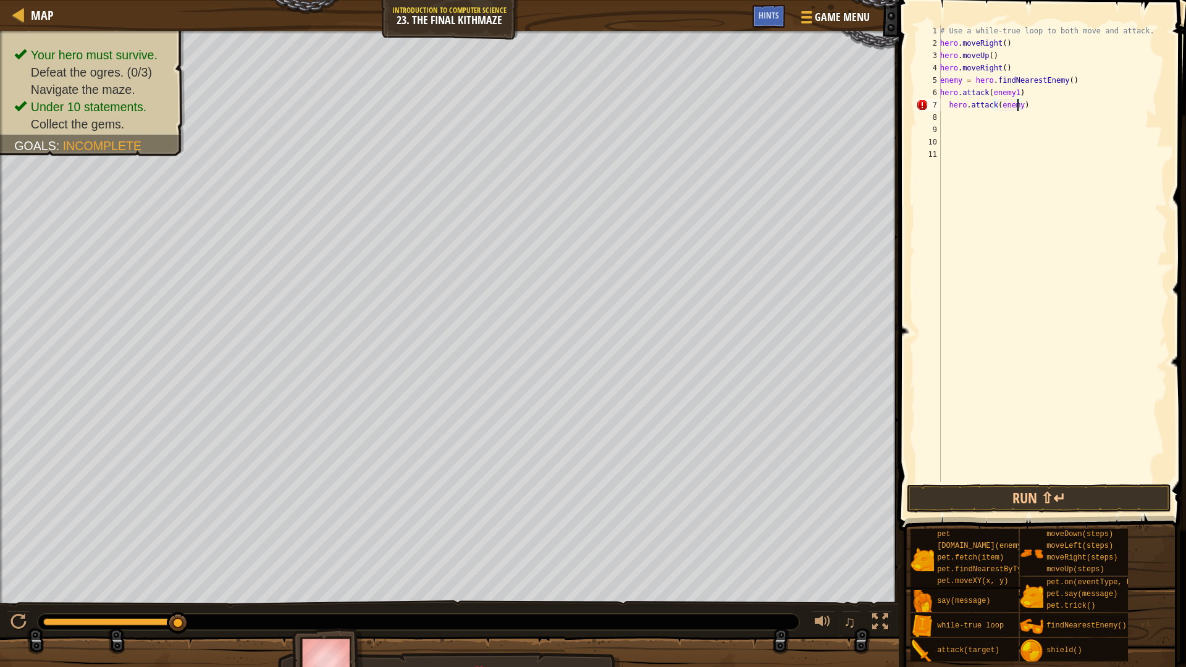
scroll to position [6, 7]
click at [1108, 489] on button "Run ⇧↵" at bounding box center [1039, 498] width 264 height 28
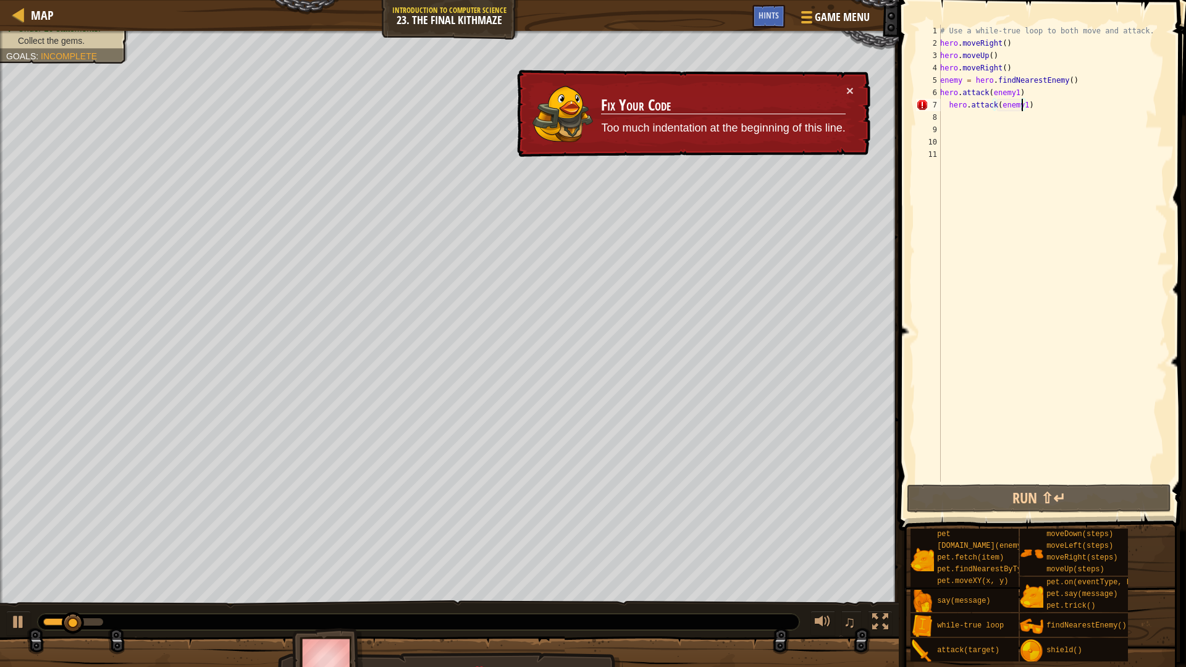
click at [949, 106] on div "# Use a while-true loop to both move and attack. hero . moveRight ( ) hero . mo…" at bounding box center [1053, 266] width 230 height 482
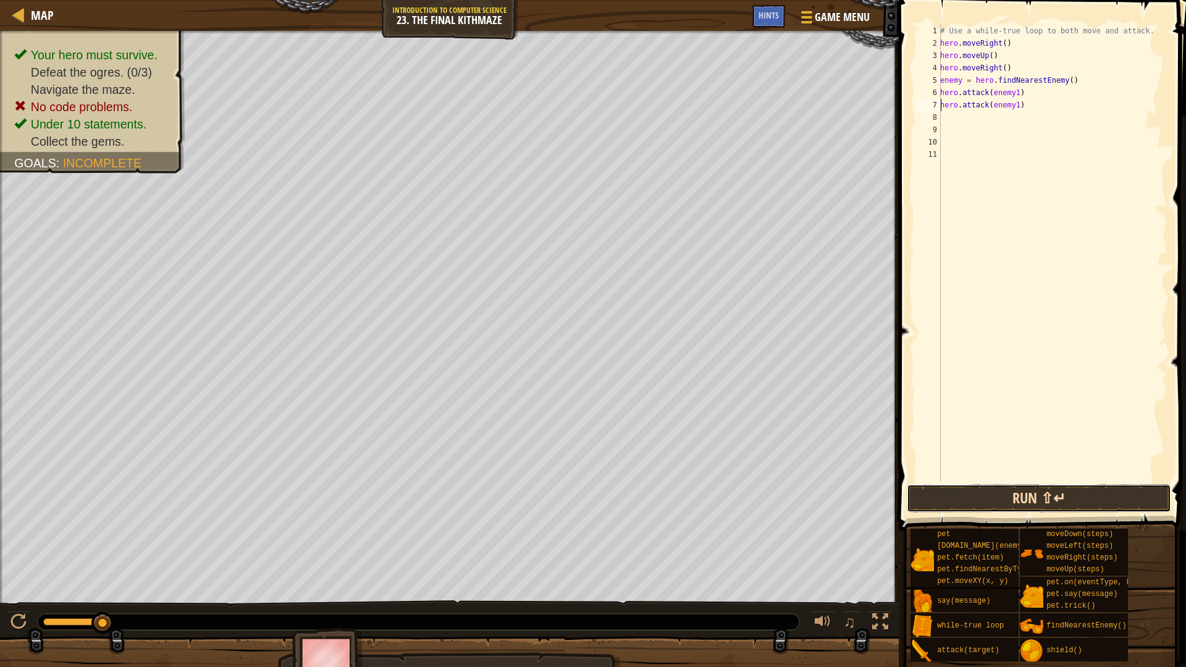
click at [1118, 507] on button "Run ⇧↵" at bounding box center [1039, 498] width 264 height 28
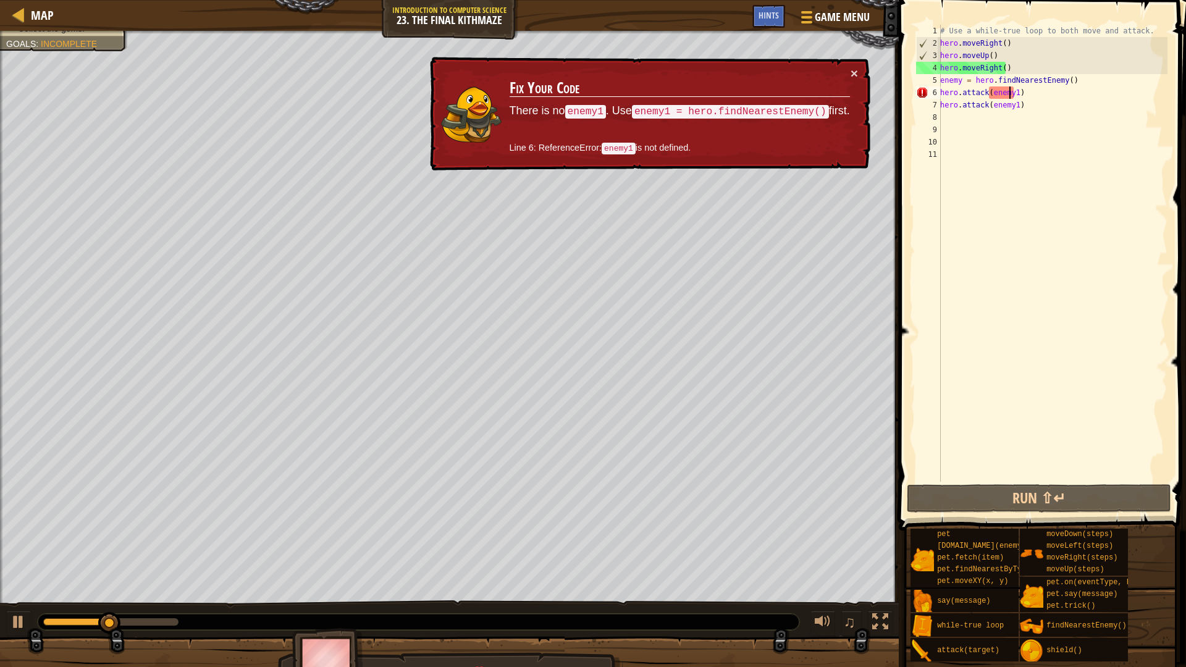
click at [1010, 91] on div "# Use a while-true loop to both move and attack. hero . moveRight ( ) hero . mo…" at bounding box center [1053, 266] width 230 height 482
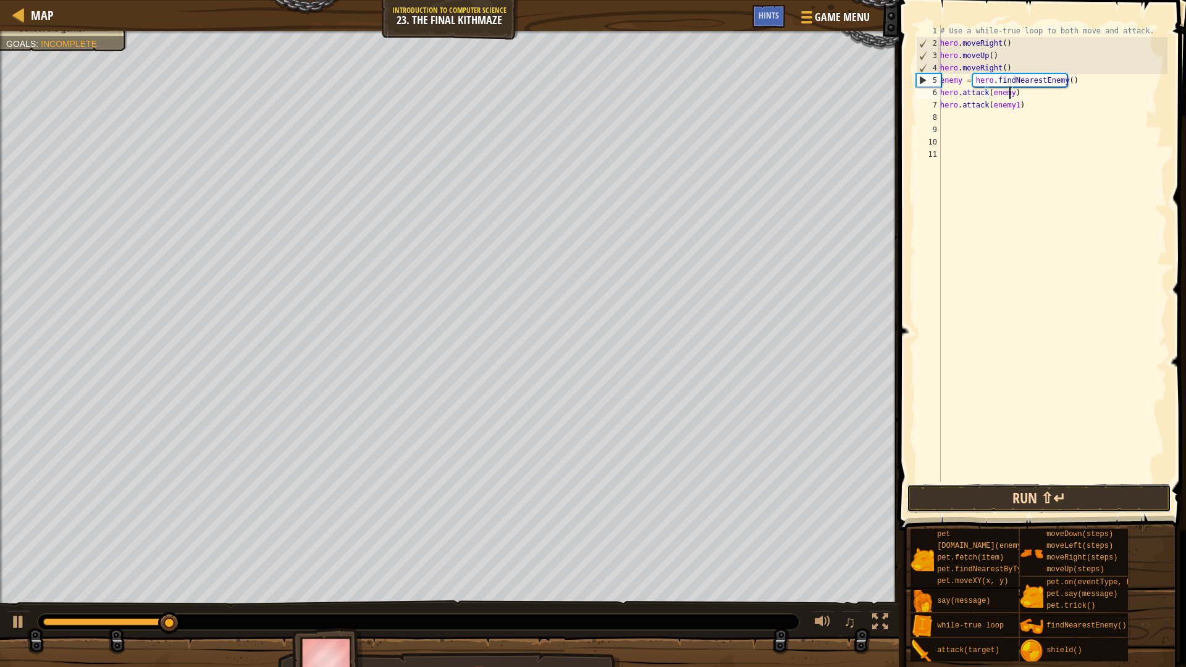
click at [1095, 488] on button "Run ⇧↵" at bounding box center [1039, 498] width 264 height 28
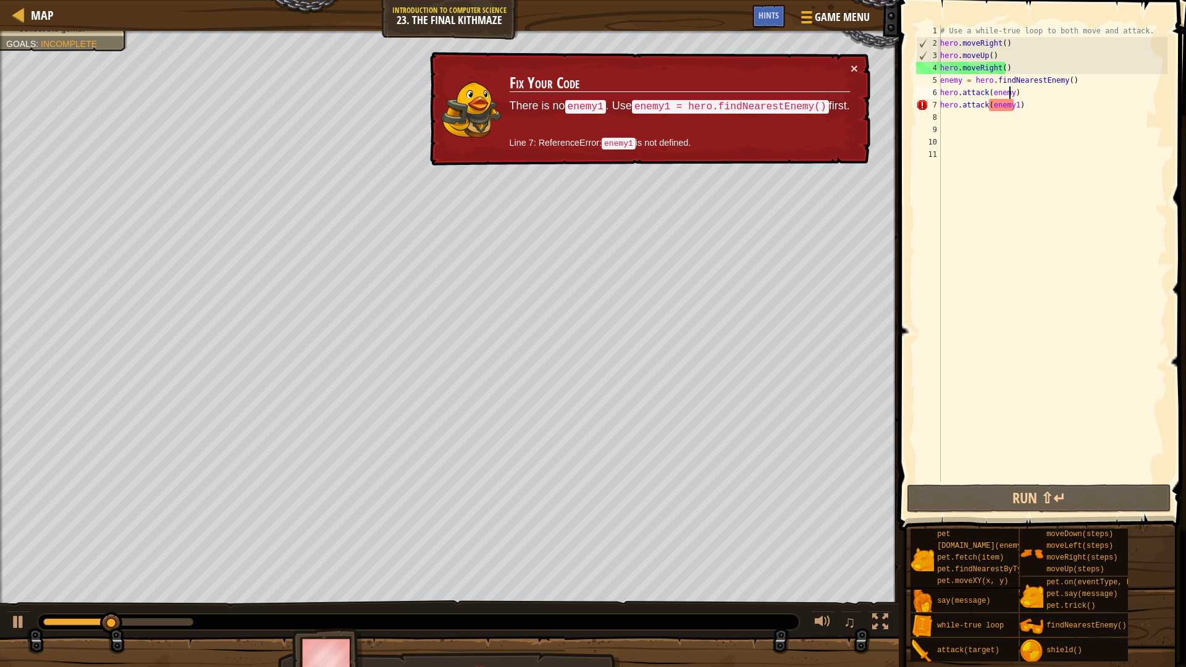
click at [1010, 106] on div "# Use a while-true loop to both move and attack. hero . moveRight ( ) hero . mo…" at bounding box center [1053, 266] width 230 height 482
type textarea "hero.attack(enemy)"
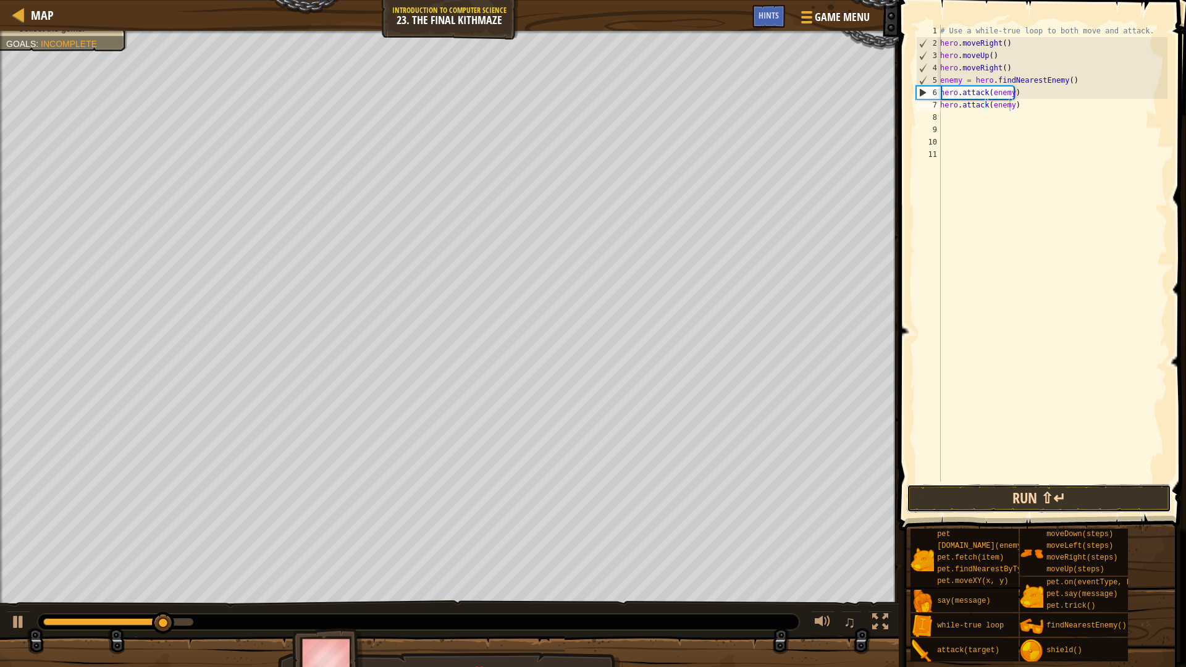
click at [1122, 489] on button "Run ⇧↵" at bounding box center [1039, 498] width 264 height 28
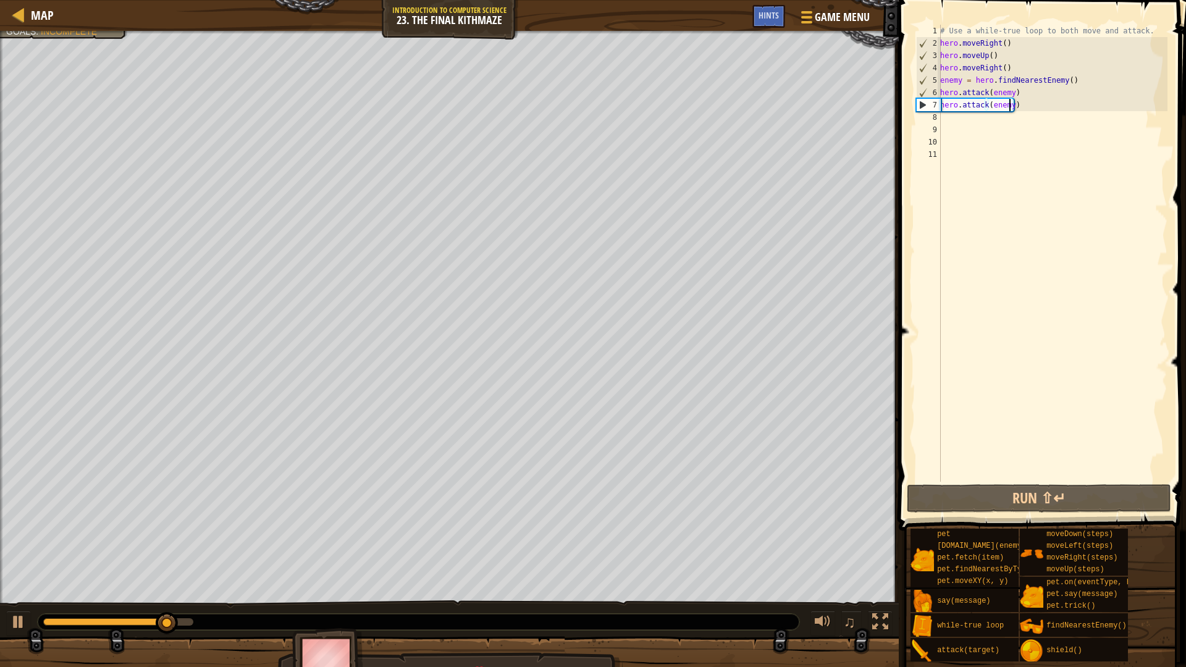
click at [943, 117] on div "# Use a while-true loop to both move and attack. hero . moveRight ( ) hero . mo…" at bounding box center [1053, 266] width 230 height 482
type textarea "w"
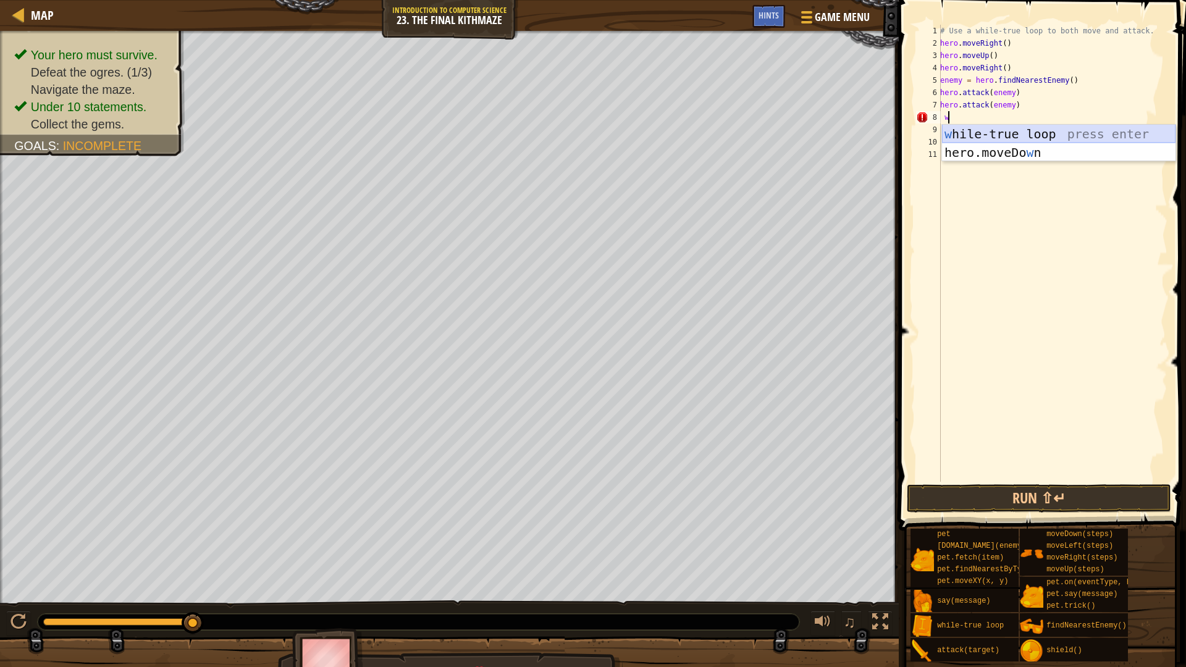
click at [1025, 132] on div "w [PERSON_NAME]-true loop press enter hero.moveDo w n press enter" at bounding box center [1058, 162] width 233 height 74
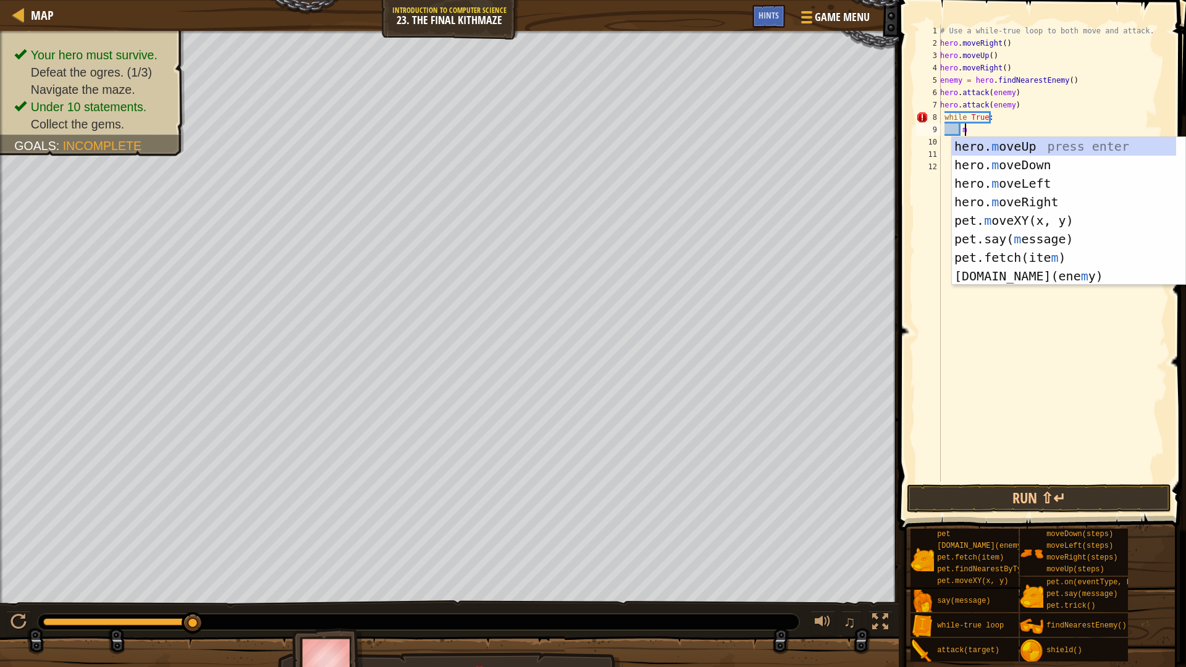
scroll to position [6, 2]
type textarea "mo"
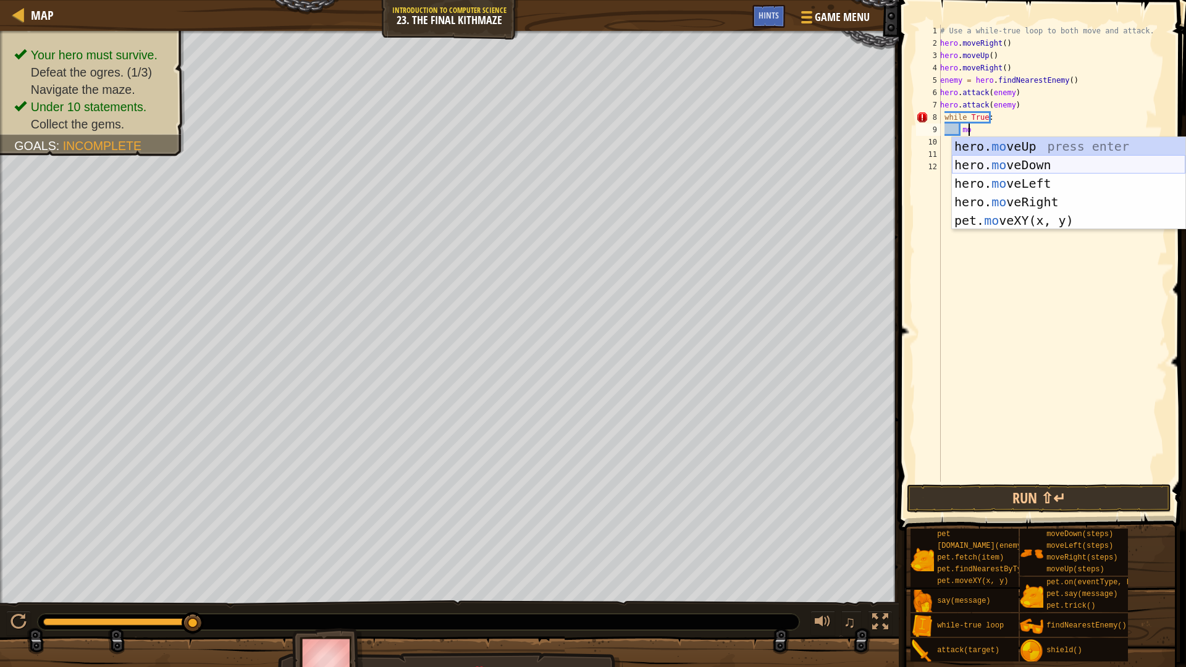
click at [1030, 167] on div "hero. mo veUp press enter hero. mo veDown press enter hero. mo veLeft press ent…" at bounding box center [1068, 202] width 233 height 130
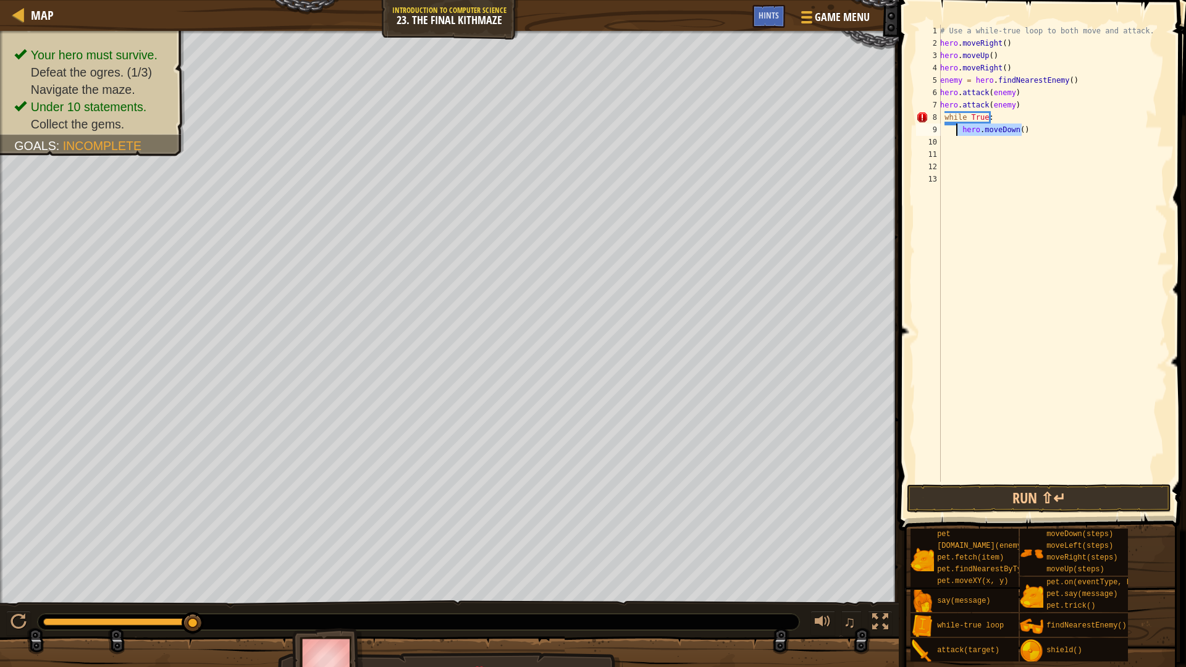
drag, startPoint x: 1030, startPoint y: 128, endPoint x: 956, endPoint y: 128, distance: 73.5
click at [956, 128] on div "# Use a while-true loop to both move and attack. hero . moveRight ( ) hero . mo…" at bounding box center [1053, 266] width 230 height 482
type textarea "hero.moveDown()"
click at [965, 130] on div "# Use a while-true loop to both move and attack. hero . moveRight ( ) hero . mo…" at bounding box center [1053, 266] width 230 height 482
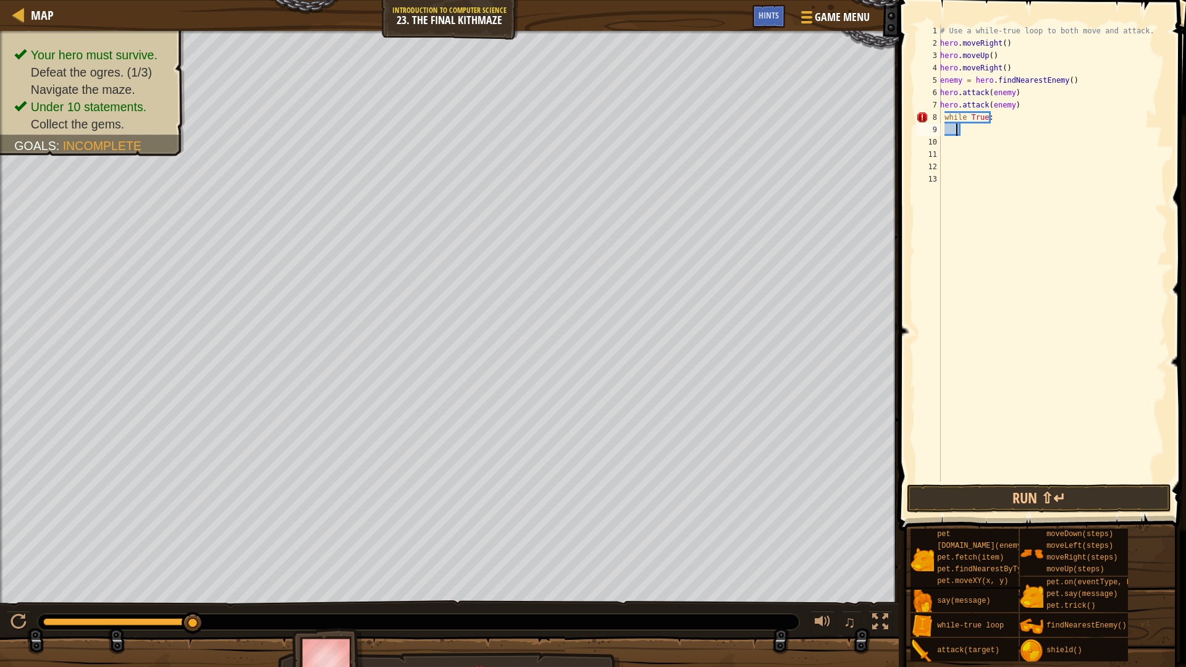
click at [965, 130] on div "# Use a while-true loop to both move and attack. hero . moveRight ( ) hero . mo…" at bounding box center [1053, 266] width 230 height 482
click at [961, 130] on div "# Use a while-true loop to both move and attack. hero . moveRight ( ) hero . mo…" at bounding box center [1053, 266] width 230 height 482
click at [967, 129] on div "# Use a while-true loop to both move and attack. hero . moveRight ( ) hero . mo…" at bounding box center [1053, 266] width 230 height 482
drag, startPoint x: 967, startPoint y: 129, endPoint x: 987, endPoint y: 129, distance: 20.4
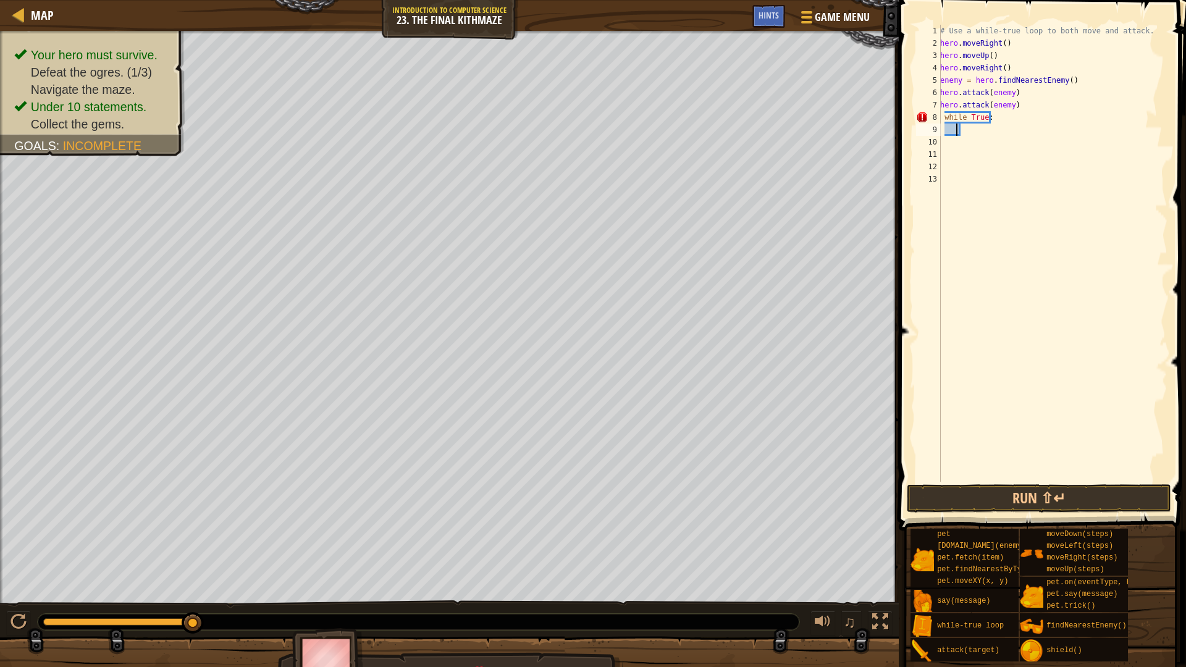
click at [987, 129] on div "# Use a while-true loop to both move and attack. hero . moveRight ( ) hero . mo…" at bounding box center [1053, 266] width 230 height 482
click at [993, 127] on div "# Use a while-true loop to both move and attack. hero . moveRight ( ) hero . mo…" at bounding box center [1053, 266] width 230 height 482
click at [994, 118] on div "# Use a while-true loop to both move and attack. hero . moveRight ( ) hero . mo…" at bounding box center [1053, 266] width 230 height 482
type textarea "while True:"
type textarea "m"
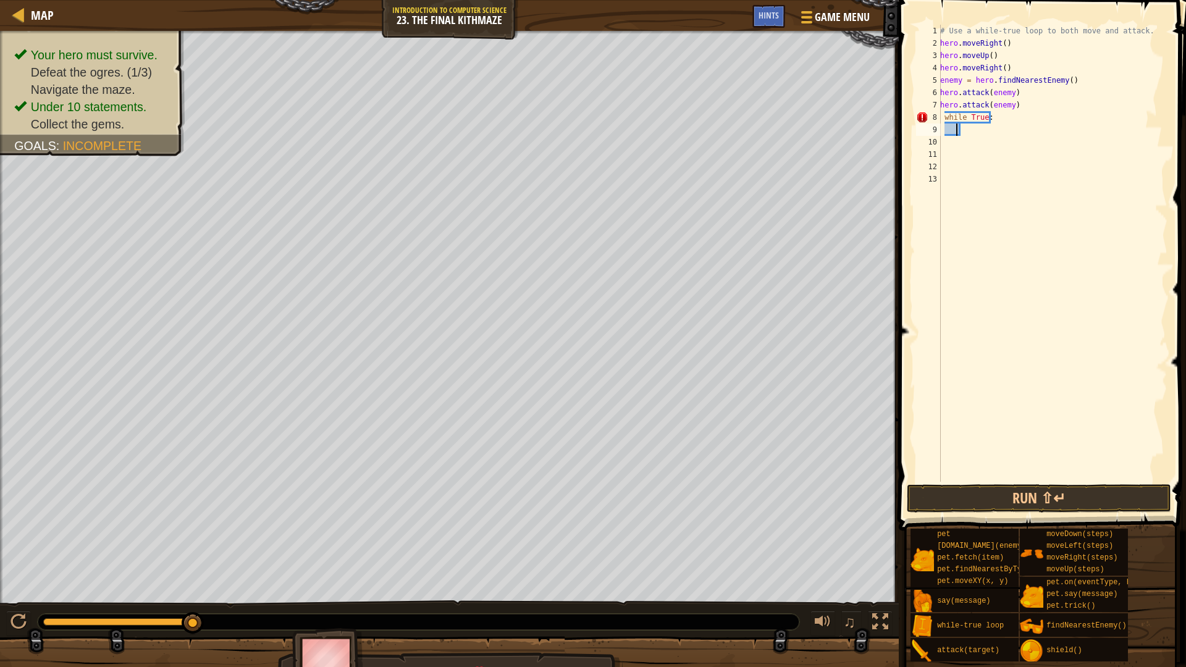
scroll to position [6, 1]
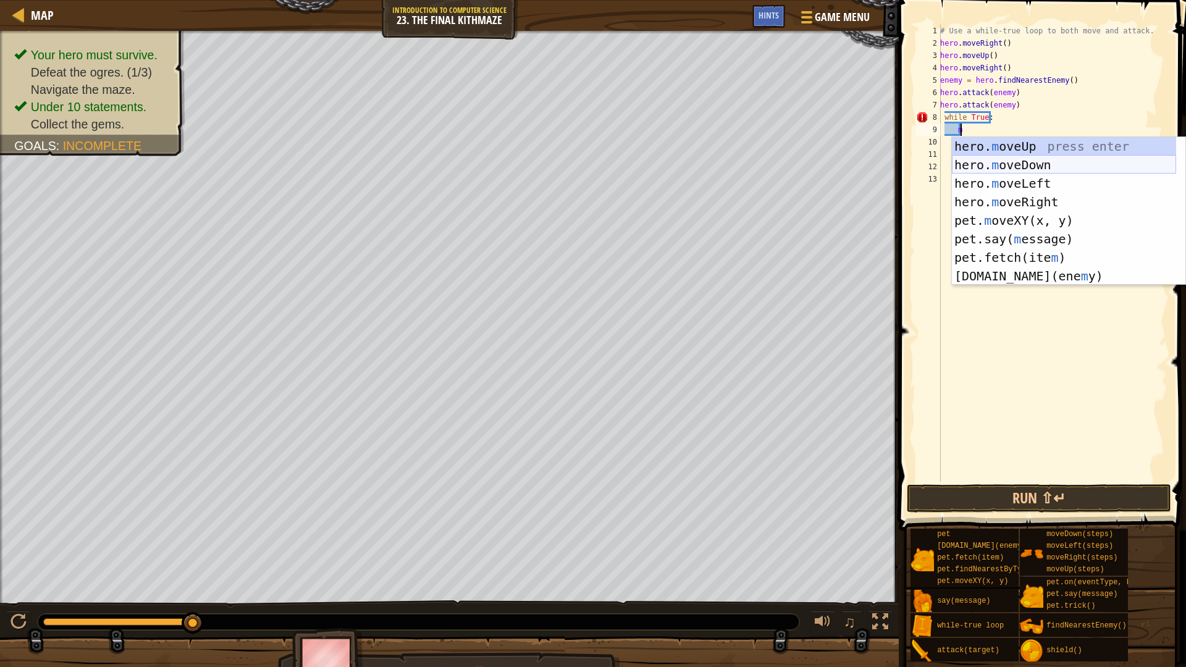
click at [1046, 161] on div "hero. m oveUp press enter hero. m oveDown press enter hero. m oveLeft press ent…" at bounding box center [1064, 229] width 224 height 185
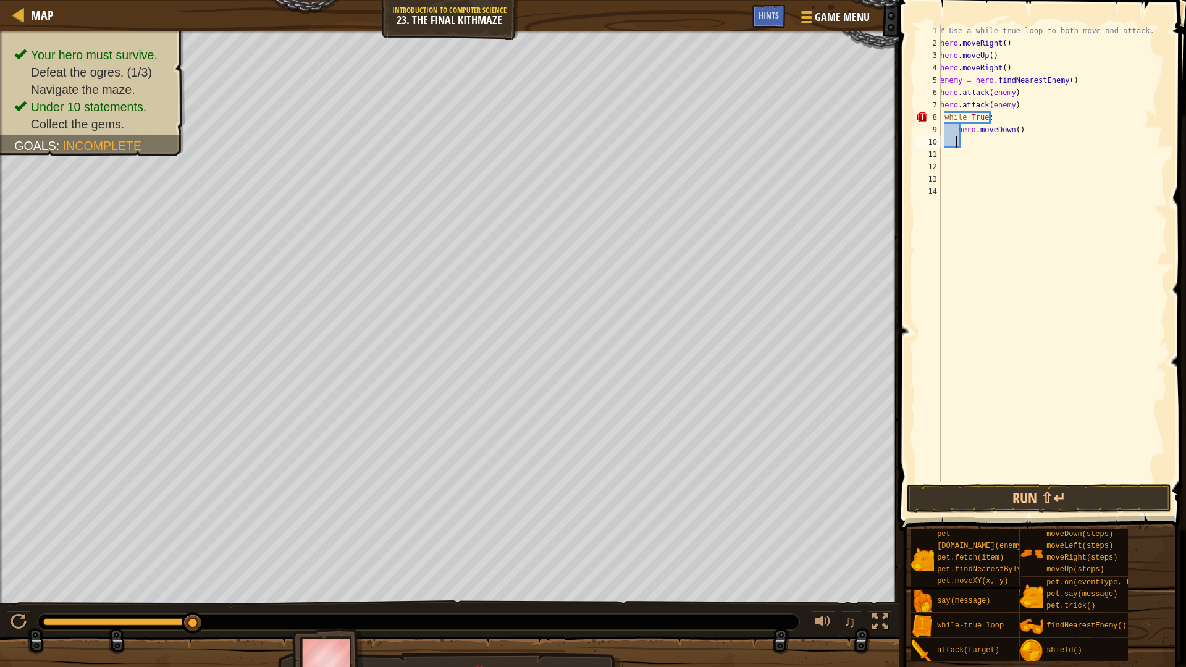
click at [967, 147] on div "# Use a while-true loop to both move and attack. hero . moveRight ( ) hero . mo…" at bounding box center [1053, 266] width 230 height 482
type textarea "m"
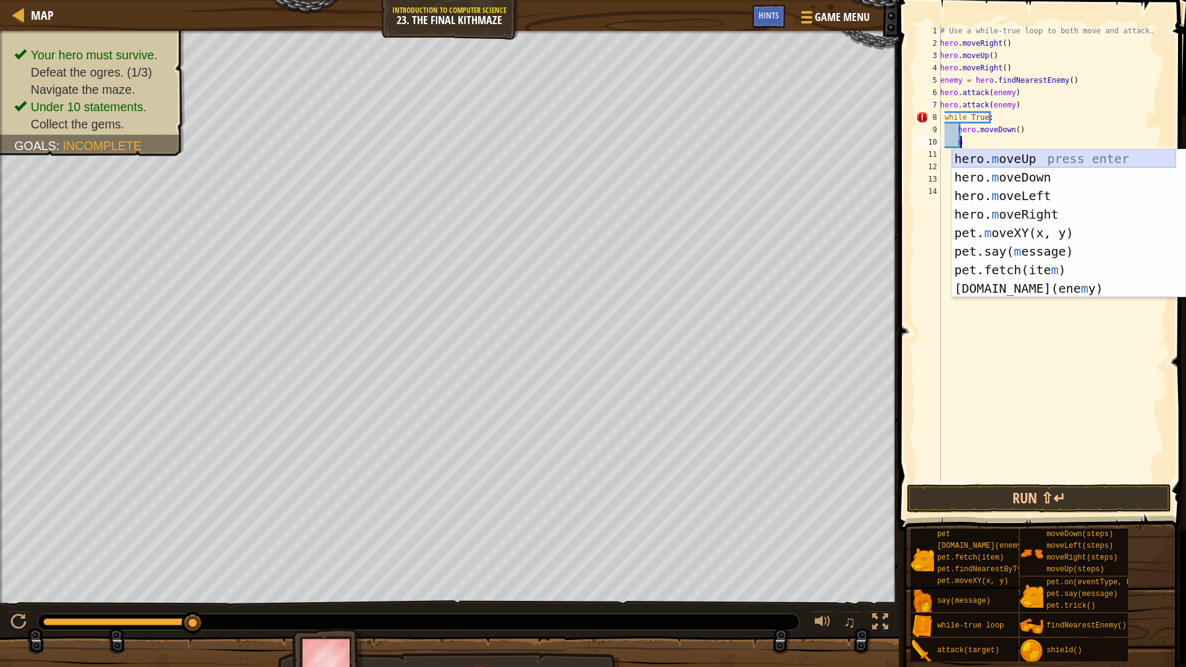
click at [1057, 162] on div "hero. m oveUp press enter hero. m oveDown press enter hero. m oveLeft press ent…" at bounding box center [1064, 241] width 224 height 185
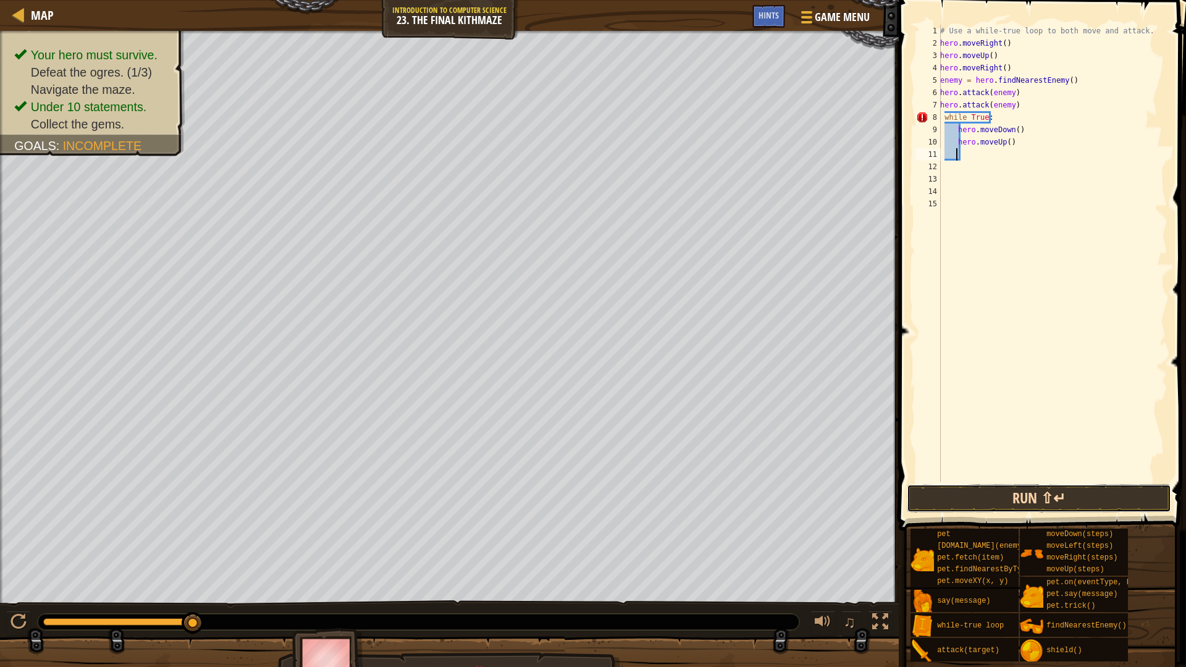
click at [1116, 504] on button "Run ⇧↵" at bounding box center [1039, 498] width 264 height 28
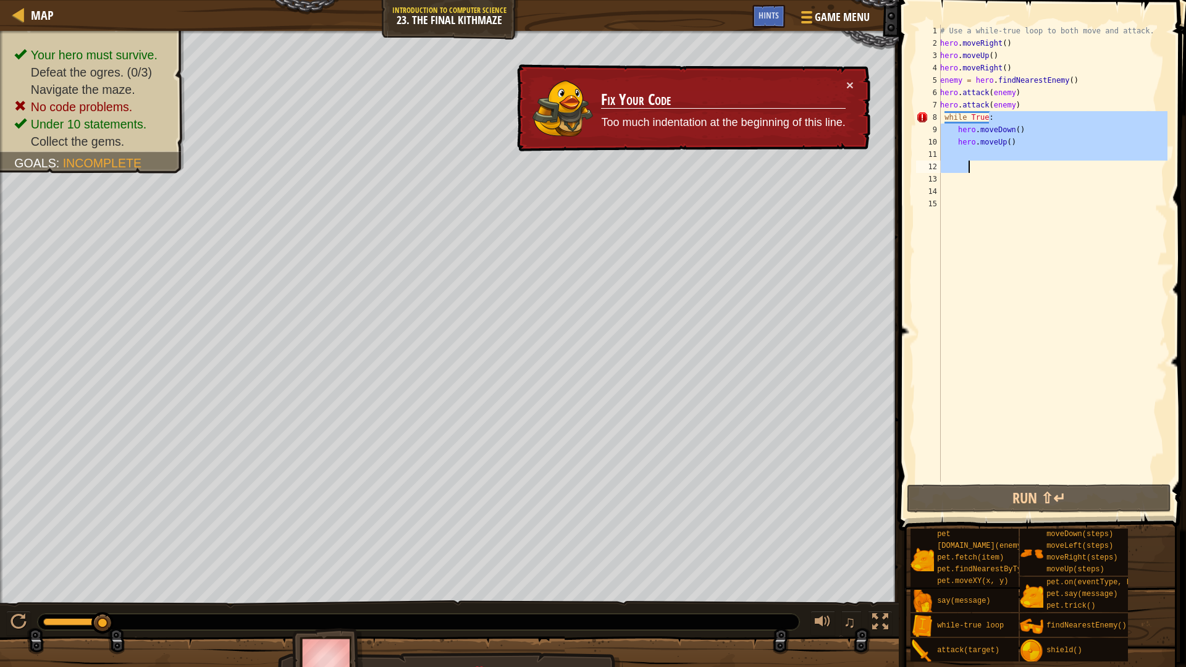
drag, startPoint x: 1056, startPoint y: 122, endPoint x: 1010, endPoint y: 161, distance: 59.6
click at [1010, 161] on div "# Use a while-true loop to both move and attack. hero . moveRight ( ) hero . mo…" at bounding box center [1053, 266] width 230 height 482
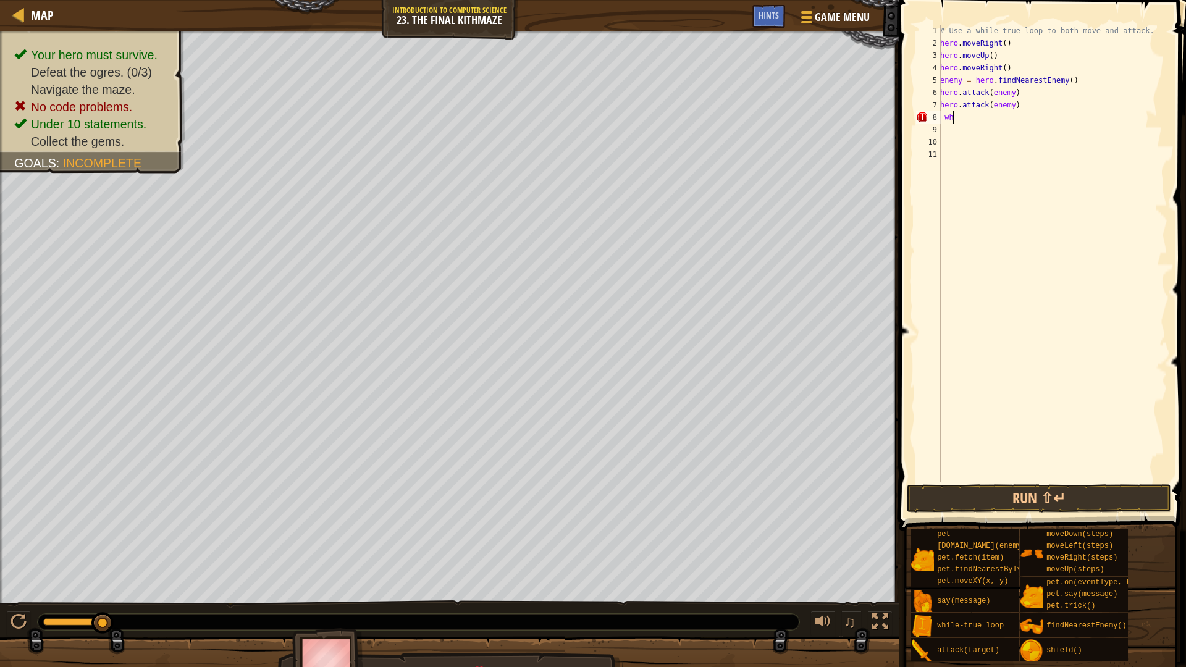
type textarea "w"
type textarea "m"
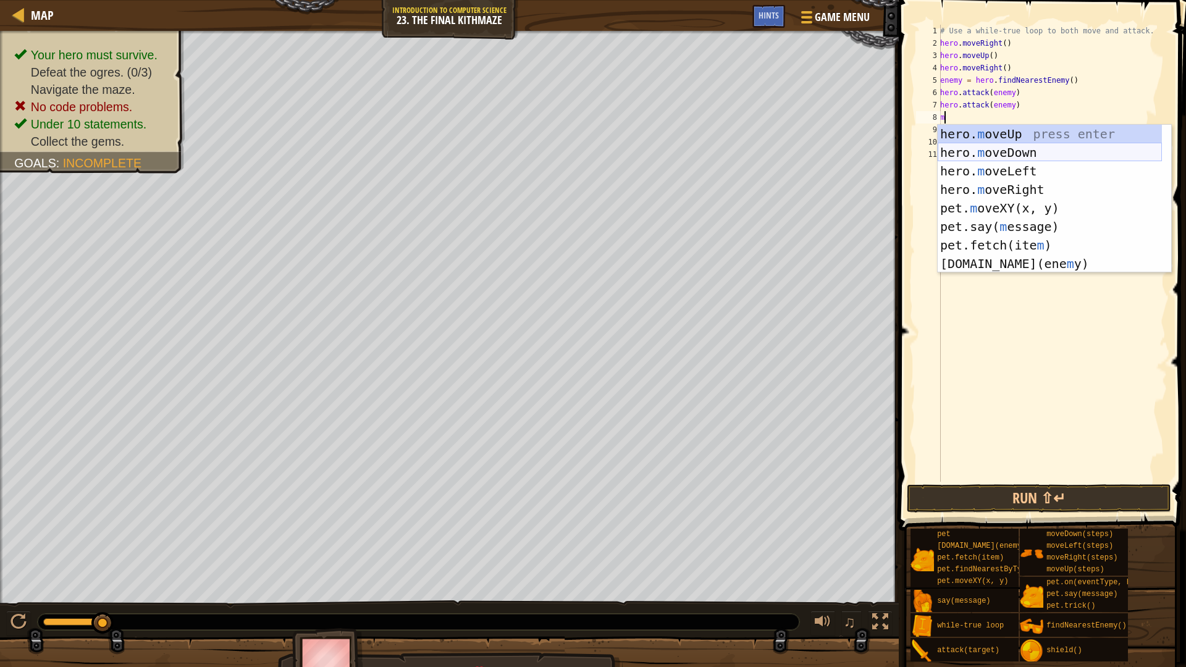
click at [1028, 146] on div "hero. m oveUp press enter hero. m oveDown press enter hero. m oveLeft press ent…" at bounding box center [1050, 217] width 224 height 185
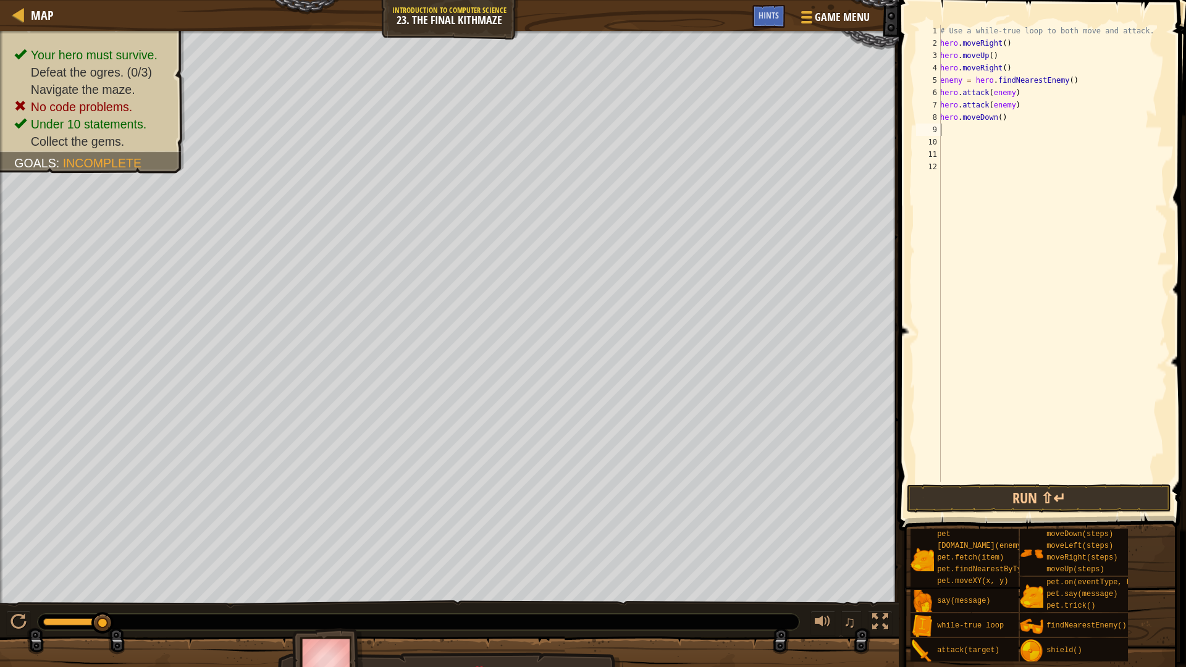
click at [948, 133] on div "# Use a while-true loop to both move and attack. hero . moveRight ( ) hero . mo…" at bounding box center [1053, 266] width 230 height 482
type textarea "m"
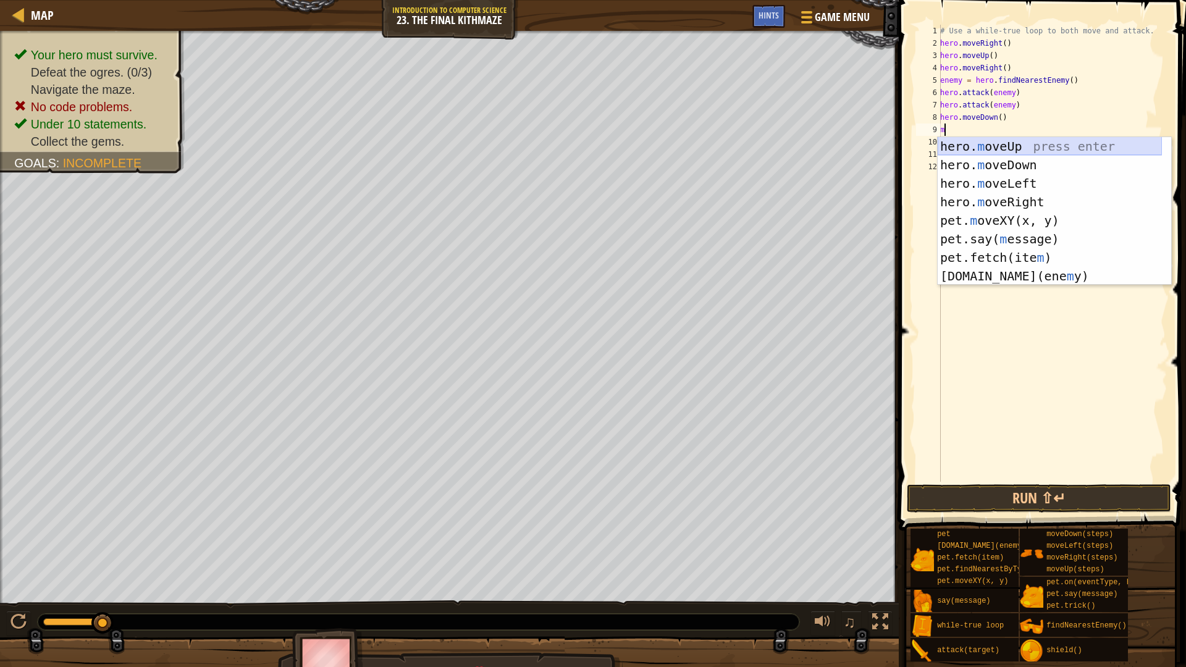
click at [1049, 145] on div "hero. m oveUp press enter hero. m oveDown press enter hero. m oveLeft press ent…" at bounding box center [1050, 229] width 224 height 185
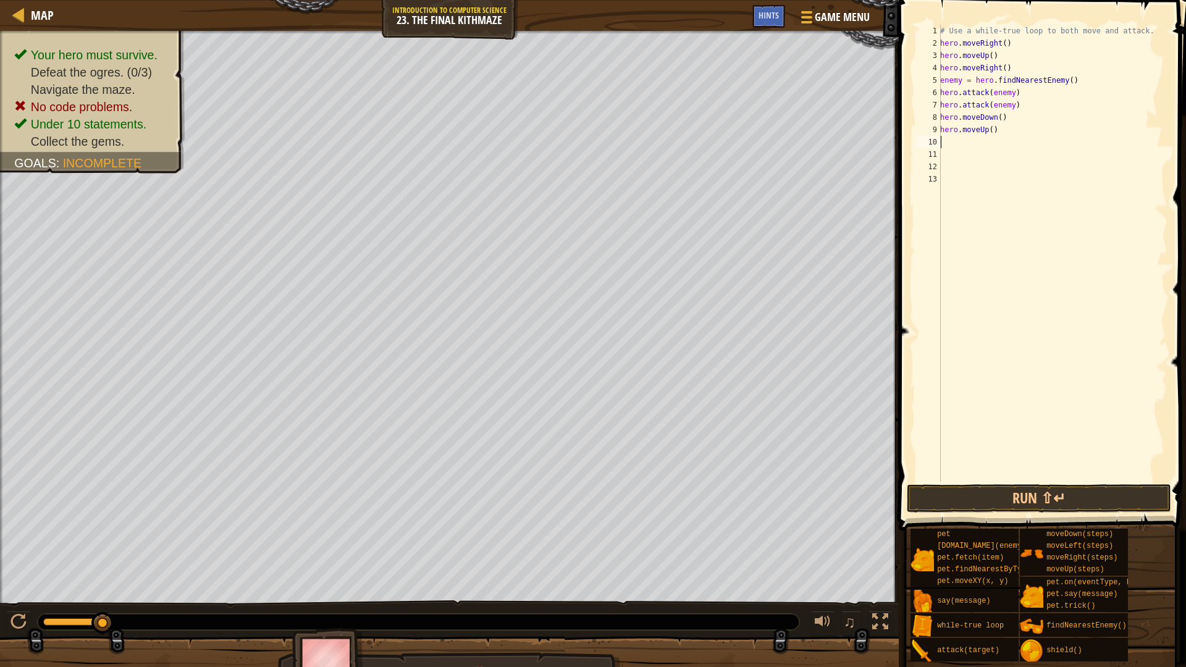
type textarea "m"
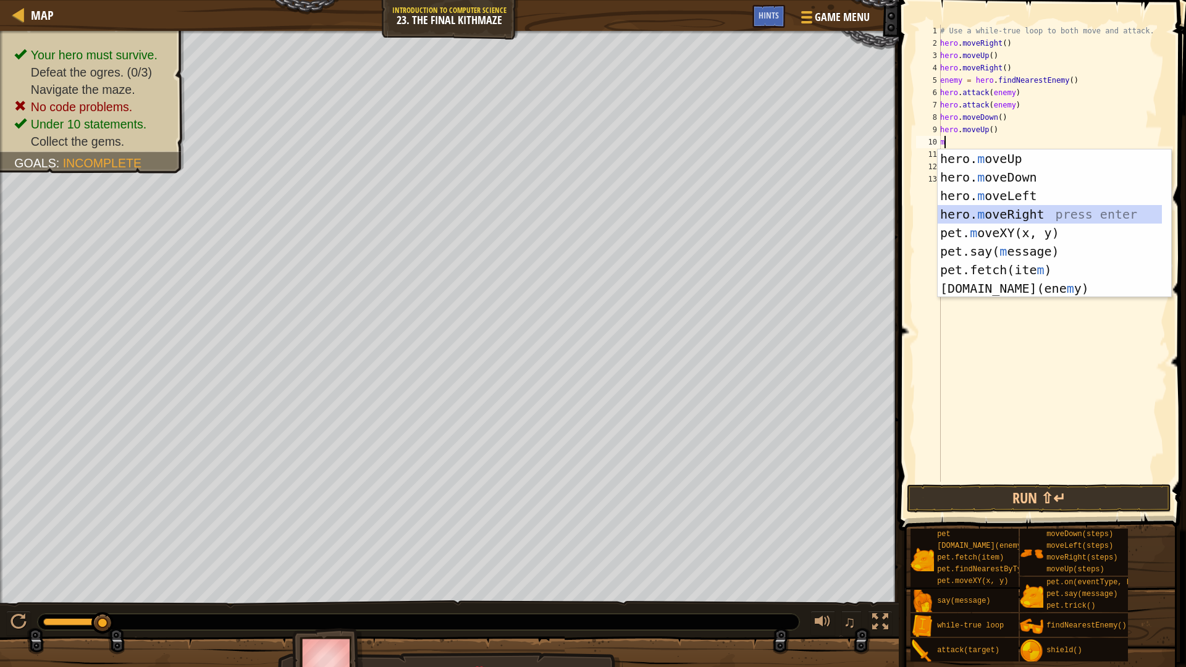
click at [1010, 211] on div "hero. m oveUp press enter hero. m oveDown press enter hero. m oveLeft press ent…" at bounding box center [1050, 241] width 224 height 185
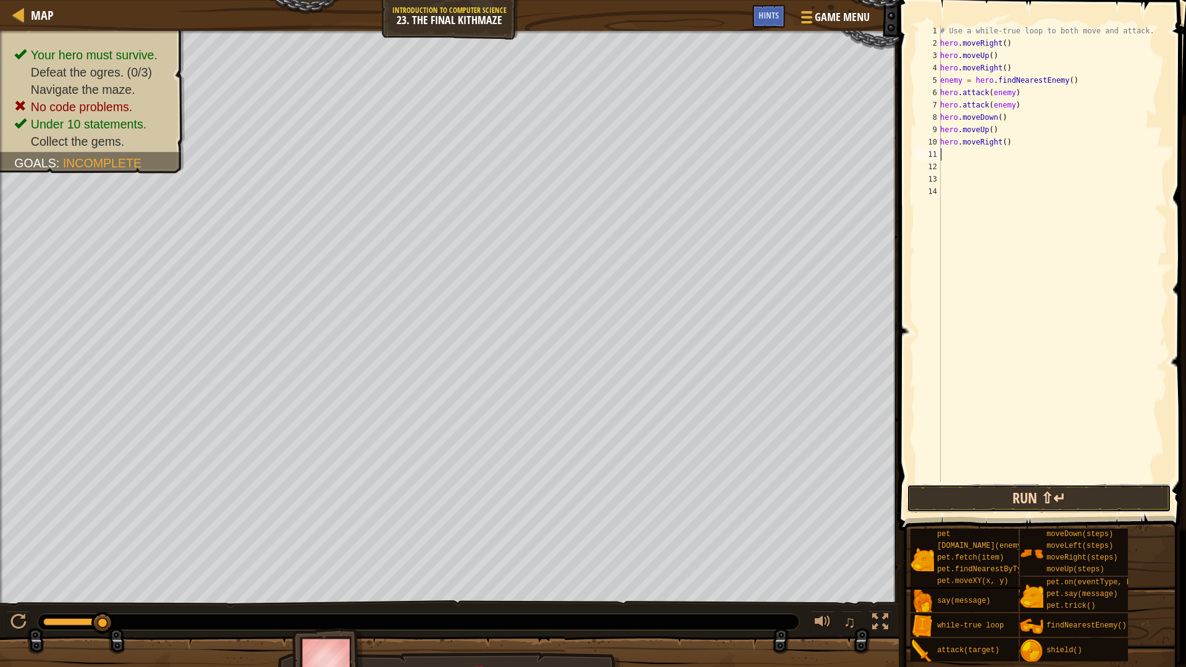
click at [1112, 503] on button "Run ⇧↵" at bounding box center [1039, 498] width 264 height 28
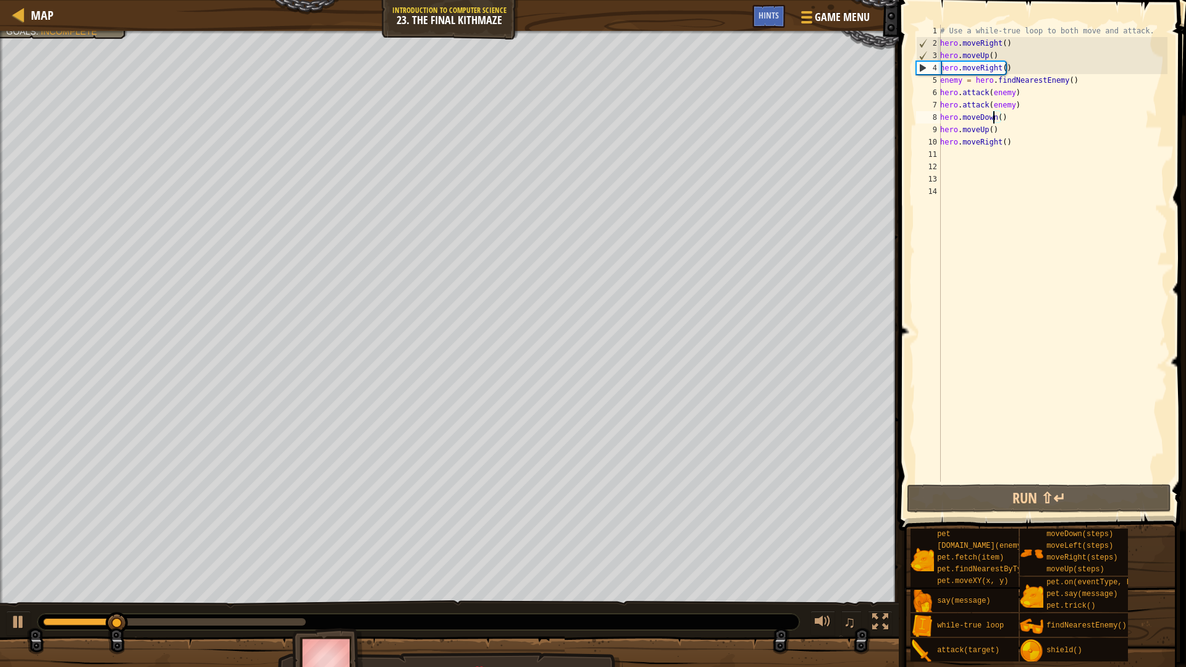
click at [995, 119] on div "# Use a while-true loop to both move and attack. hero . moveRight ( ) hero . mo…" at bounding box center [1053, 266] width 230 height 482
click at [996, 117] on div "# Use a while-true loop to both move and attack. hero . moveRight ( ) hero . mo…" at bounding box center [1053, 266] width 230 height 482
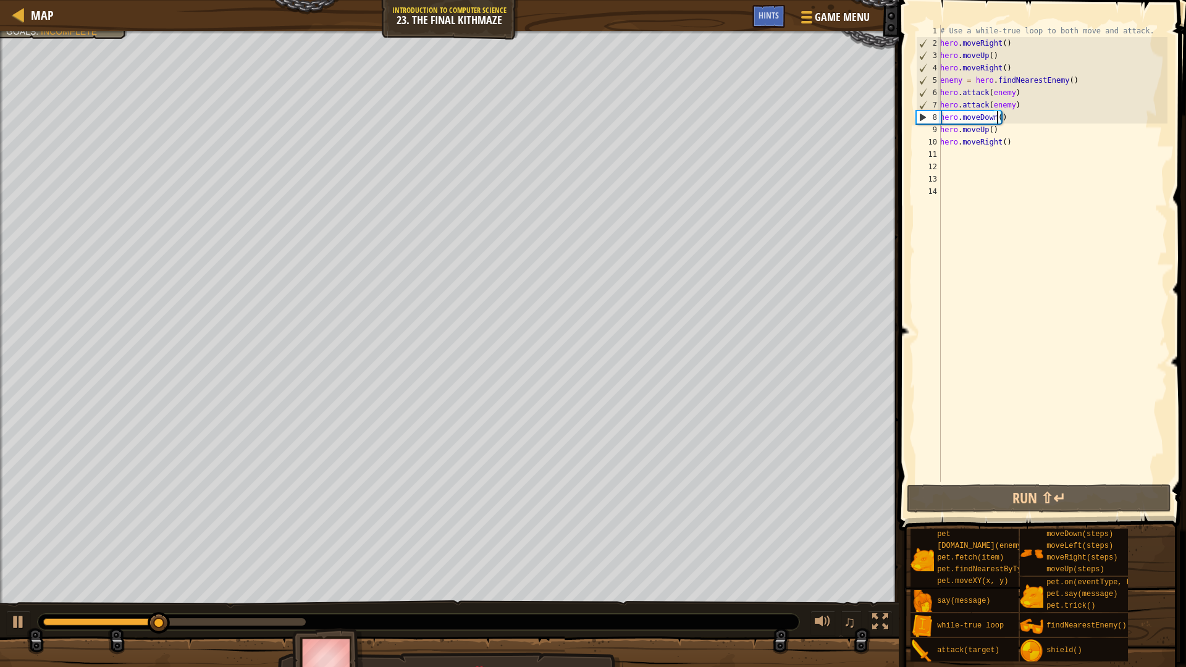
scroll to position [6, 4]
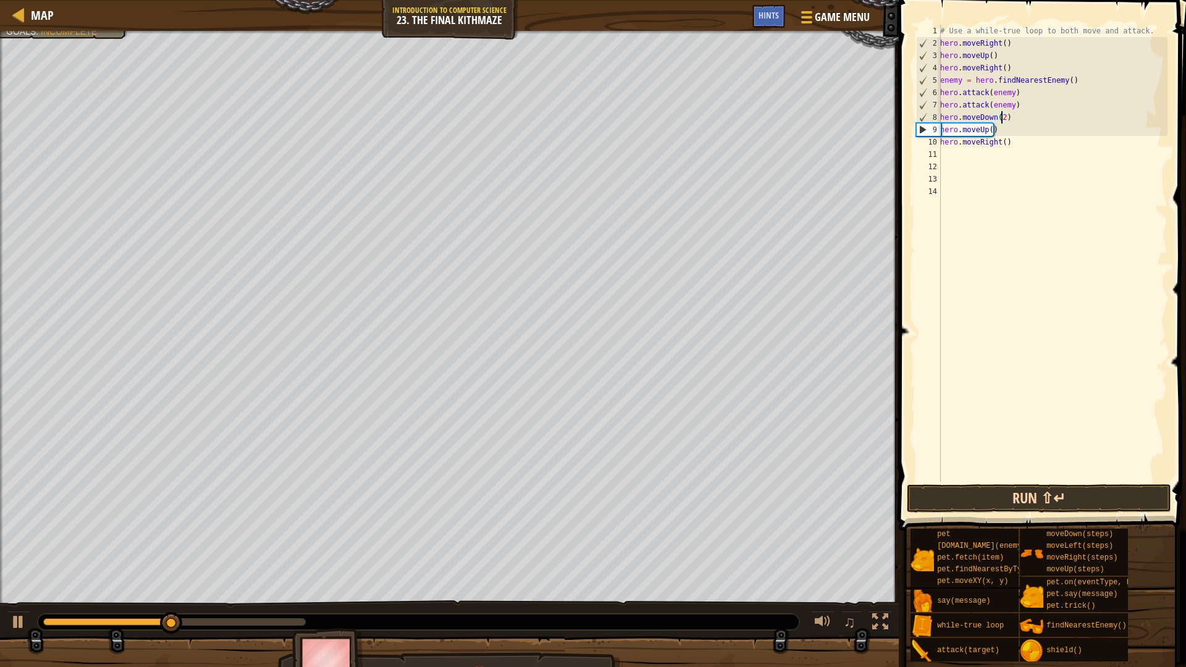
type textarea "hero.moveDown(2)"
click at [1152, 497] on button "Run ⇧↵" at bounding box center [1039, 498] width 264 height 28
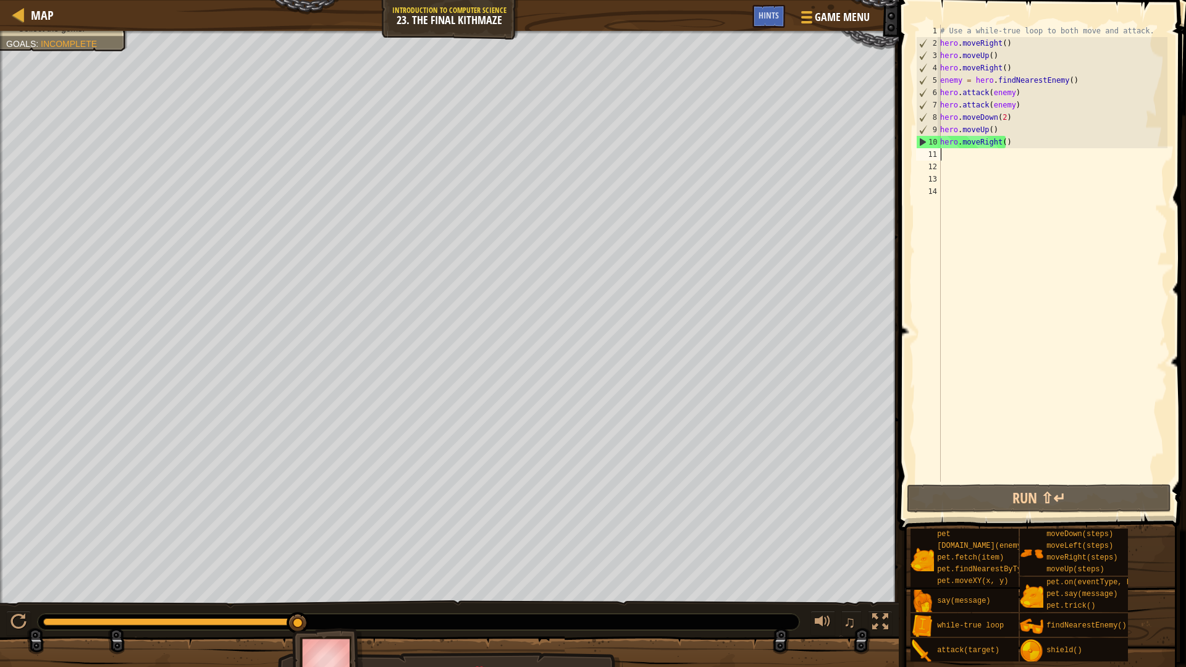
click at [942, 153] on div "# Use a while-true loop to both move and attack. hero . moveRight ( ) hero . mo…" at bounding box center [1053, 266] width 230 height 482
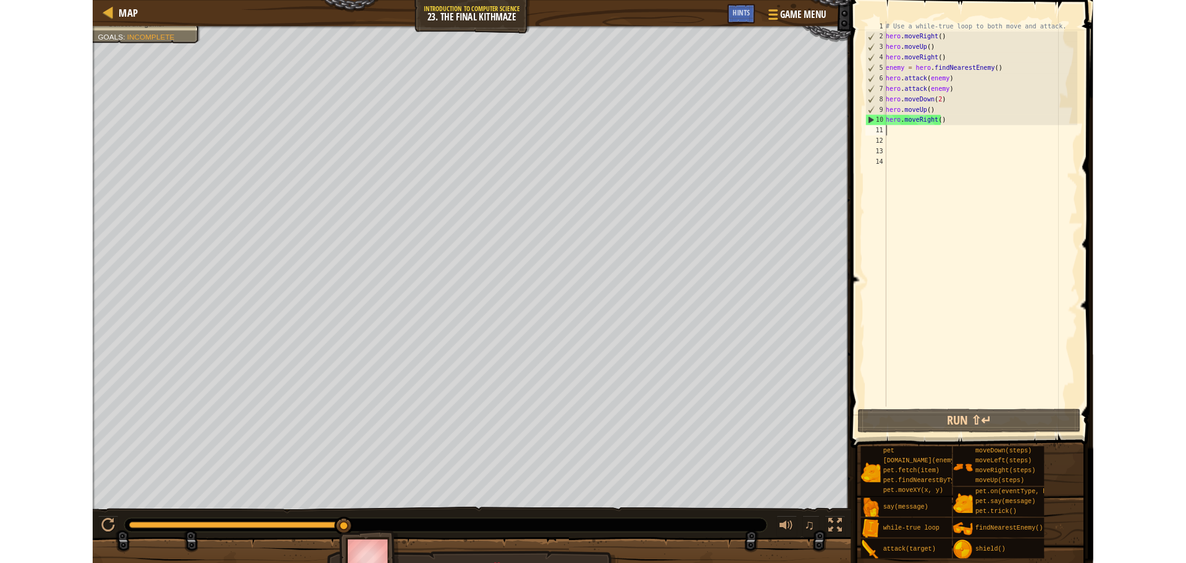
scroll to position [6, 0]
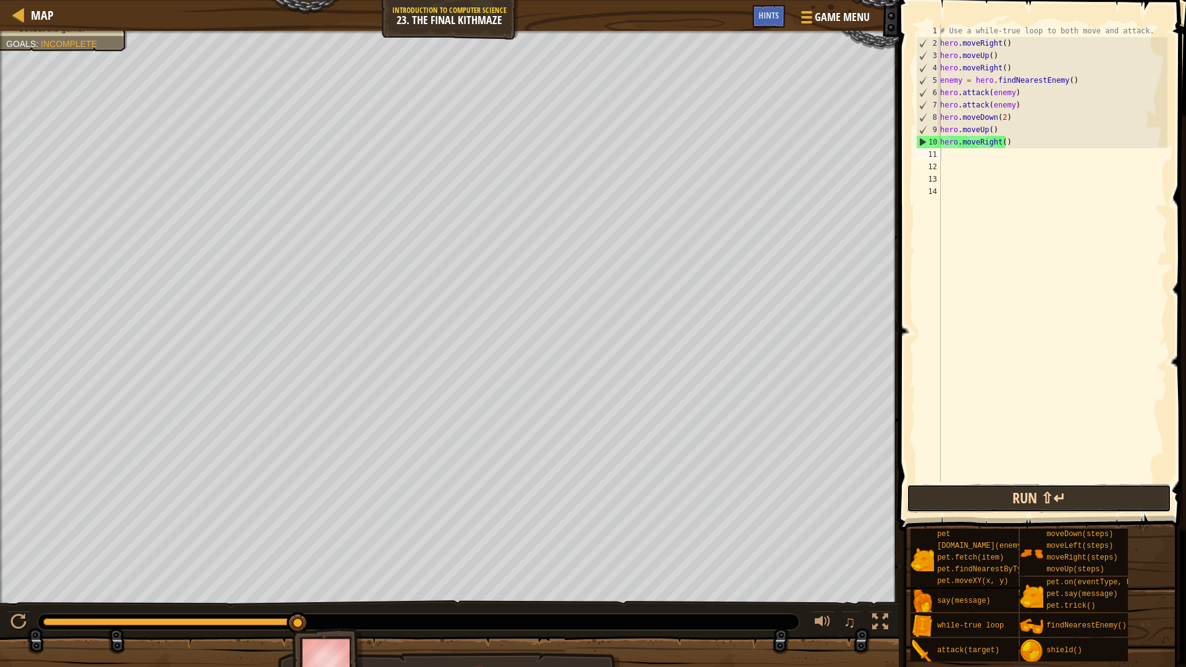
click at [1078, 496] on button "Run ⇧↵" at bounding box center [1039, 498] width 264 height 28
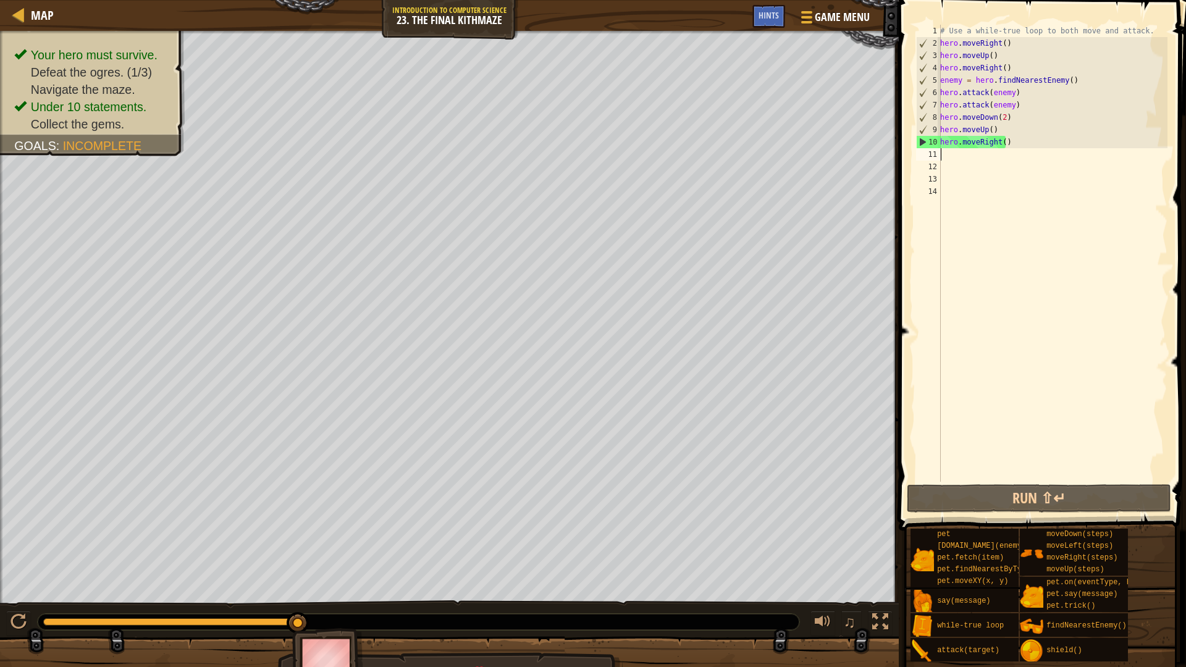
click at [1012, 140] on div "# Use a while-true loop to both move and attack. hero . moveRight ( ) hero . mo…" at bounding box center [1053, 266] width 230 height 482
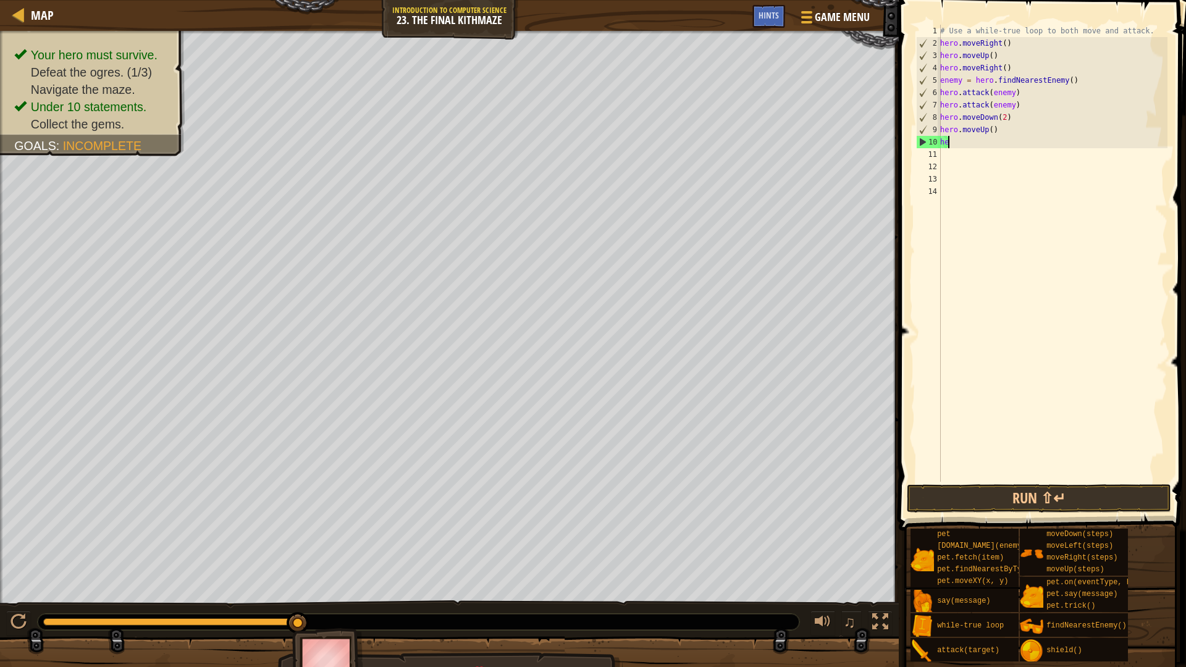
type textarea "h"
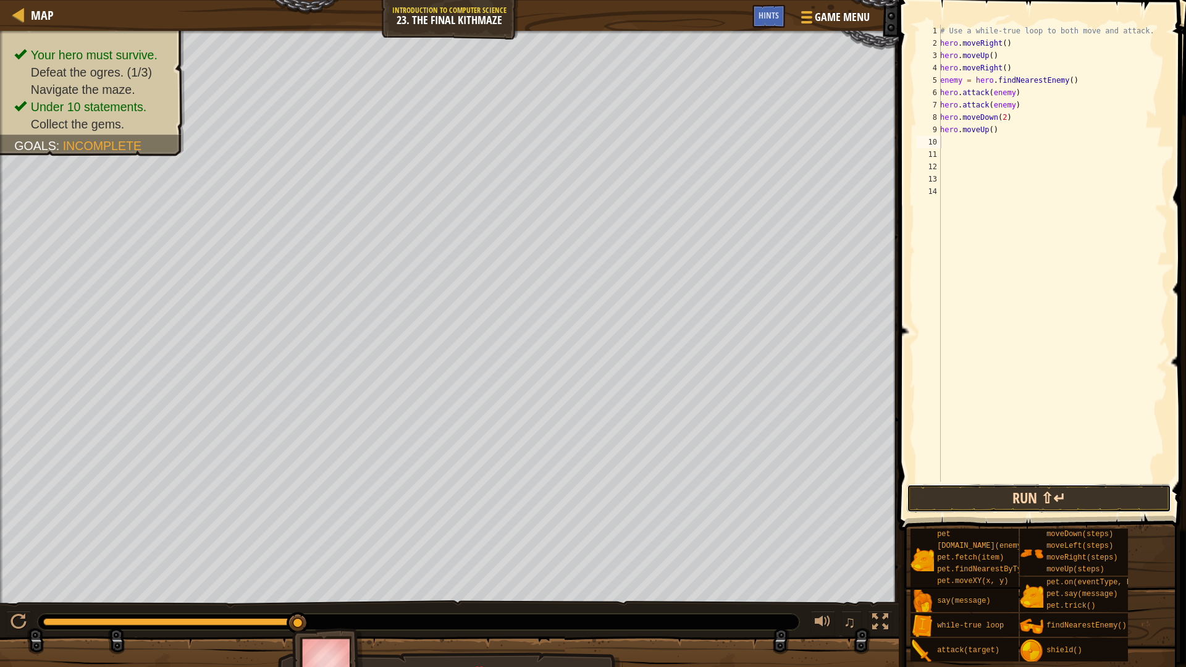
click at [1105, 497] on button "Run ⇧↵" at bounding box center [1039, 498] width 264 height 28
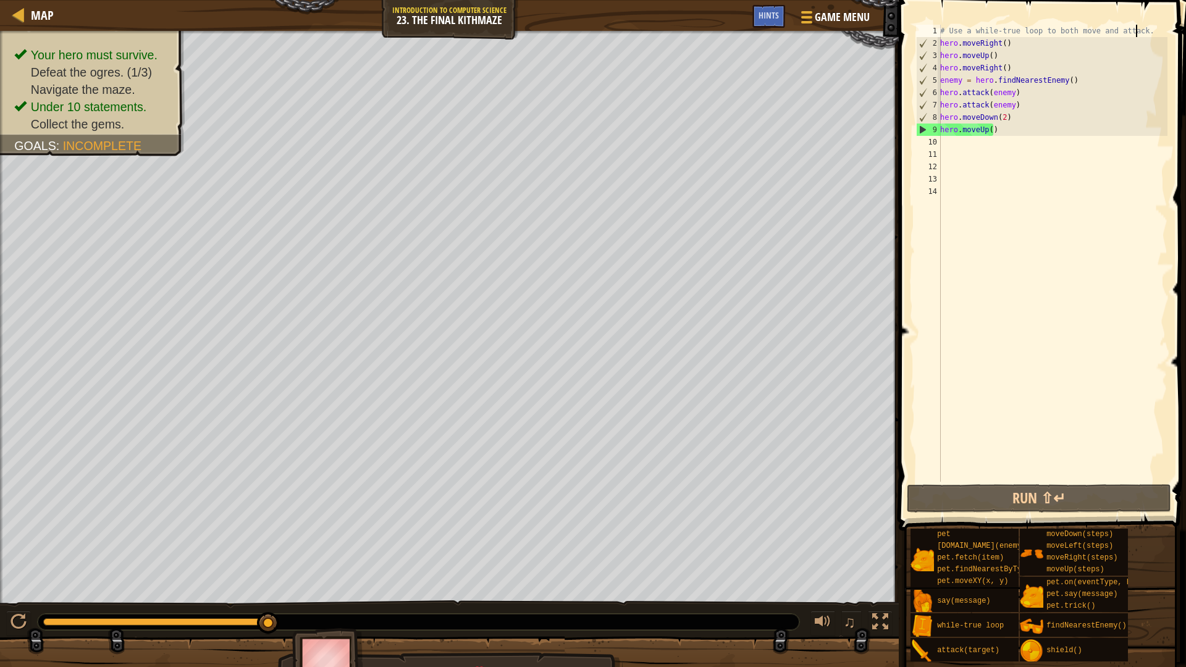
click at [1138, 34] on div "# Use a while-true loop to both move and attack. hero . moveRight ( ) hero . mo…" at bounding box center [1053, 266] width 230 height 482
type textarea "# Use a while-true loop to both move and attack."
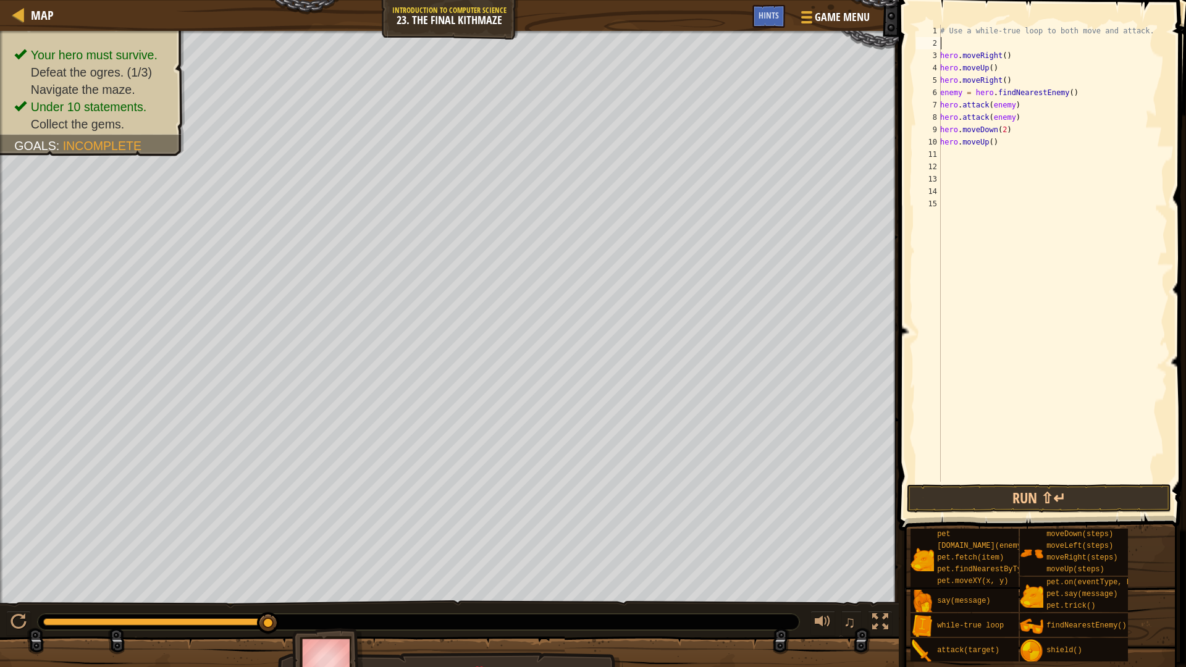
type textarea "w"
click at [1111, 54] on div "w [PERSON_NAME]-true loop press enter hero.moveDo w n press enter" at bounding box center [1054, 88] width 233 height 74
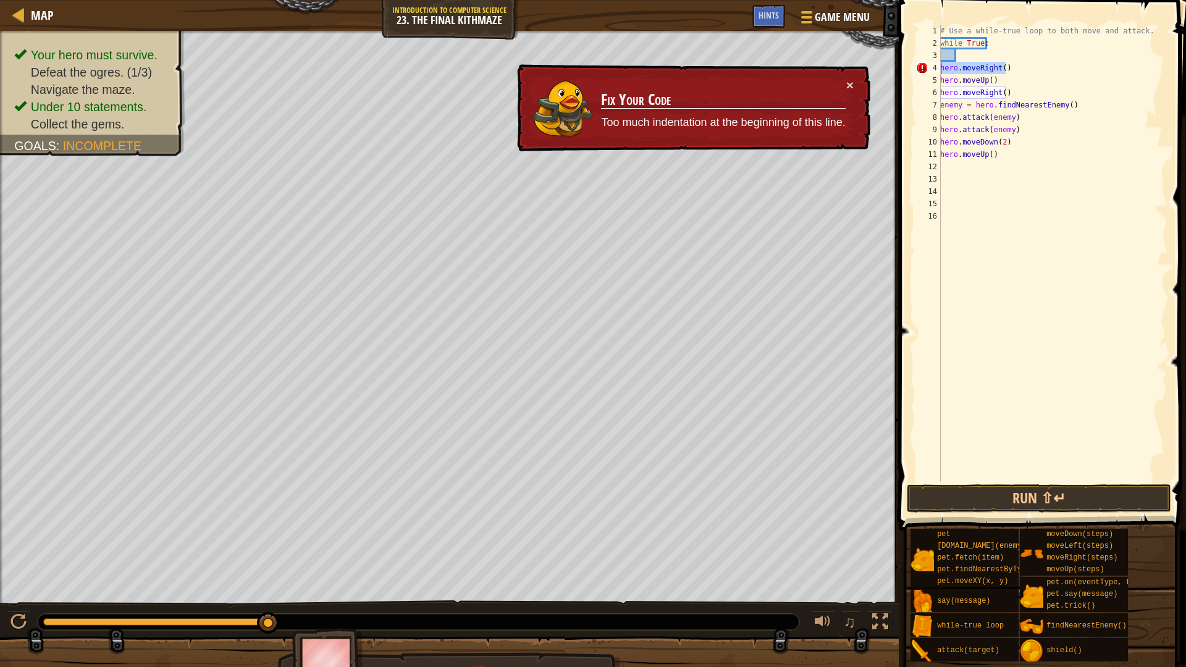
drag, startPoint x: 1007, startPoint y: 69, endPoint x: 936, endPoint y: 72, distance: 71.1
click at [936, 72] on div "1 2 3 4 5 6 7 8 9 10 11 12 13 14 15 16 # Use a while-true loop to both move and…" at bounding box center [1041, 253] width 254 height 457
type textarea "hero.moveRight()"
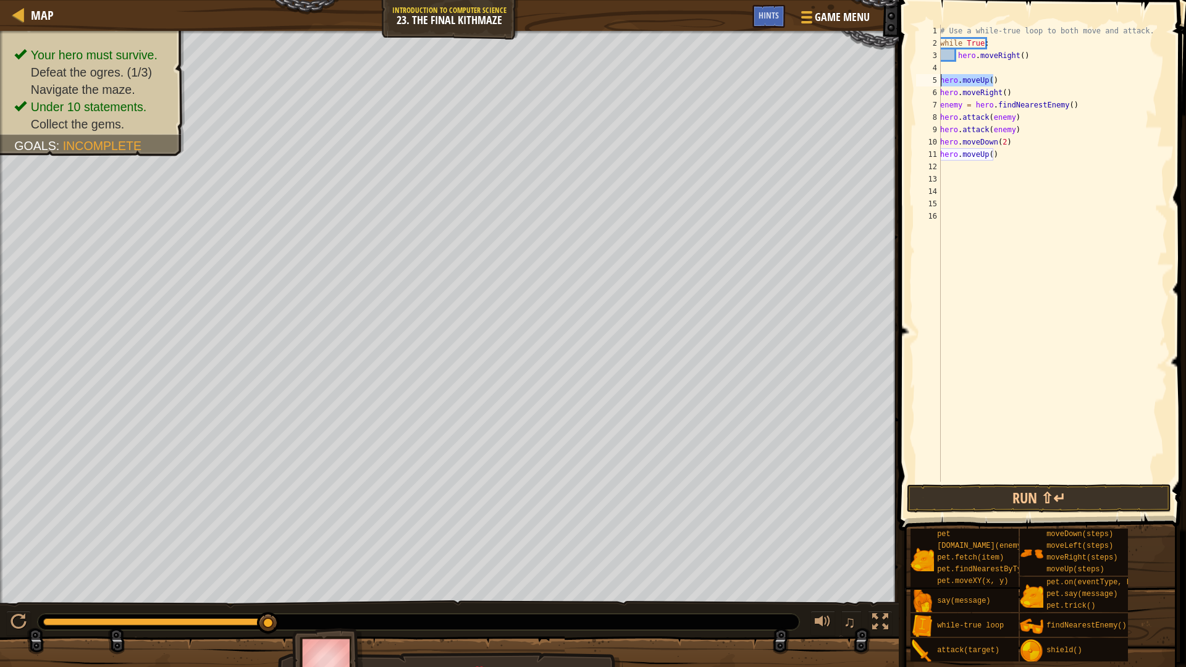
drag, startPoint x: 994, startPoint y: 83, endPoint x: 941, endPoint y: 82, distance: 52.5
click at [941, 82] on div "# Use a while-true loop to both move and attack. while True : hero . moveRight …" at bounding box center [1053, 266] width 230 height 482
type textarea "hero.moveUp()"
type textarea "hero.moveRight()"
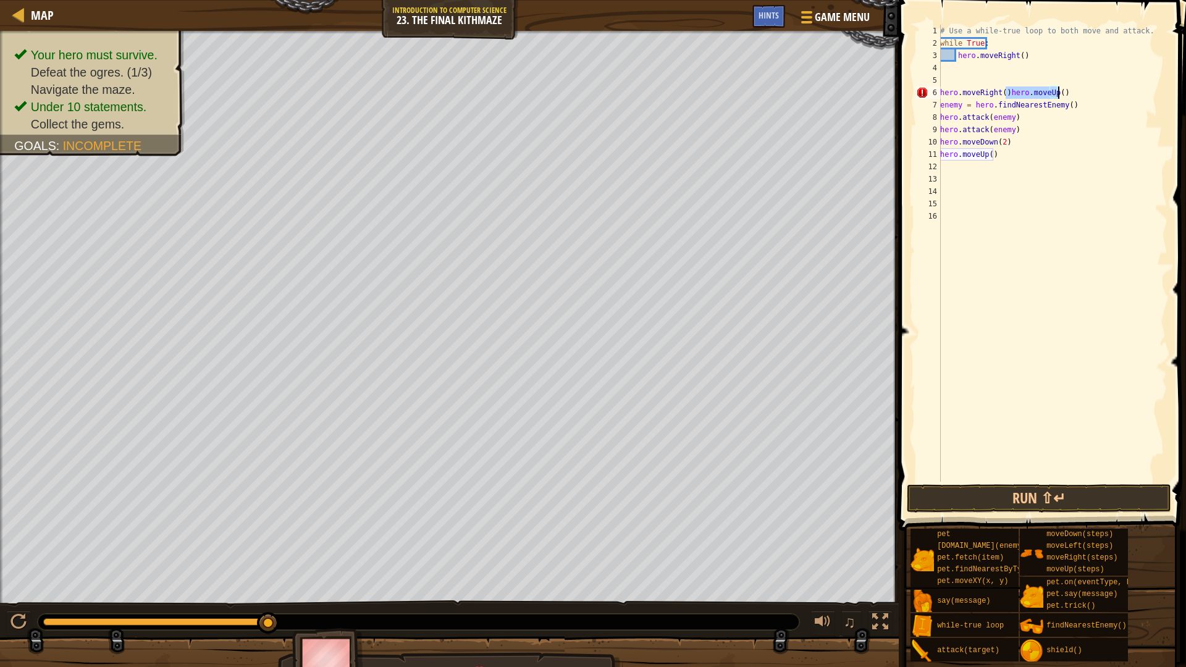
click at [1031, 48] on div "# Use a while-true loop to both move and attack. while True : hero . moveRight …" at bounding box center [1053, 266] width 230 height 482
type textarea "while True:"
